Goal: Task Accomplishment & Management: Manage account settings

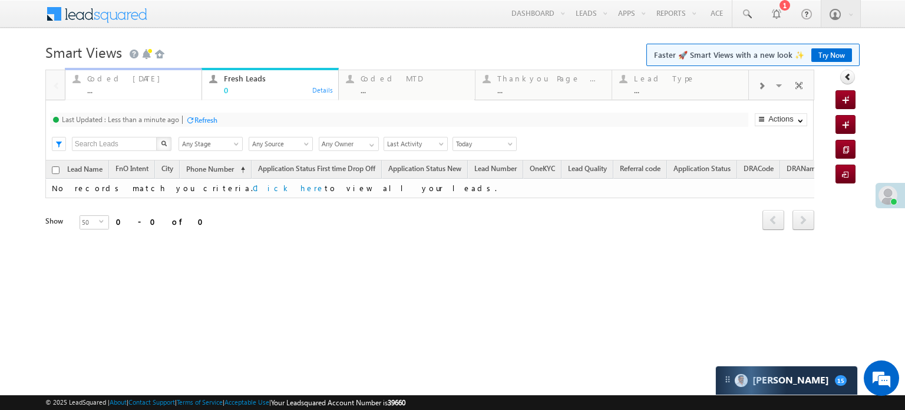
click at [132, 82] on div "Coded Today" at bounding box center [140, 78] width 107 height 9
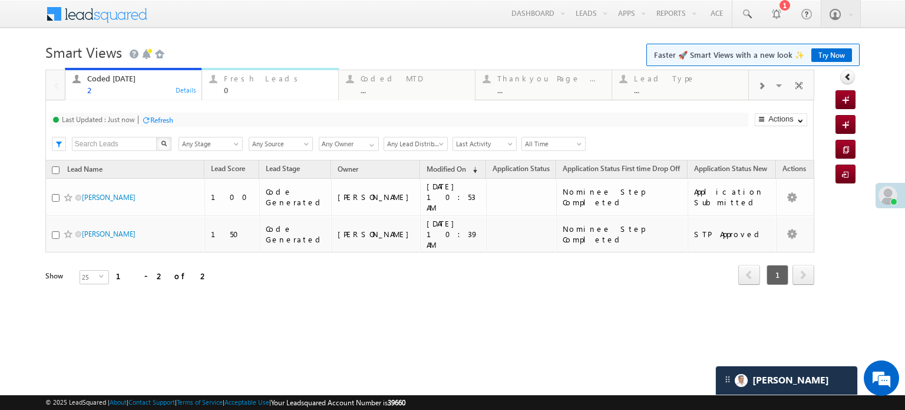
click at [253, 77] on div "Fresh Leads" at bounding box center [277, 78] width 107 height 9
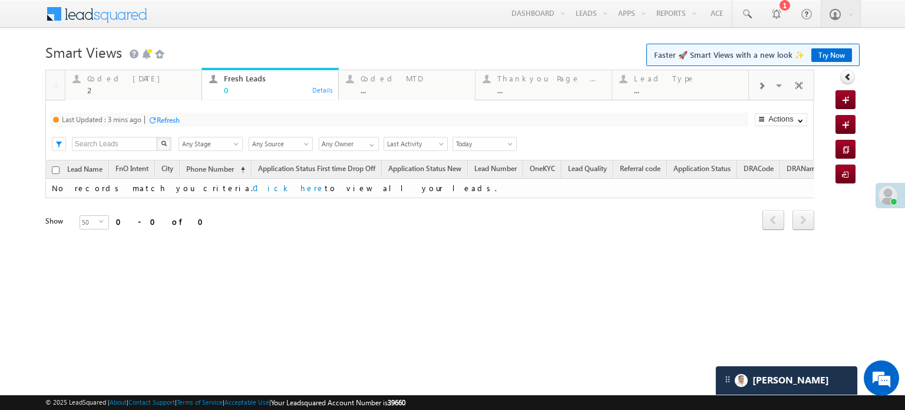
click at [171, 118] on div "Refresh" at bounding box center [168, 119] width 23 height 9
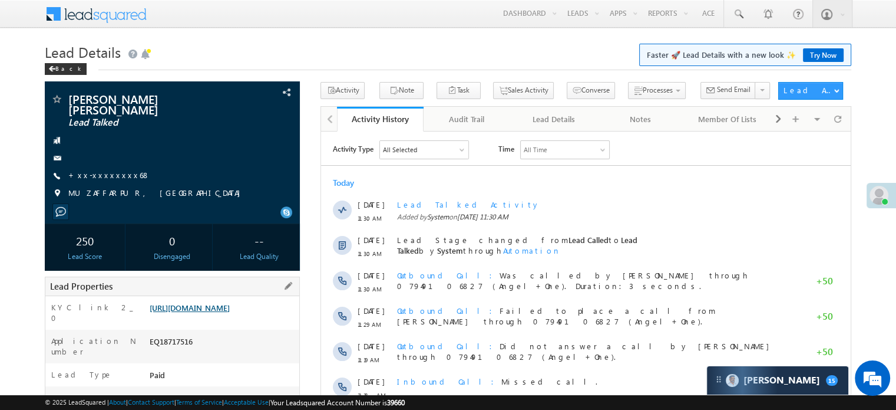
click at [227, 302] on link "https://angelbroking1-pk3em7sa.customui-test.leadsquared.com?leadId=a97ac5cb-68…" at bounding box center [190, 307] width 80 height 10
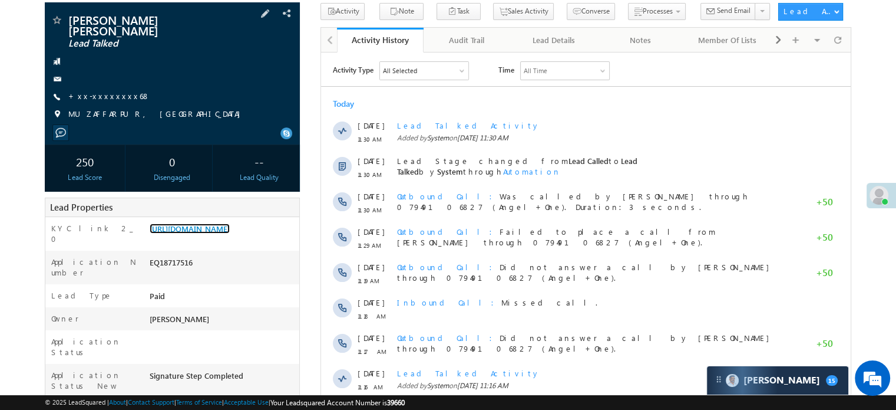
scroll to position [177, 0]
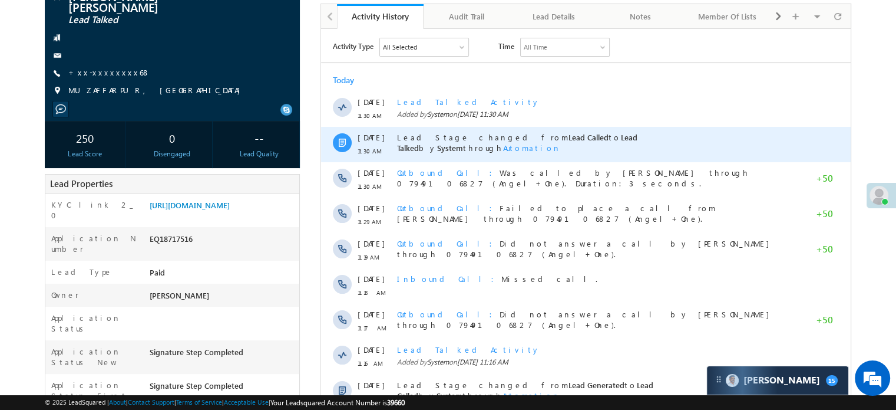
scroll to position [177, 0]
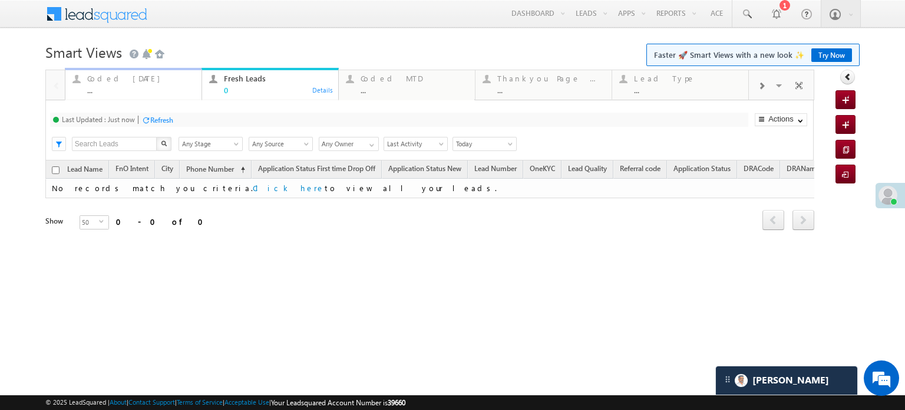
click at [104, 85] on div "Coded Today ..." at bounding box center [140, 82] width 107 height 23
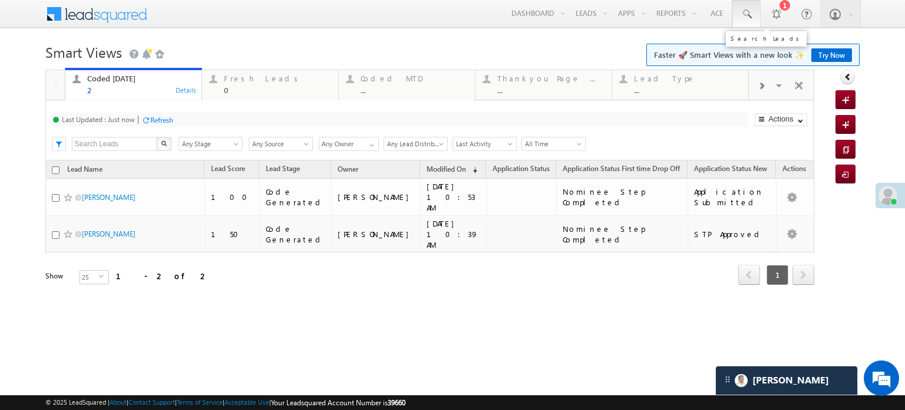
drag, startPoint x: 754, startPoint y: 15, endPoint x: 753, endPoint y: 22, distance: 6.5
click at [754, 15] on link at bounding box center [746, 13] width 28 height 27
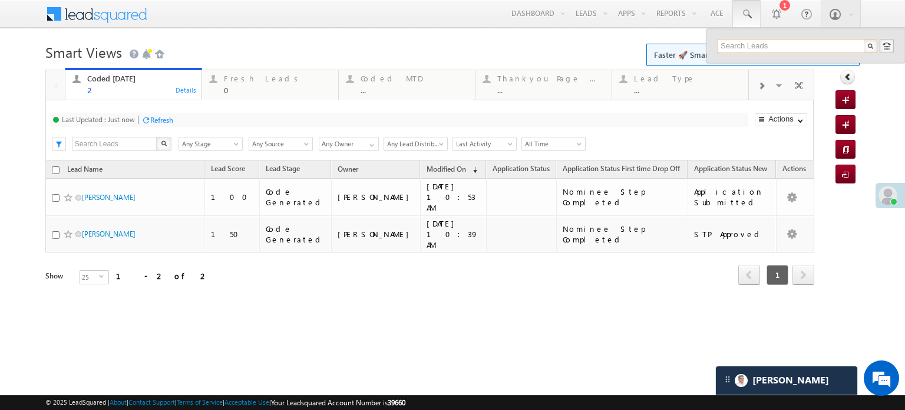
paste input "EQ28293176"
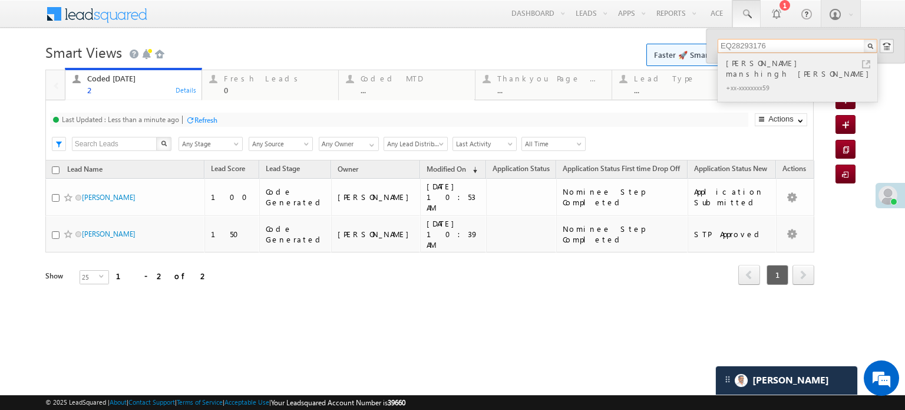
type input "EQ28293176"
click at [783, 59] on div "Pranay manshingh netam" at bounding box center [803, 69] width 158 height 24
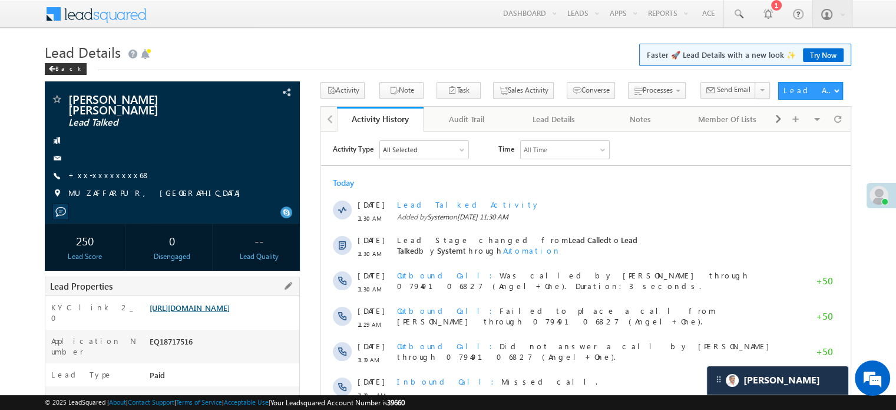
click at [186, 306] on link "[URL][DOMAIN_NAME]" at bounding box center [190, 307] width 80 height 10
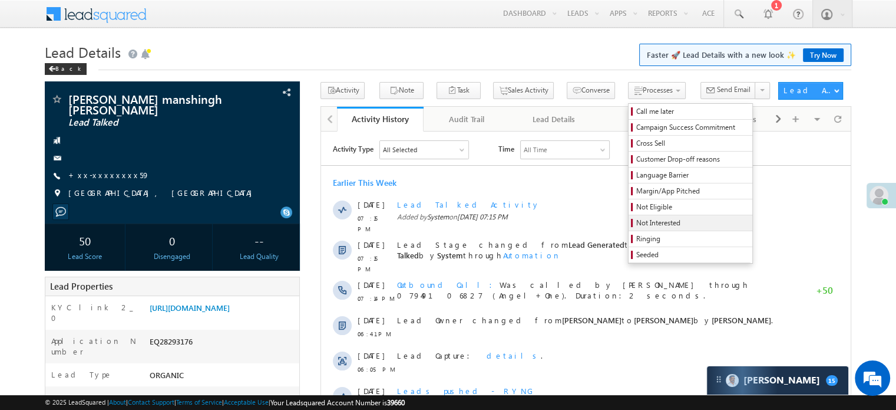
click at [636, 220] on span "Not Interested" at bounding box center [692, 222] width 112 height 11
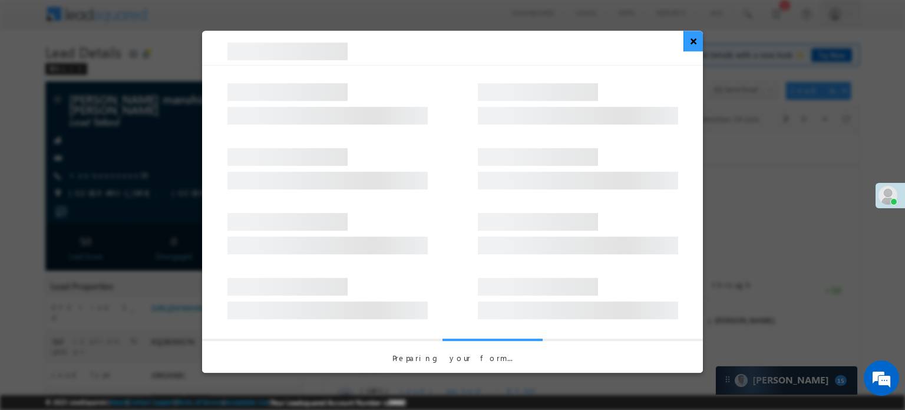
click at [694, 38] on button "×" at bounding box center [693, 41] width 19 height 21
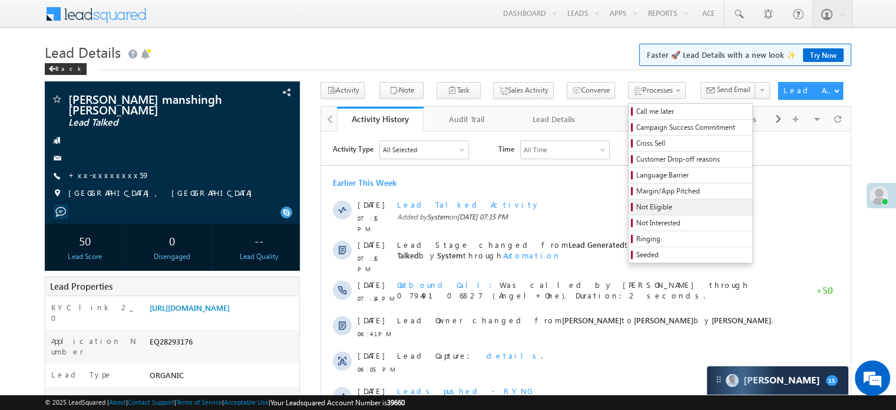
click at [636, 203] on span "Not Eligible" at bounding box center [692, 207] width 112 height 11
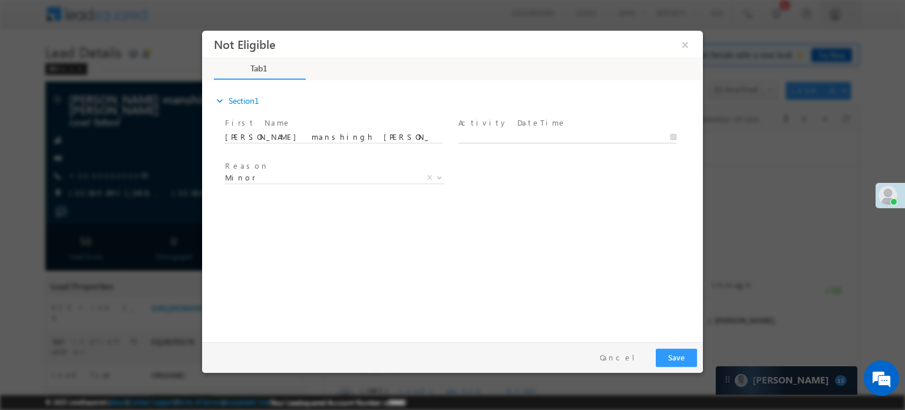
type input "09/05/25 11:49 AM"
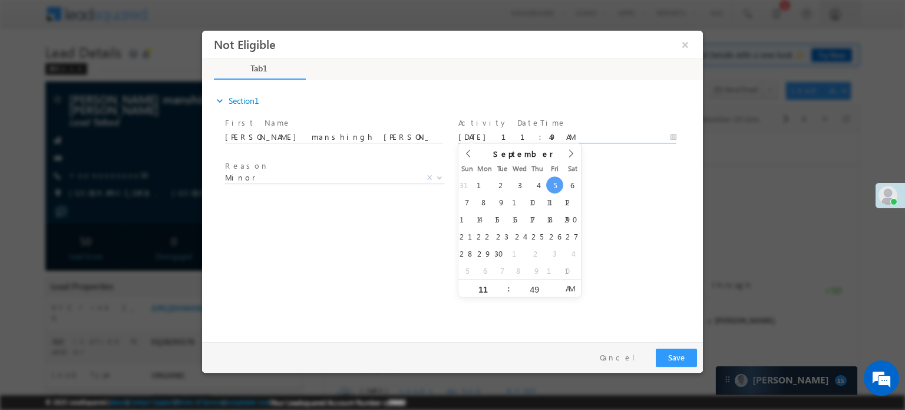
click at [509, 134] on body "Not Eligible ×" at bounding box center [452, 183] width 501 height 306
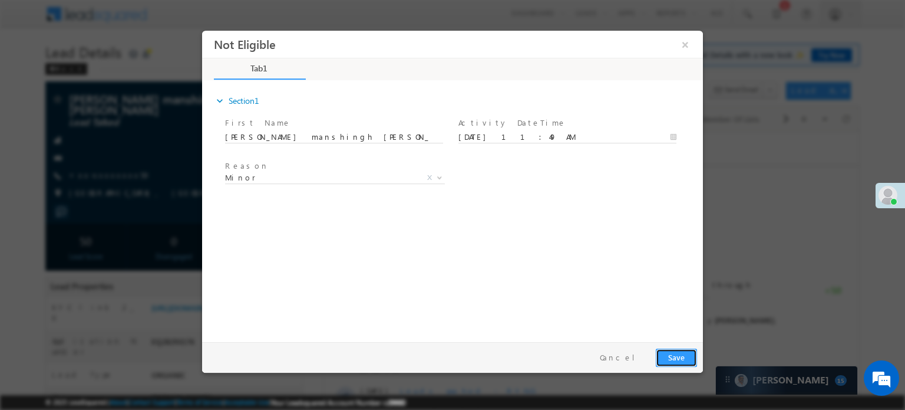
click at [673, 349] on button "Save" at bounding box center [676, 357] width 41 height 18
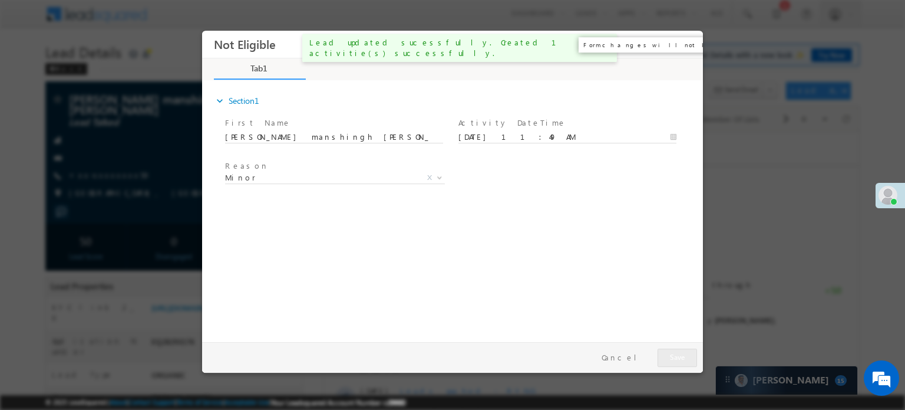
click at [687, 46] on button "×" at bounding box center [685, 44] width 20 height 22
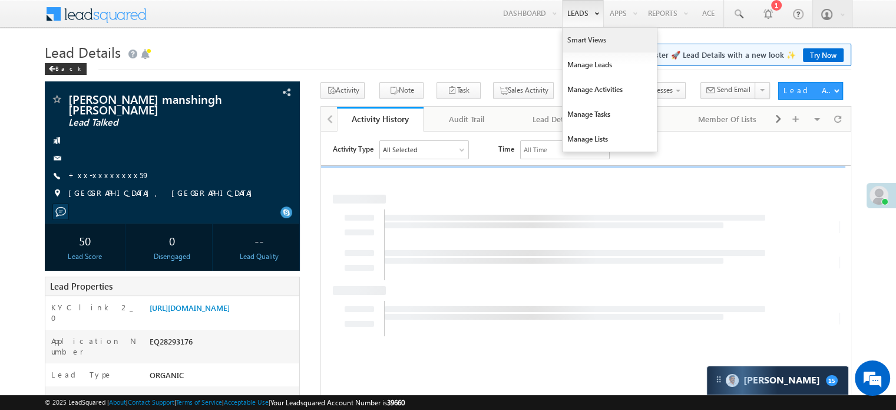
click at [571, 35] on link "Smart Views" at bounding box center [610, 40] width 94 height 25
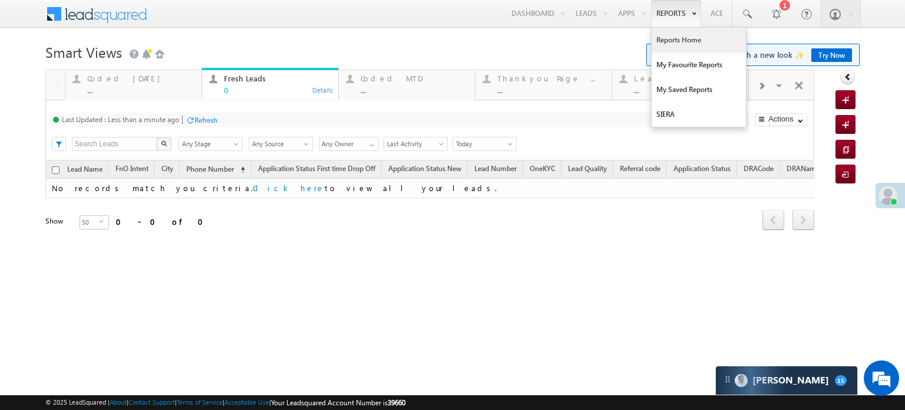
click at [678, 37] on link "Reports Home" at bounding box center [699, 40] width 94 height 25
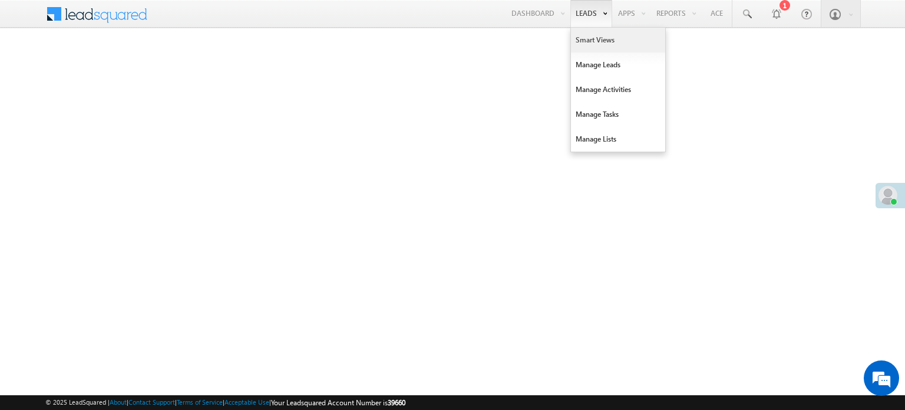
click at [582, 32] on link "Smart Views" at bounding box center [618, 40] width 94 height 25
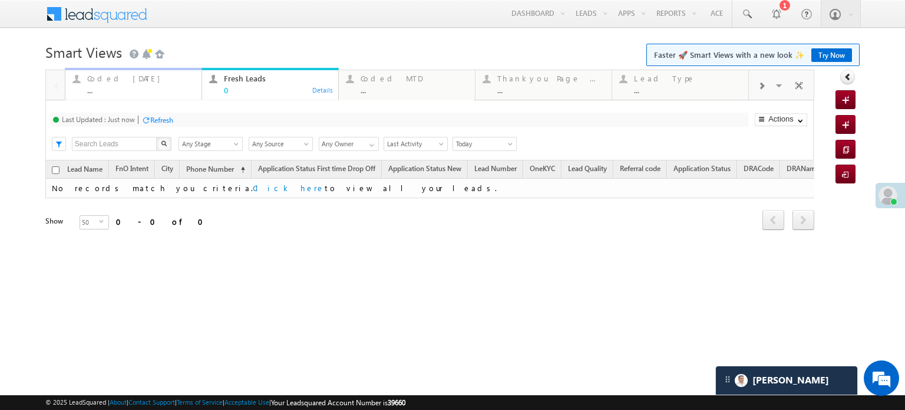
click at [95, 76] on div "Coded Today" at bounding box center [140, 78] width 107 height 9
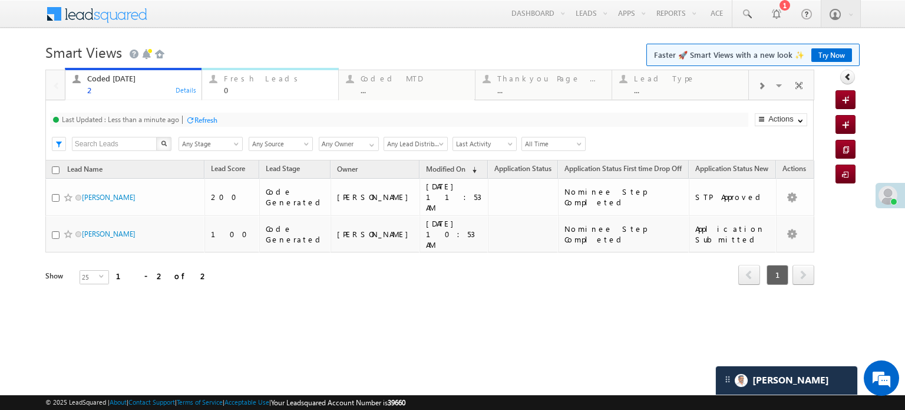
click at [252, 89] on div "0" at bounding box center [277, 89] width 107 height 9
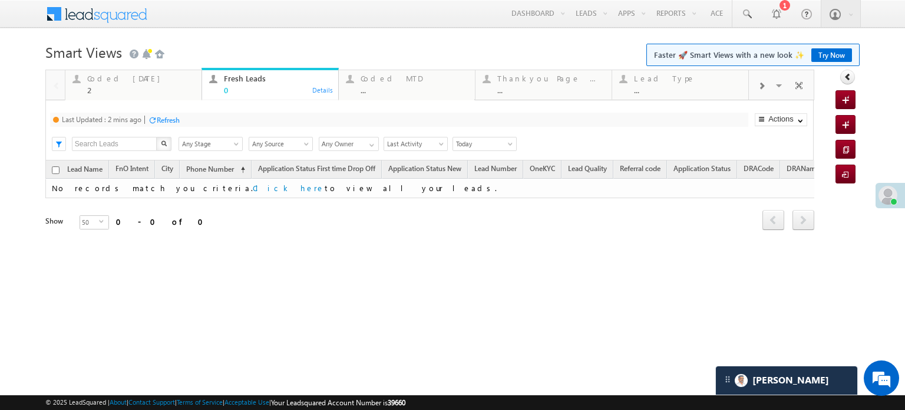
click at [183, 124] on div "Last Updated : 2 mins ago Refresh Refreshing..." at bounding box center [399, 120] width 698 height 14
click at [174, 120] on div "Refresh" at bounding box center [168, 119] width 23 height 9
click at [118, 86] on div "2" at bounding box center [140, 89] width 107 height 9
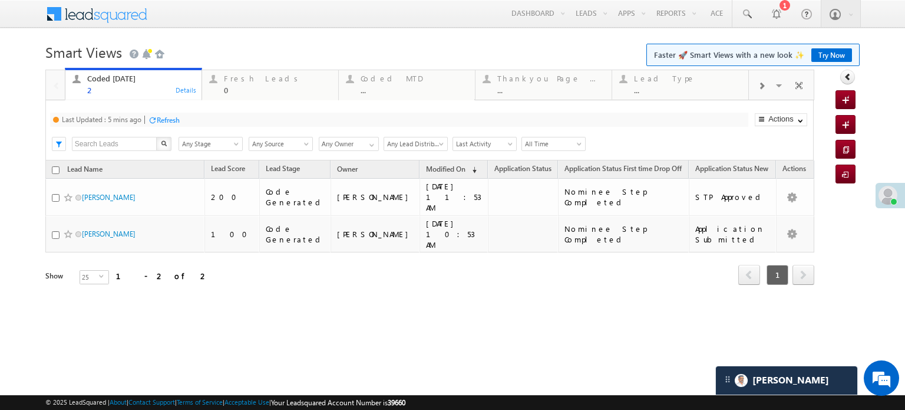
click at [158, 121] on div "Refresh" at bounding box center [168, 119] width 23 height 9
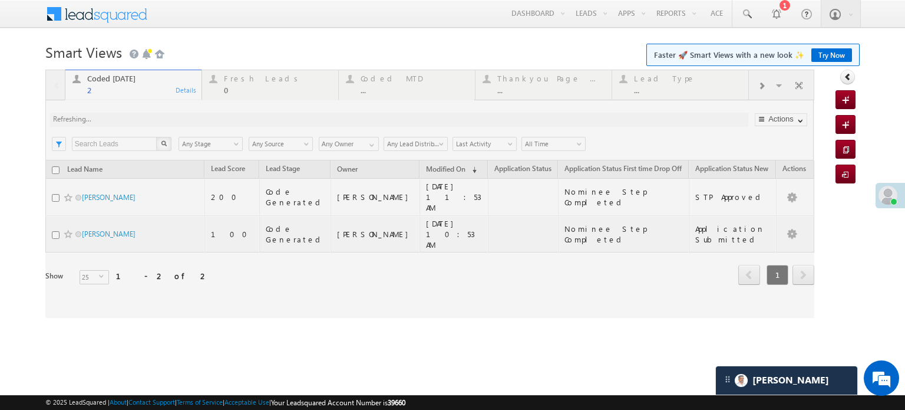
click at [235, 77] on div at bounding box center [429, 194] width 769 height 248
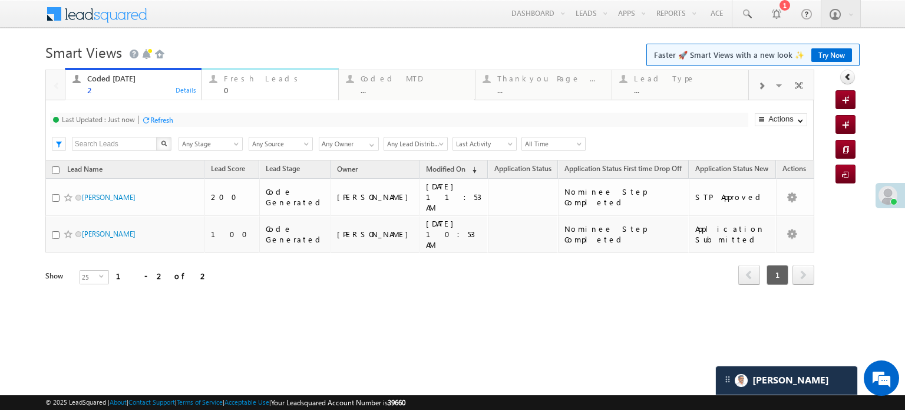
click at [235, 78] on div "Fresh Leads" at bounding box center [277, 78] width 107 height 9
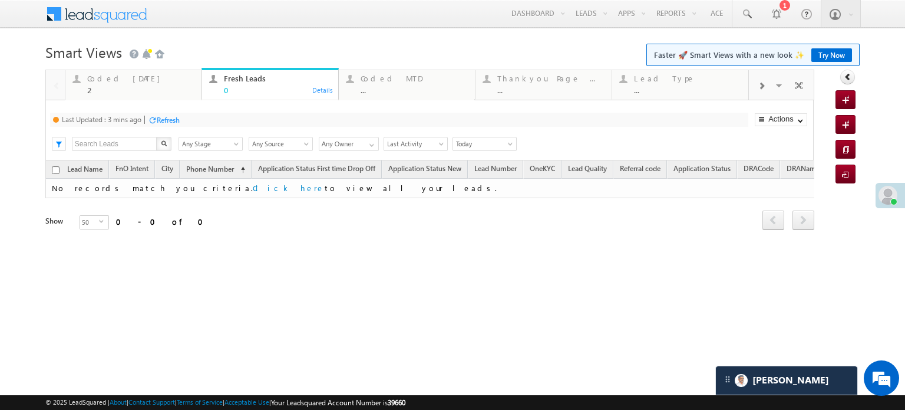
click at [176, 113] on div "Last Updated : 3 mins ago Refresh Refreshing..." at bounding box center [399, 120] width 698 height 14
click at [174, 113] on div "Last Updated : 3 mins ago Refresh Refreshing..." at bounding box center [399, 120] width 698 height 14
click at [172, 120] on div "Refresh" at bounding box center [168, 119] width 23 height 9
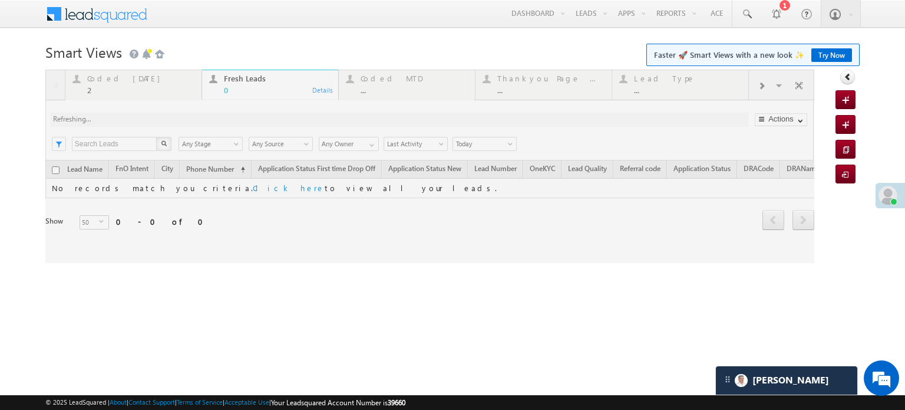
click at [172, 120] on div at bounding box center [429, 166] width 769 height 193
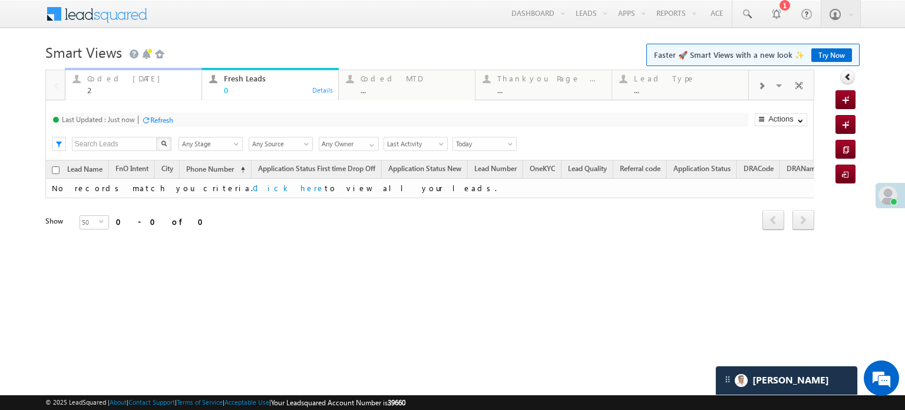
click at [144, 80] on div "Coded Today" at bounding box center [140, 78] width 107 height 9
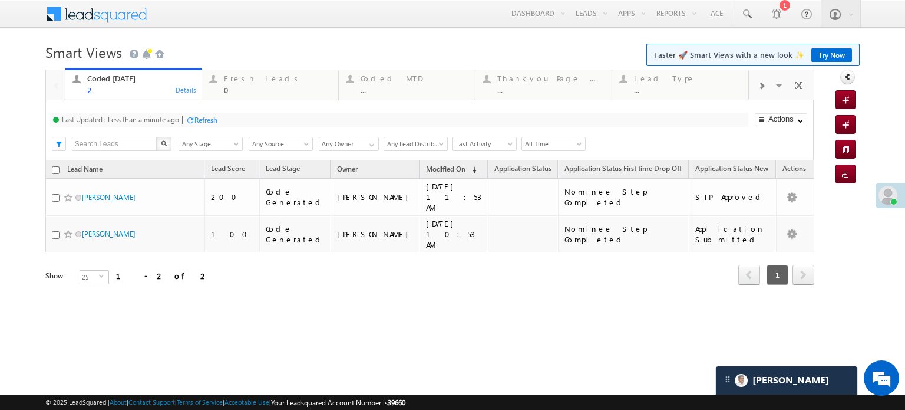
click at [196, 120] on div "Refresh" at bounding box center [205, 119] width 23 height 9
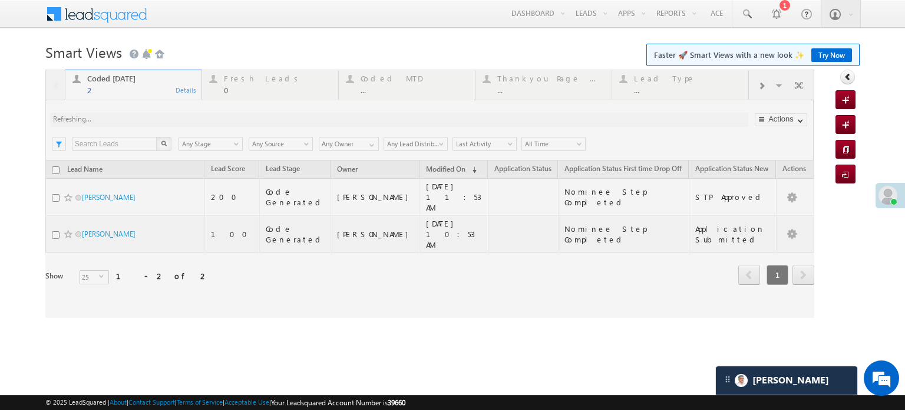
click at [245, 83] on div at bounding box center [429, 194] width 769 height 248
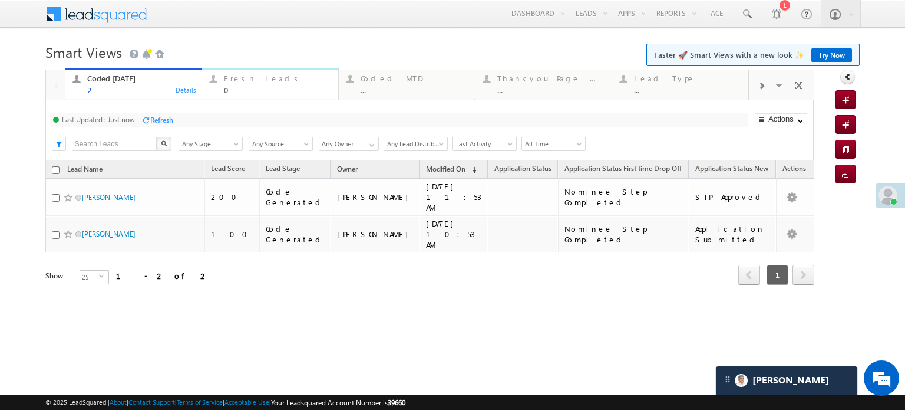
click at [245, 83] on div "Fresh Leads" at bounding box center [277, 78] width 107 height 9
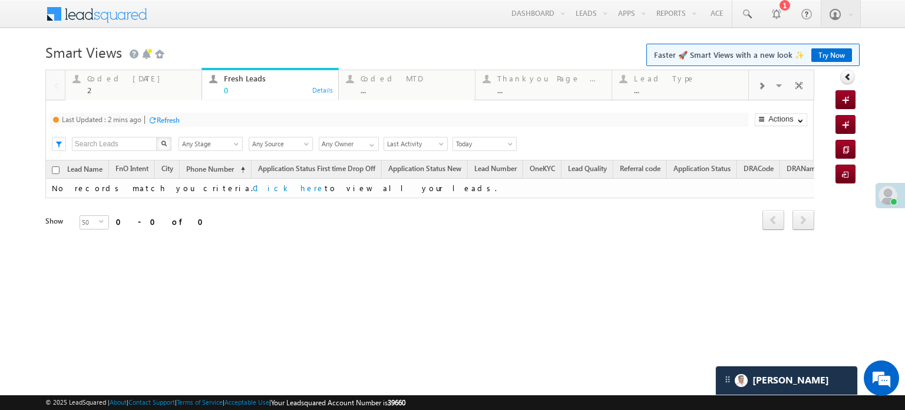
click at [245, 83] on div "Fresh Leads" at bounding box center [277, 78] width 107 height 9
click at [163, 115] on div "Refresh" at bounding box center [168, 119] width 23 height 9
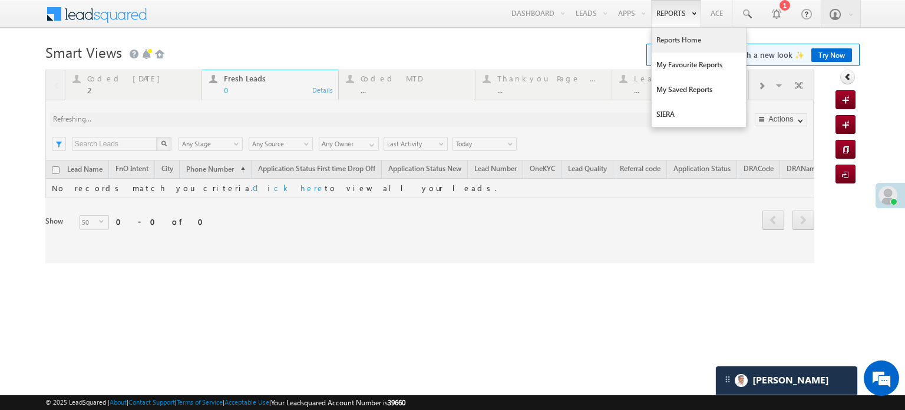
click at [652, 39] on link "Reports Home" at bounding box center [699, 40] width 94 height 25
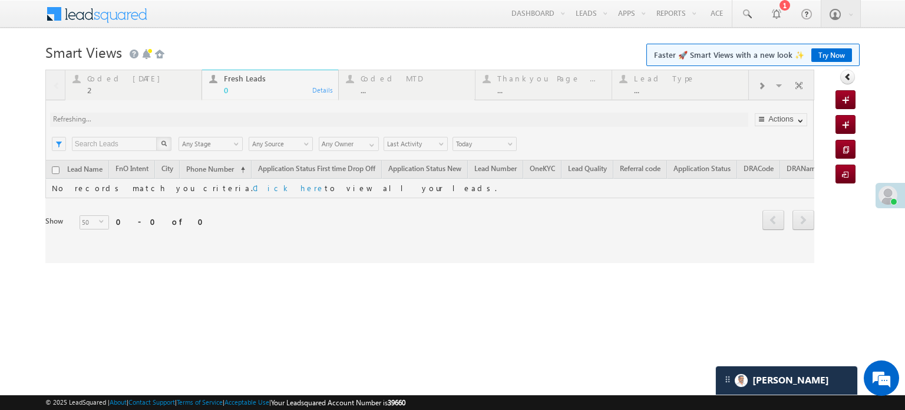
click at [659, 41] on h1 "Smart Views Getting Started Faster 🚀 Smart Views with a new look ✨ Try Now" at bounding box center [452, 50] width 814 height 23
click at [673, 38] on body "Menu Priya Rathore priya .rath ore@a ngelb rokin g.com" at bounding box center [452, 167] width 905 height 334
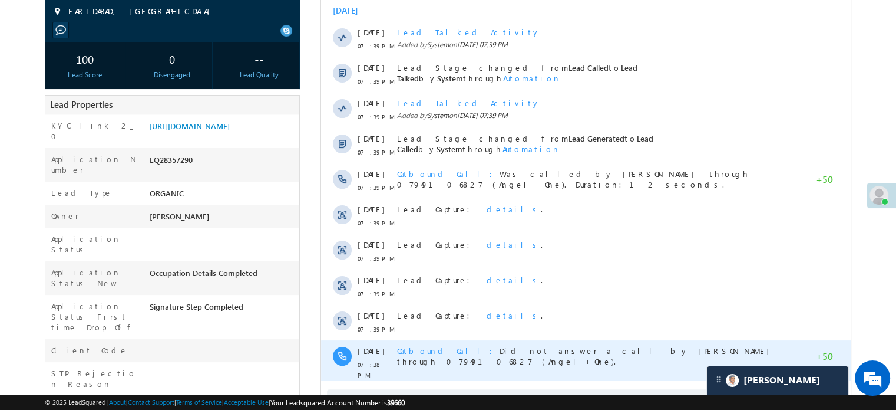
scroll to position [290, 0]
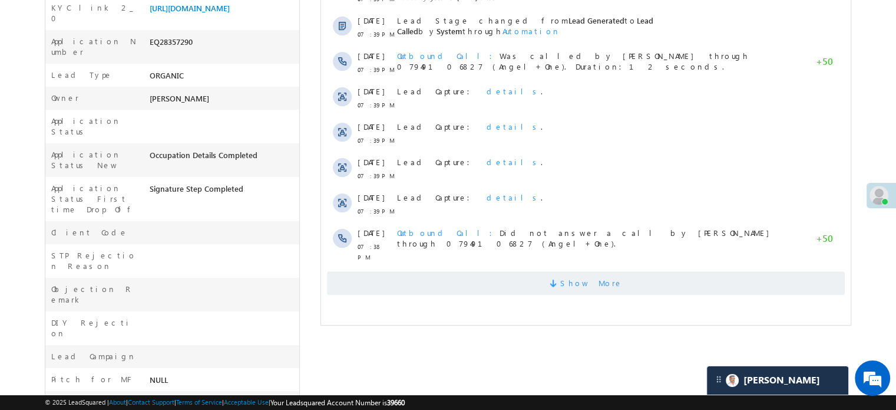
click at [456, 282] on span "Show More" at bounding box center [586, 283] width 518 height 24
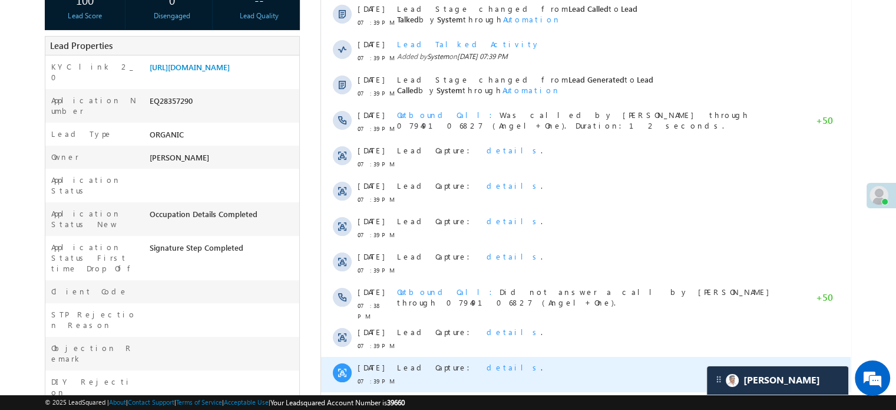
scroll to position [54, 0]
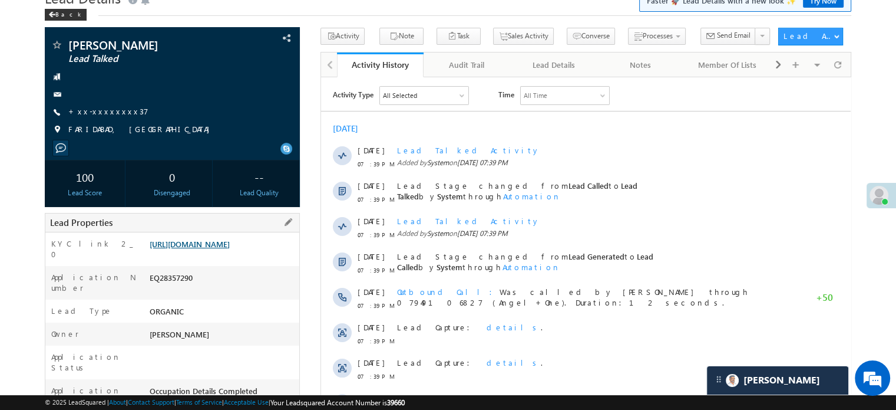
click at [230, 249] on link "https://angelbroking1-pk3em7sa.customui-test.leadsquared.com?leadId=3dd63143-ce…" at bounding box center [190, 244] width 80 height 10
click at [206, 245] on link "https://angelbroking1-pk3em7sa.customui-test.leadsquared.com?leadId=3dd63143-ce…" at bounding box center [190, 244] width 80 height 10
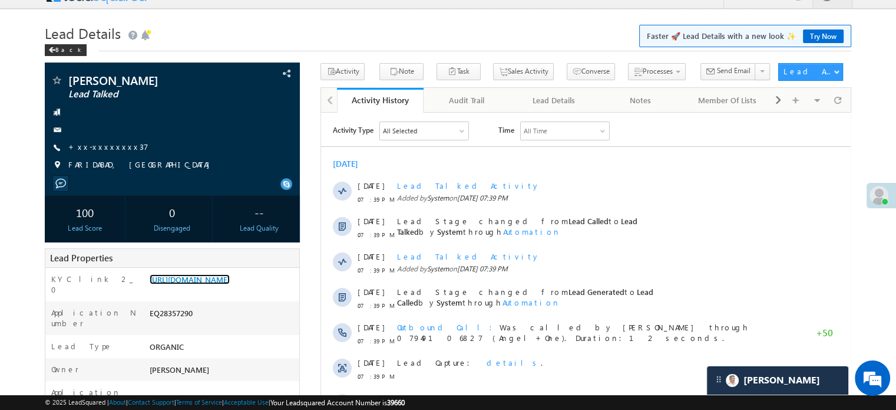
scroll to position [0, 0]
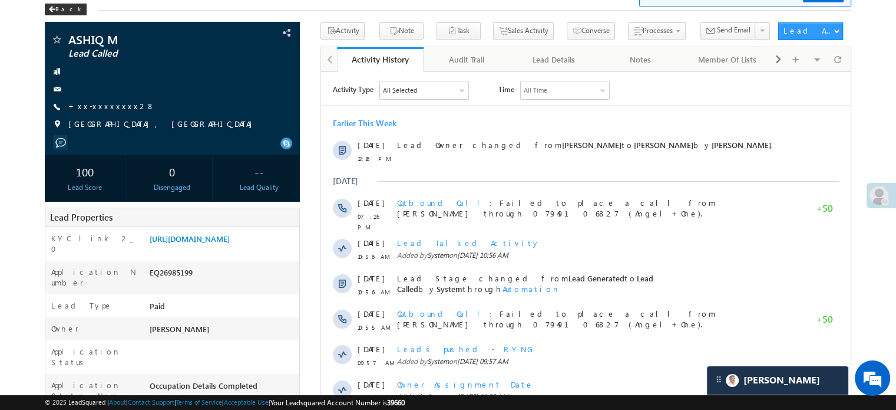
scroll to position [5939, 0]
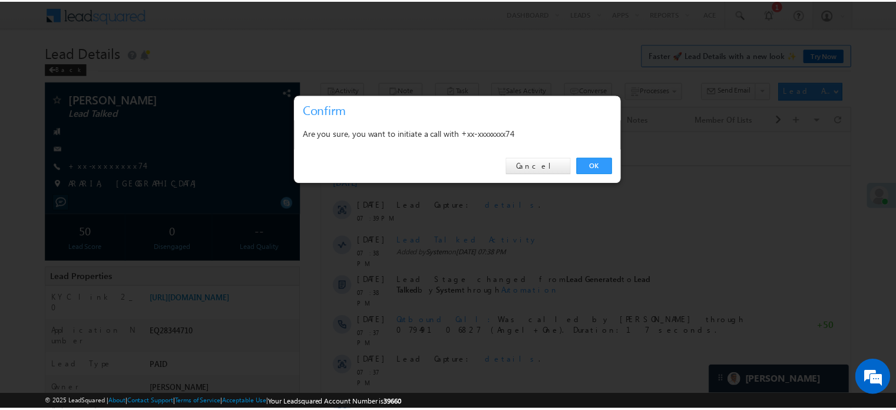
scroll to position [5939, 0]
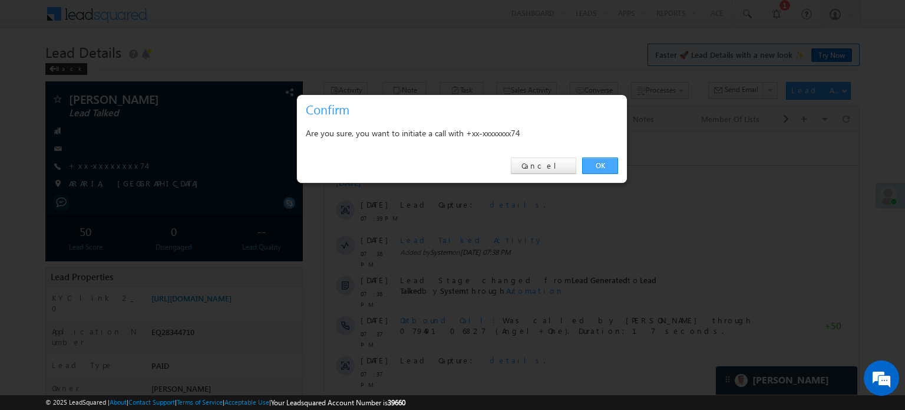
click at [595, 162] on link "OK" at bounding box center [600, 165] width 36 height 16
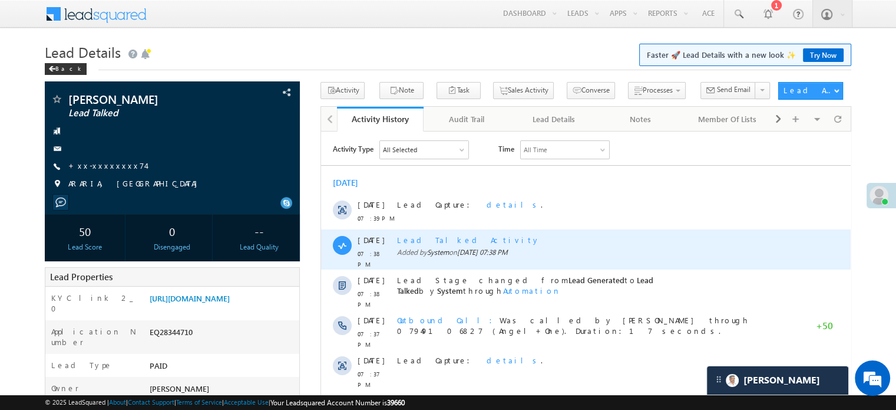
scroll to position [236, 0]
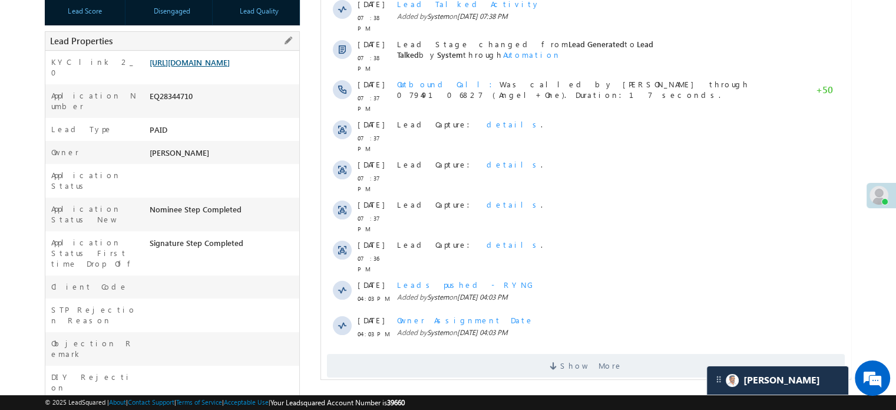
click at [230, 67] on link "[URL][DOMAIN_NAME]" at bounding box center [190, 62] width 80 height 10
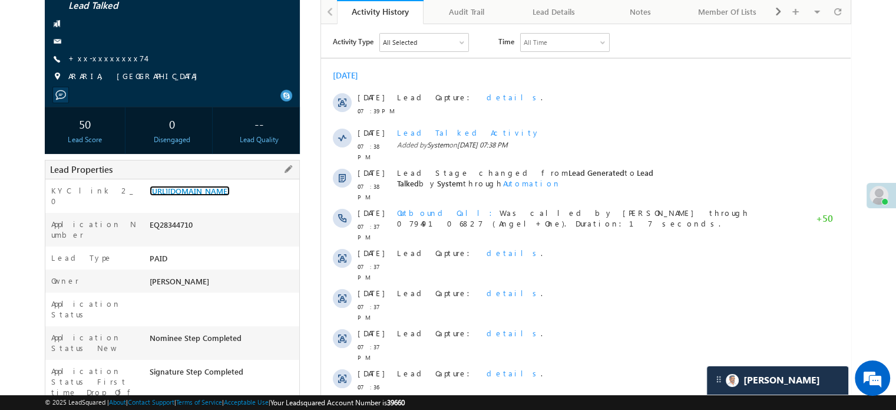
scroll to position [0, 0]
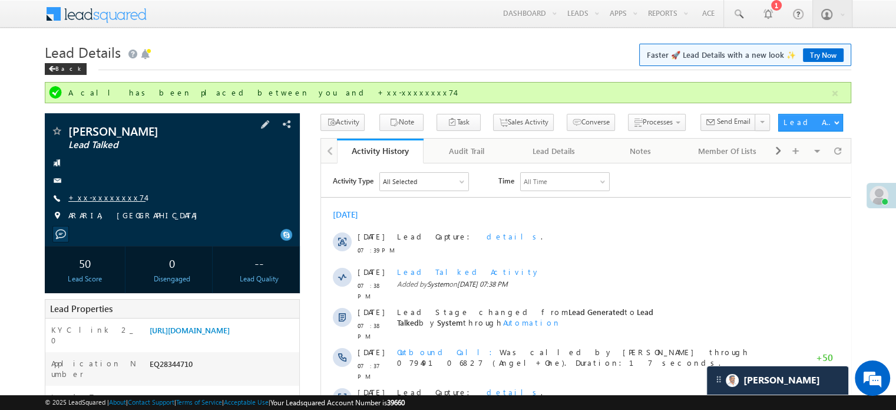
click at [94, 197] on link "+xx-xxxxxxxx74" at bounding box center [106, 197] width 77 height 10
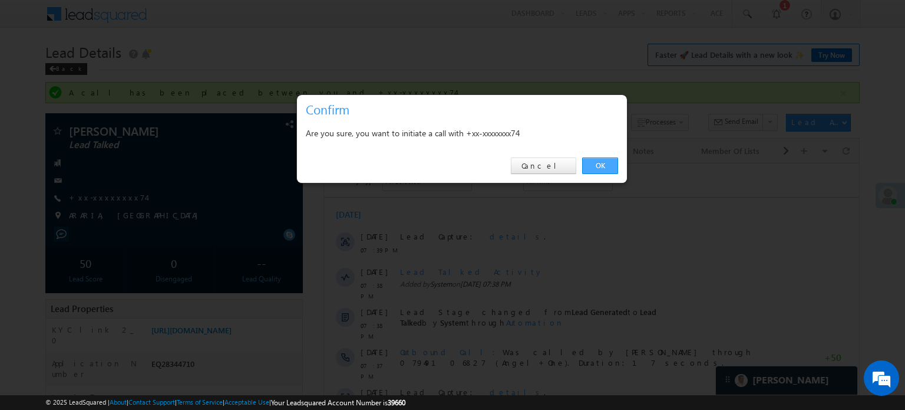
click at [601, 167] on link "OK" at bounding box center [600, 165] width 36 height 16
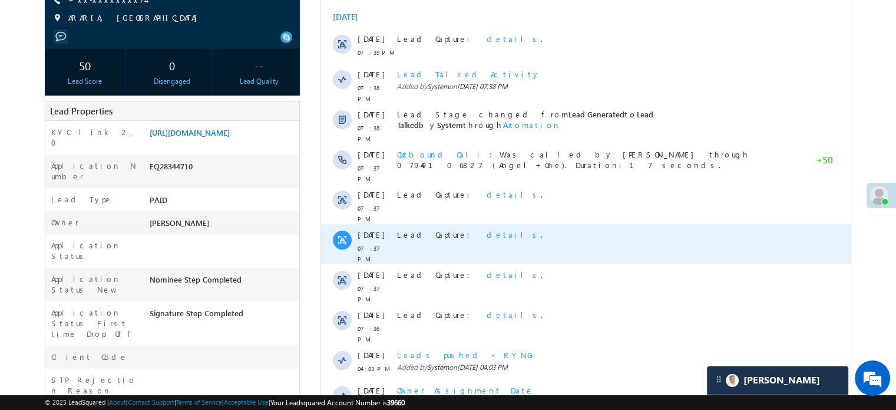
scroll to position [177, 0]
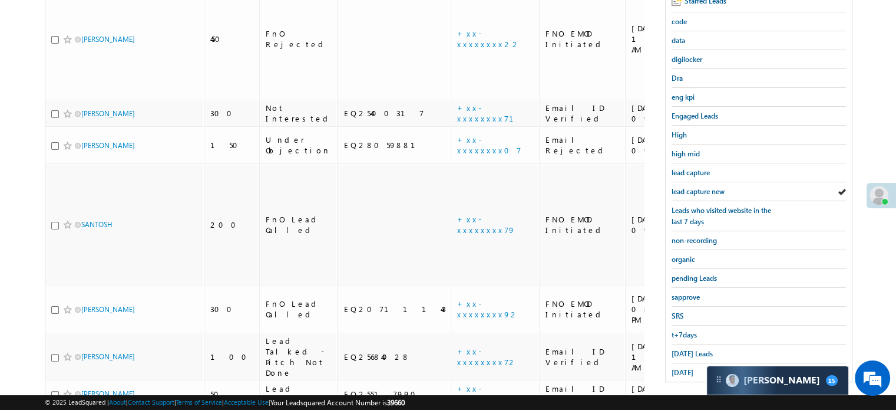
scroll to position [253, 0]
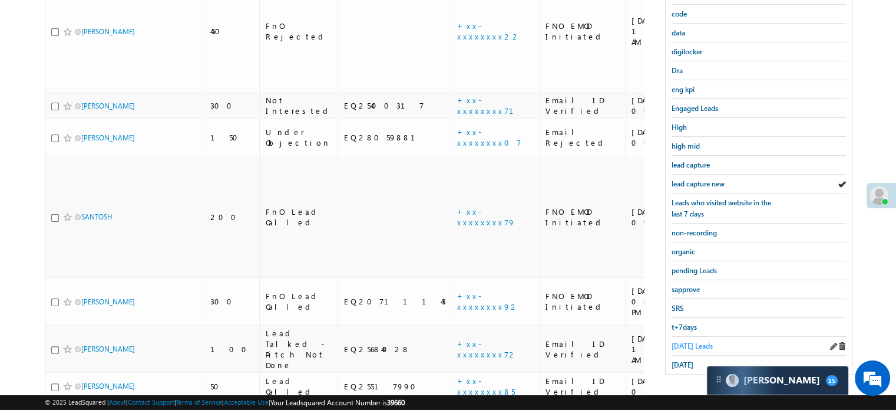
click at [681, 341] on span "[DATE] Leads" at bounding box center [692, 345] width 41 height 9
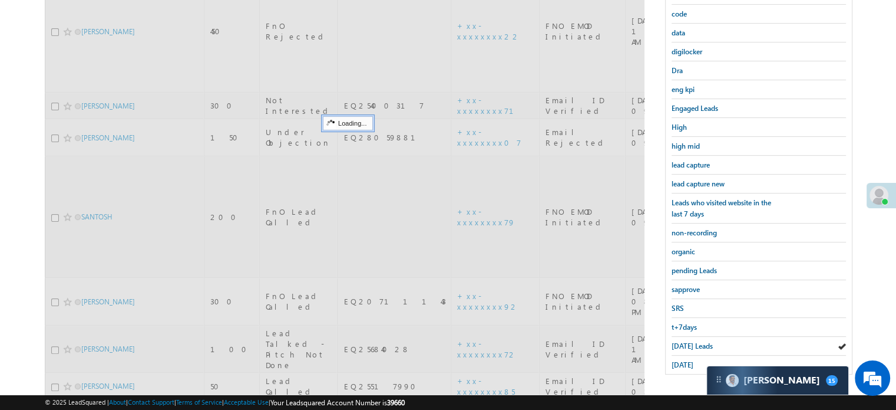
scroll to position [135, 0]
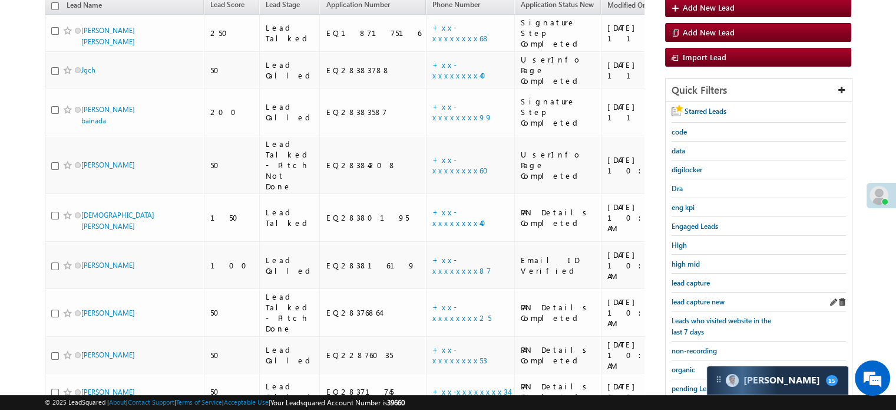
click at [684, 305] on div "lead capture new" at bounding box center [759, 301] width 174 height 19
click at [688, 300] on span "lead capture new" at bounding box center [698, 301] width 53 height 9
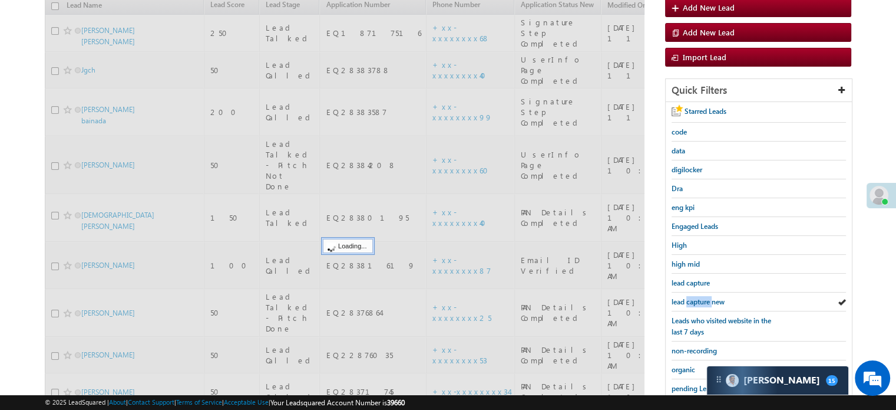
click at [688, 300] on span "lead capture new" at bounding box center [698, 301] width 53 height 9
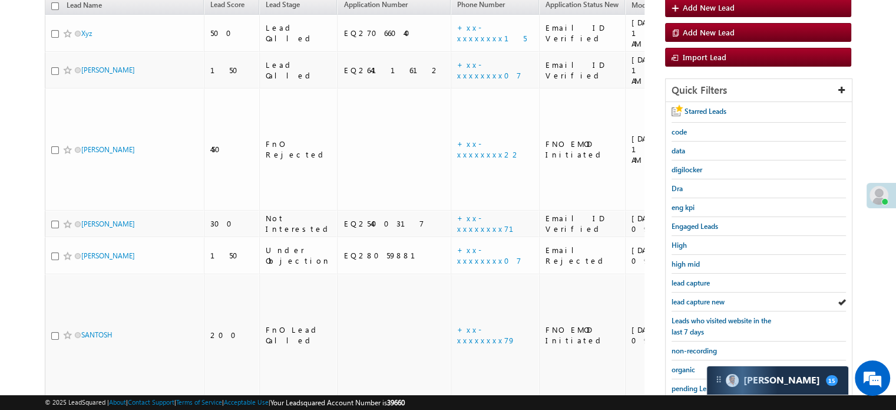
scroll to position [0, 0]
click at [717, 298] on span "lead capture new" at bounding box center [698, 301] width 53 height 9
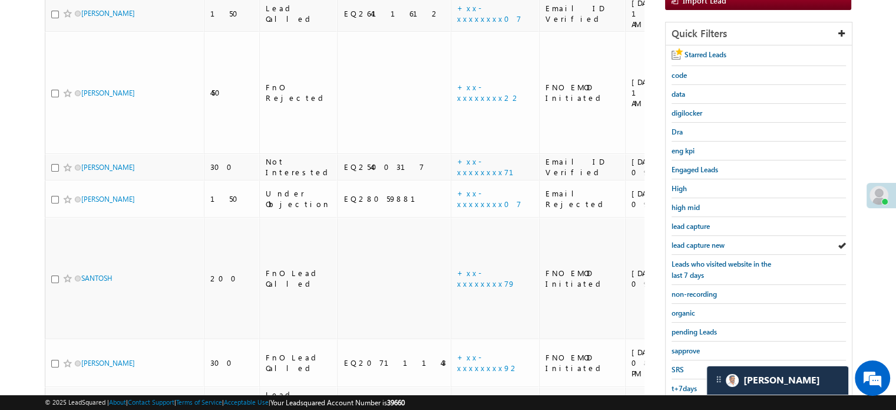
scroll to position [253, 0]
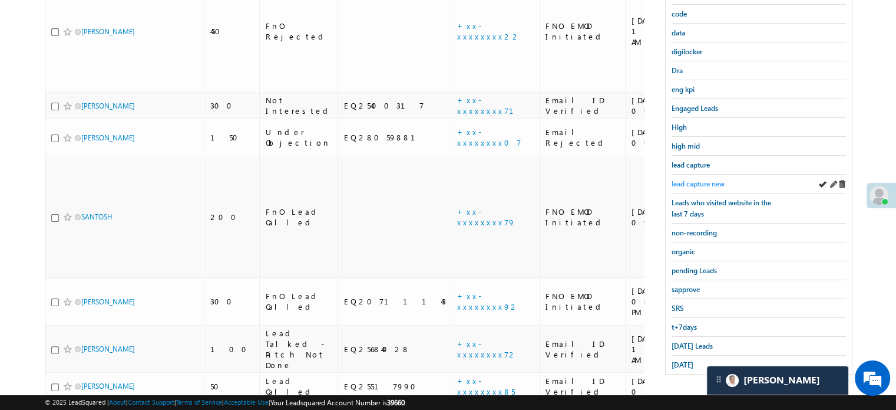
click at [688, 179] on span "lead capture new" at bounding box center [698, 183] width 53 height 9
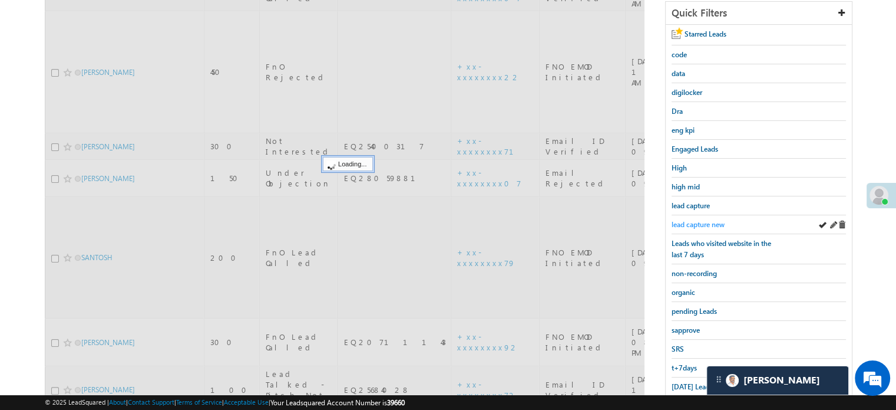
scroll to position [135, 0]
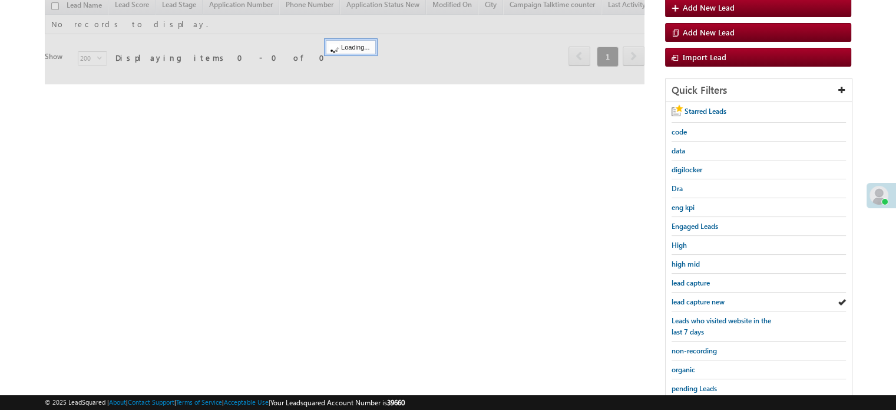
scroll to position [135, 0]
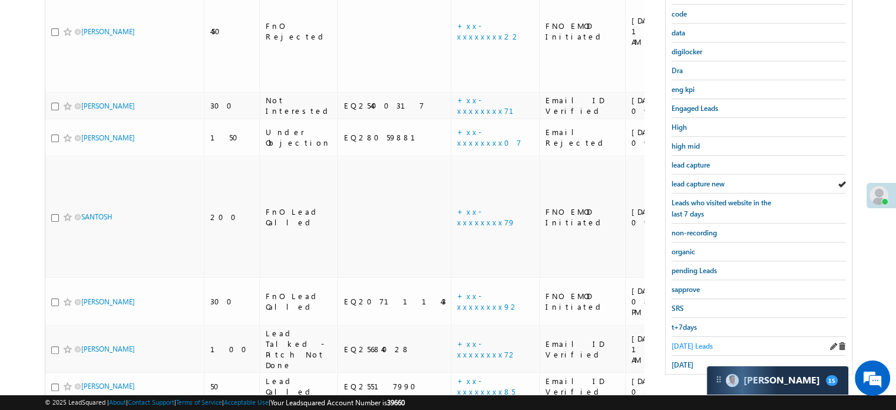
click at [675, 342] on span "Today's Leads" at bounding box center [692, 345] width 41 height 9
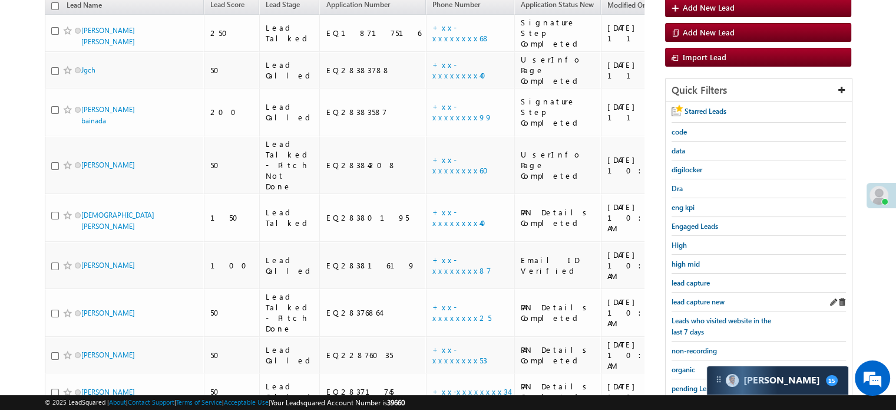
click at [678, 292] on div "lead capture new" at bounding box center [759, 301] width 174 height 19
click at [684, 297] on span "lead capture new" at bounding box center [698, 301] width 53 height 9
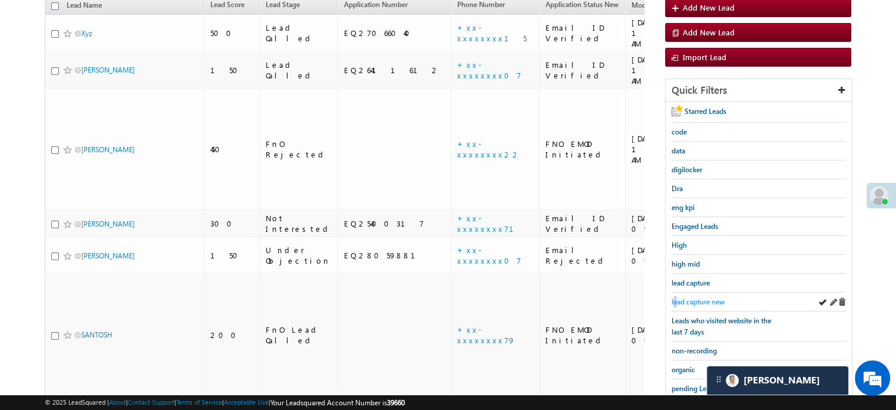
click at [679, 297] on span "lead capture new" at bounding box center [698, 301] width 53 height 9
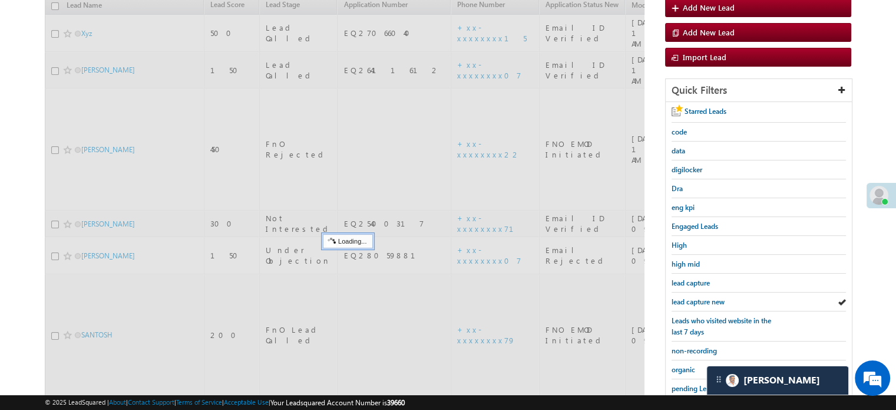
click at [679, 297] on span "lead capture new" at bounding box center [698, 301] width 53 height 9
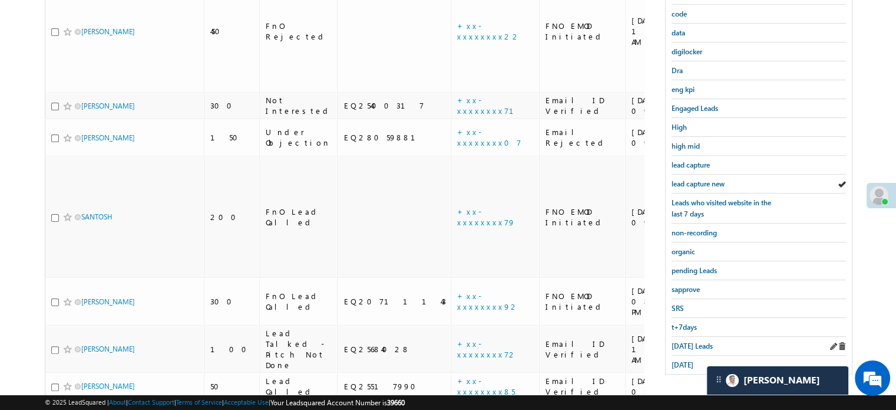
scroll to position [76, 0]
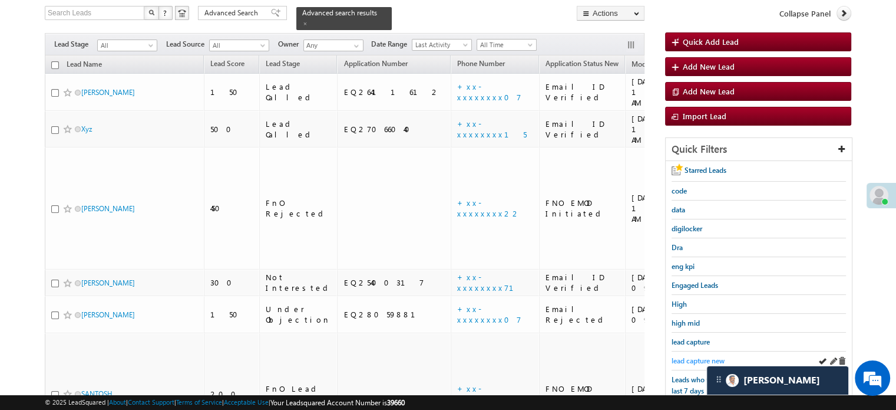
click at [673, 356] on span "lead capture new" at bounding box center [698, 360] width 53 height 9
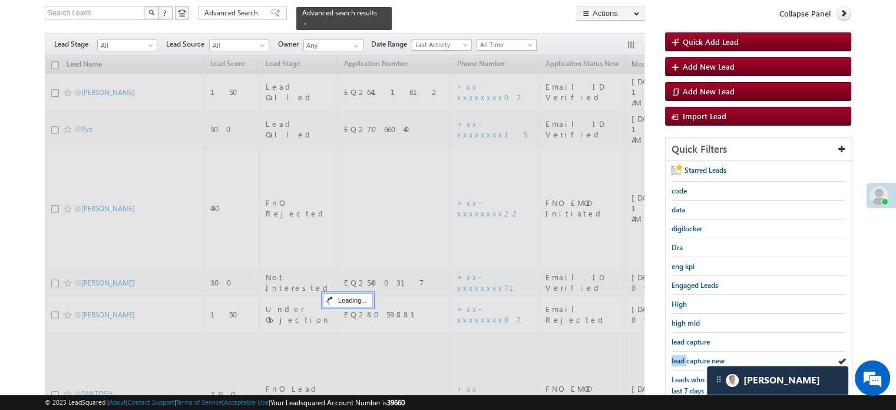
click at [673, 356] on span "lead capture new" at bounding box center [698, 360] width 53 height 9
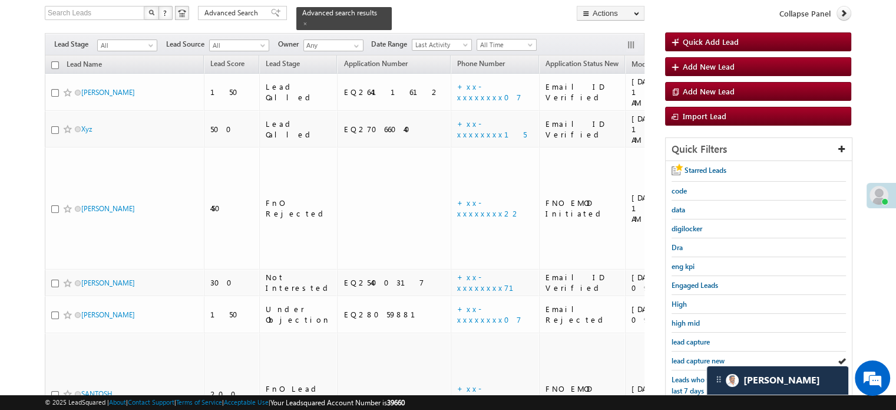
click at [673, 356] on span "lead capture new" at bounding box center [698, 360] width 53 height 9
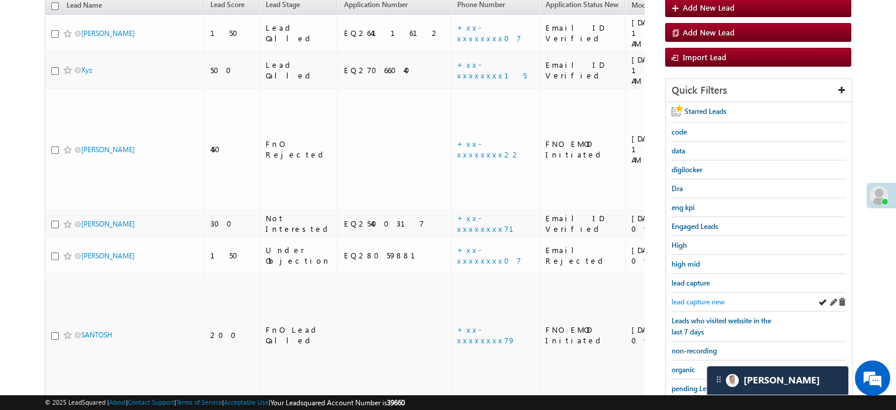
click at [715, 297] on span "lead capture new" at bounding box center [698, 301] width 53 height 9
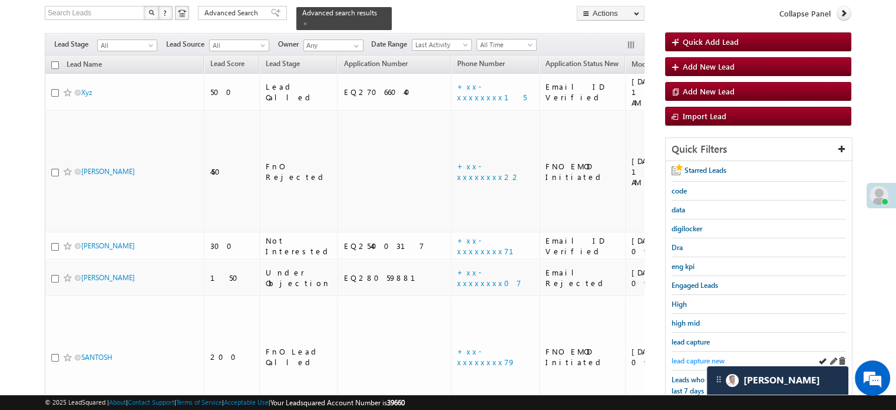
click at [681, 362] on link "lead capture new" at bounding box center [698, 360] width 53 height 11
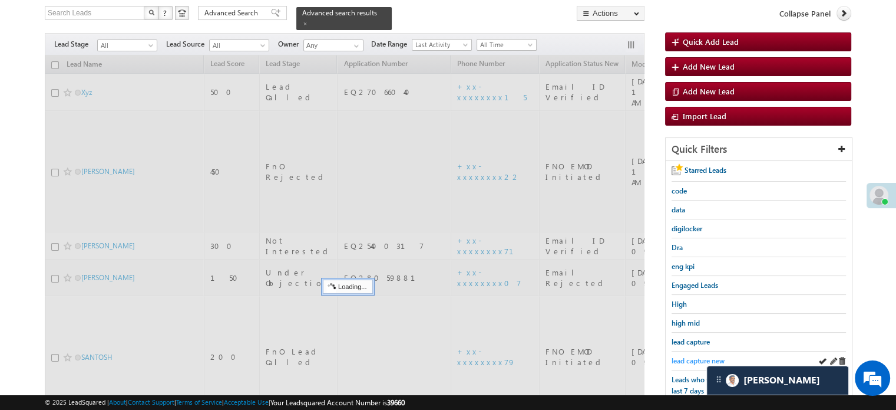
click at [679, 359] on span "lead capture new" at bounding box center [698, 360] width 53 height 9
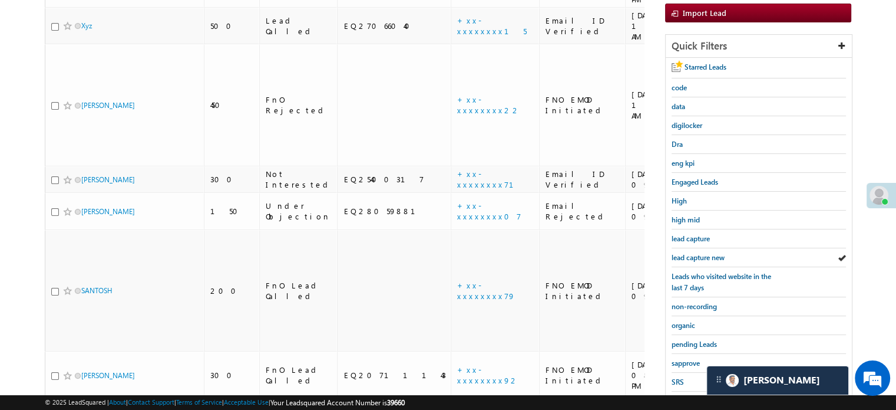
scroll to position [253, 0]
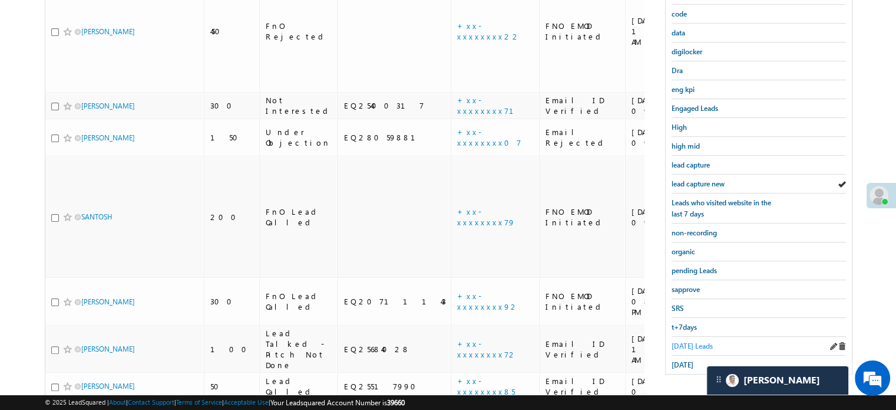
click at [689, 343] on span "Today's Leads" at bounding box center [692, 345] width 41 height 9
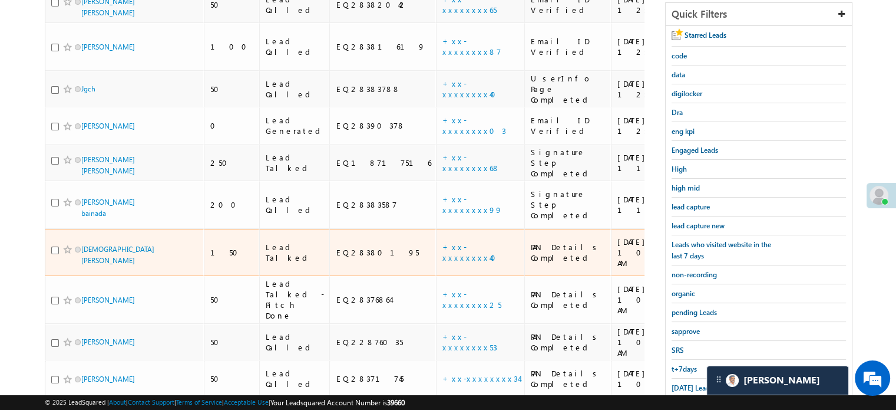
scroll to position [160, 0]
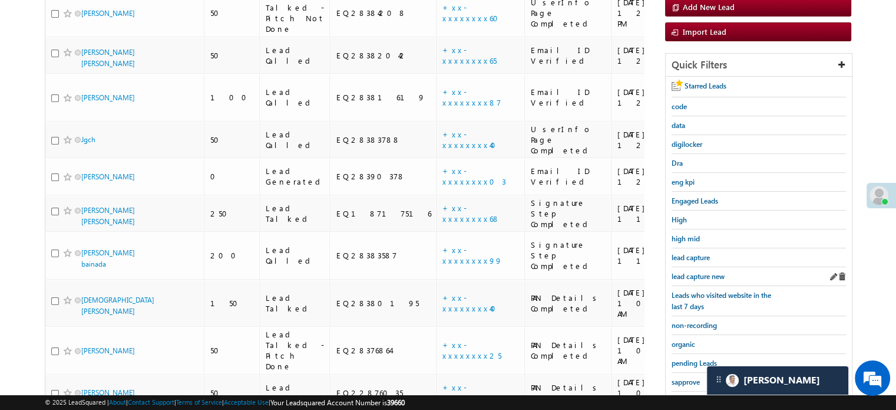
click at [688, 267] on div "lead capture new" at bounding box center [759, 276] width 174 height 19
click at [691, 272] on span "lead capture new" at bounding box center [698, 276] width 53 height 9
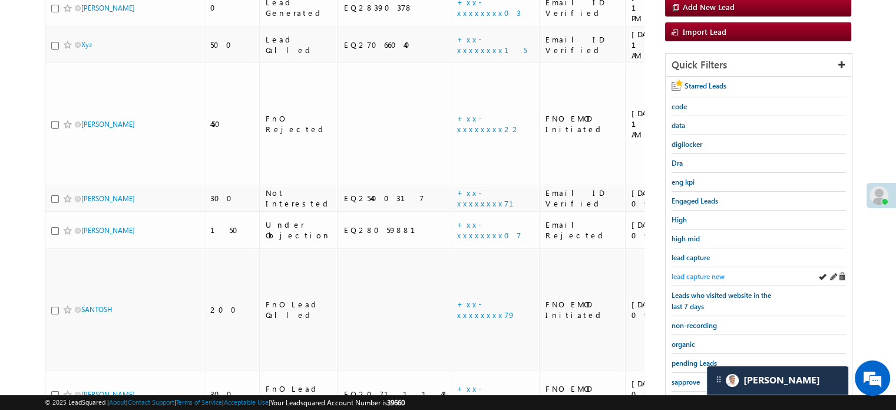
drag, startPoint x: 693, startPoint y: 264, endPoint x: 701, endPoint y: 270, distance: 9.7
click at [694, 267] on div "lead capture new" at bounding box center [759, 276] width 174 height 19
click at [701, 272] on span "lead capture new" at bounding box center [698, 276] width 53 height 9
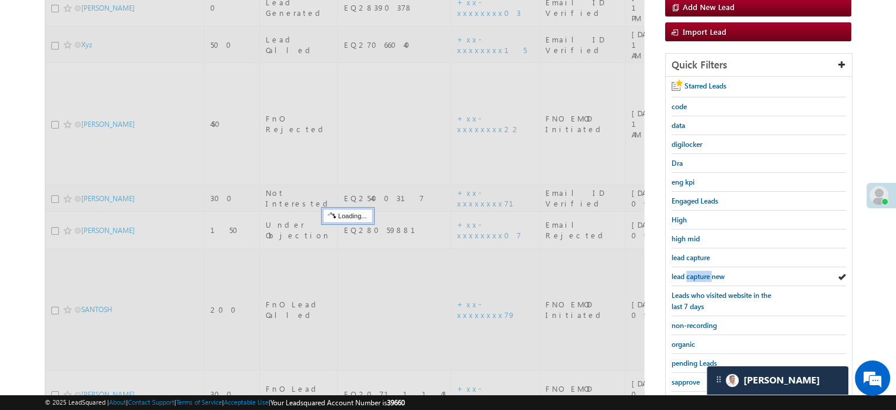
click at [701, 272] on span "lead capture new" at bounding box center [698, 276] width 53 height 9
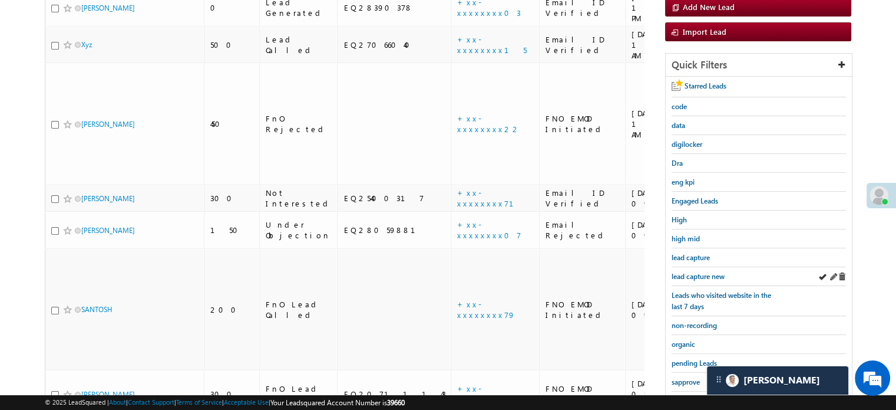
click at [694, 267] on div "lead capture new" at bounding box center [759, 276] width 174 height 19
drag, startPoint x: 694, startPoint y: 265, endPoint x: 698, endPoint y: 270, distance: 6.4
click at [695, 267] on div "lead capture new" at bounding box center [759, 276] width 174 height 19
click at [698, 272] on span "lead capture new" at bounding box center [698, 276] width 53 height 9
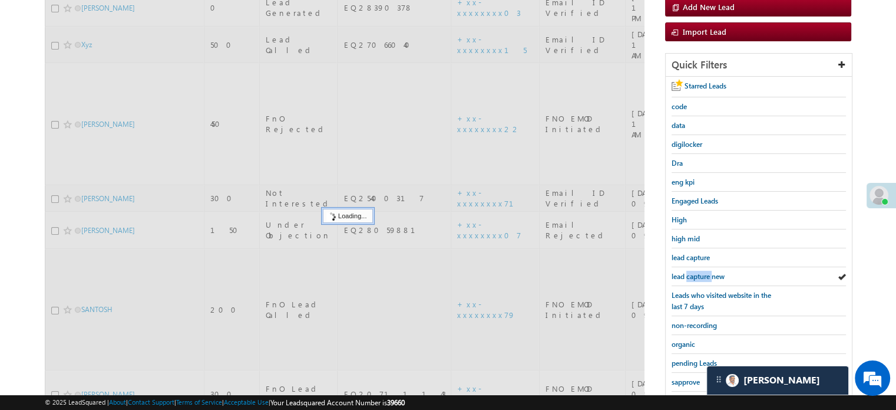
click at [698, 272] on span "lead capture new" at bounding box center [698, 276] width 53 height 9
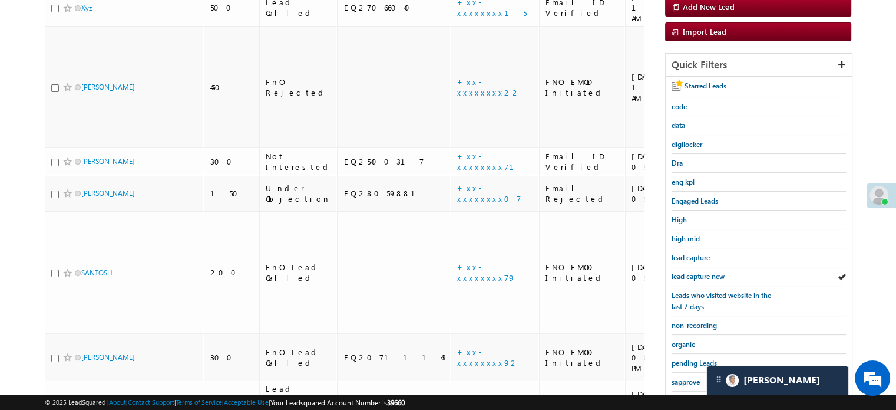
scroll to position [101, 0]
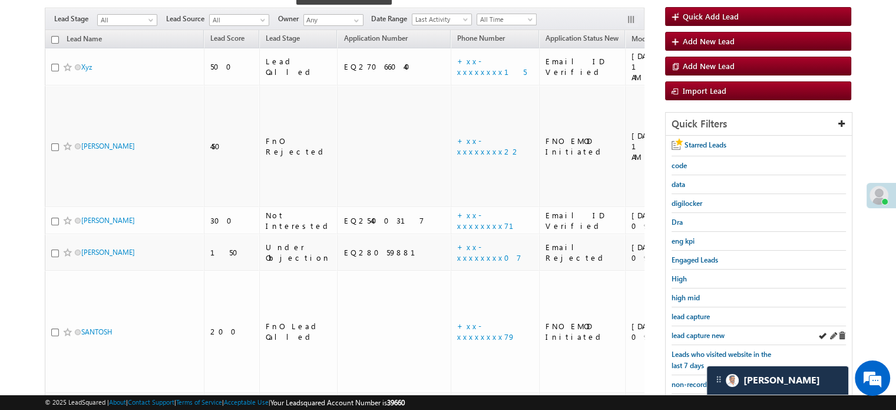
click at [702, 326] on div "lead capture new" at bounding box center [759, 335] width 174 height 19
click at [702, 331] on span "lead capture new" at bounding box center [698, 335] width 53 height 9
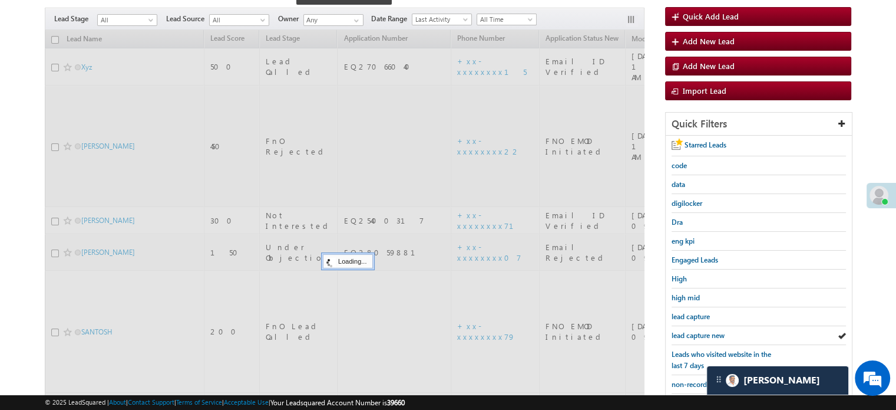
click at [702, 331] on span "lead capture new" at bounding box center [698, 335] width 53 height 9
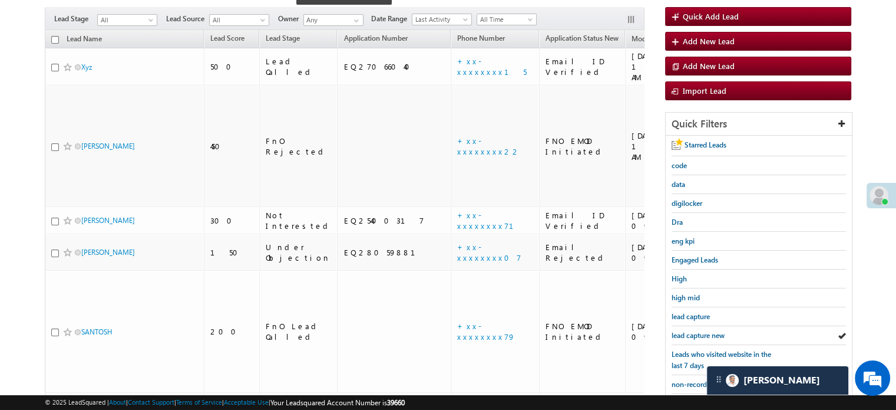
click at [702, 331] on span "lead capture new" at bounding box center [698, 335] width 53 height 9
click at [692, 334] on span "lead capture new" at bounding box center [698, 335] width 53 height 9
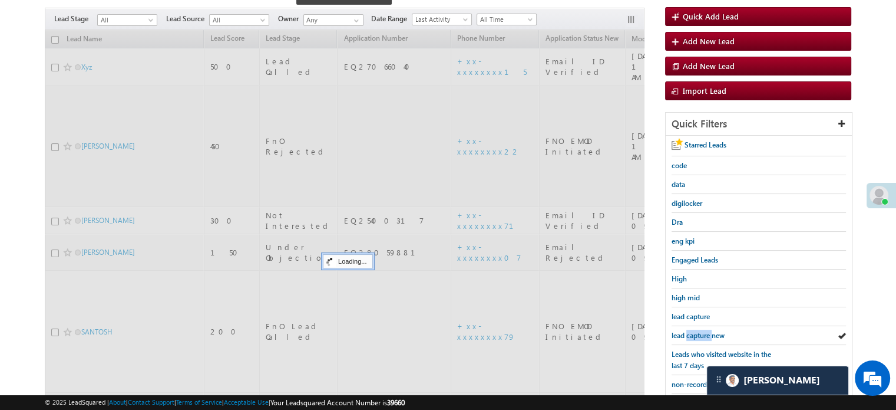
click at [692, 334] on span "lead capture new" at bounding box center [698, 335] width 53 height 9
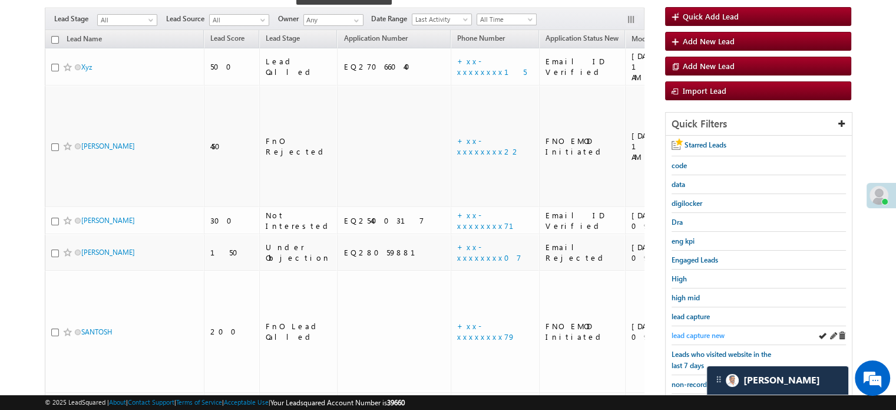
click at [693, 331] on span "lead capture new" at bounding box center [698, 335] width 53 height 9
click at [705, 326] on div "lead capture new" at bounding box center [759, 335] width 174 height 19
click at [700, 331] on span "lead capture new" at bounding box center [698, 335] width 53 height 9
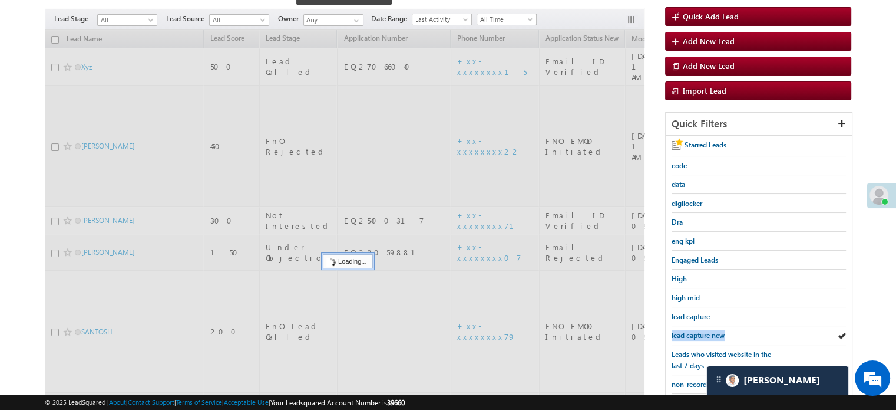
click at [700, 331] on span "lead capture new" at bounding box center [698, 335] width 53 height 9
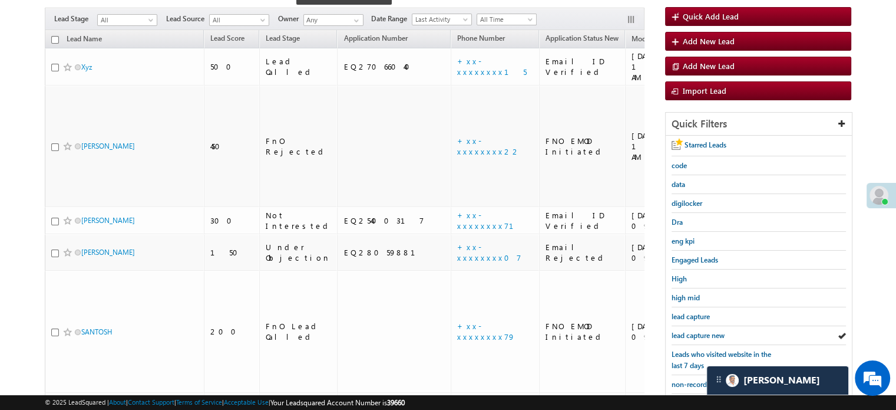
click at [700, 331] on span "lead capture new" at bounding box center [698, 335] width 53 height 9
click at [711, 331] on span "lead capture new" at bounding box center [698, 335] width 53 height 9
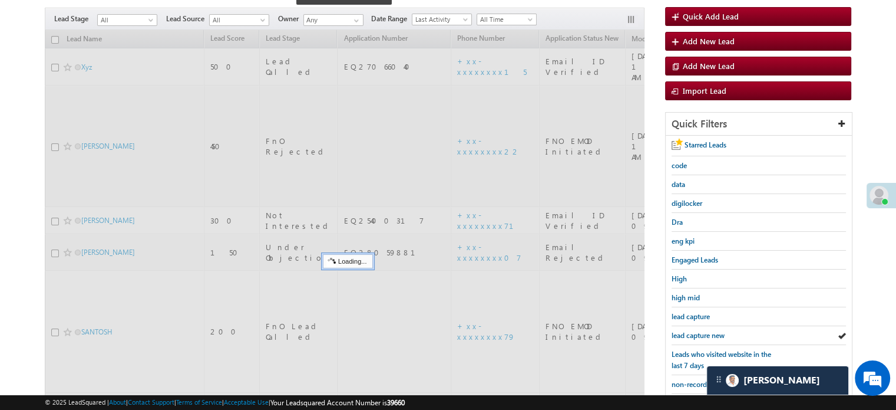
click at [711, 331] on span "lead capture new" at bounding box center [698, 335] width 53 height 9
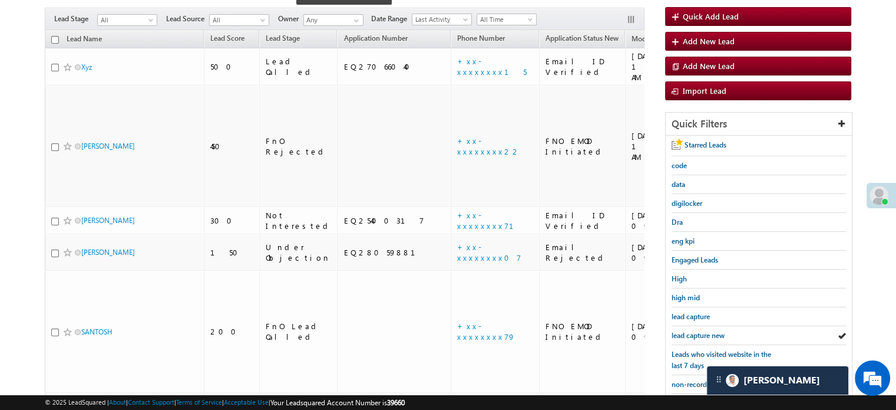
scroll to position [253, 0]
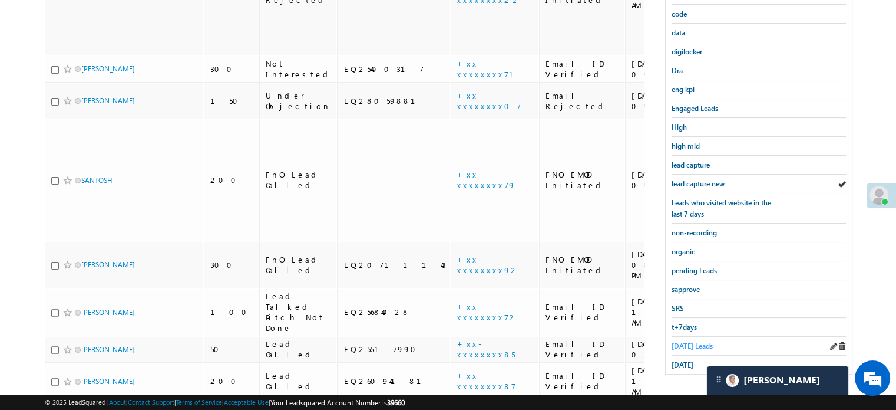
click at [694, 345] on span "Today's Leads" at bounding box center [692, 345] width 41 height 9
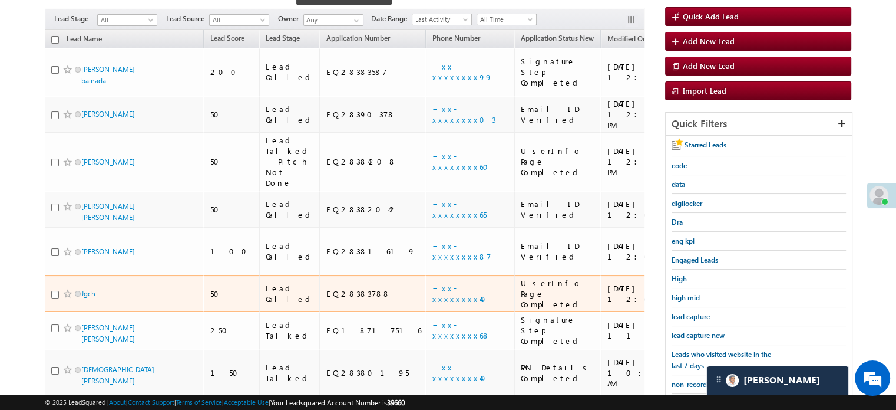
scroll to position [219, 0]
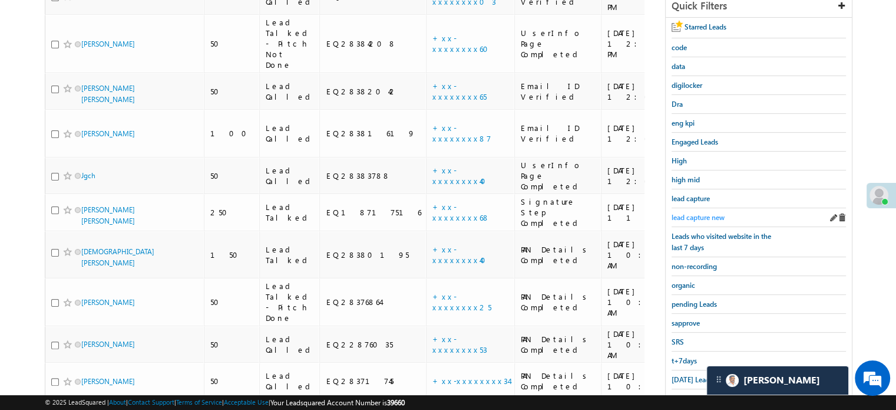
click at [695, 213] on span "lead capture new" at bounding box center [698, 217] width 53 height 9
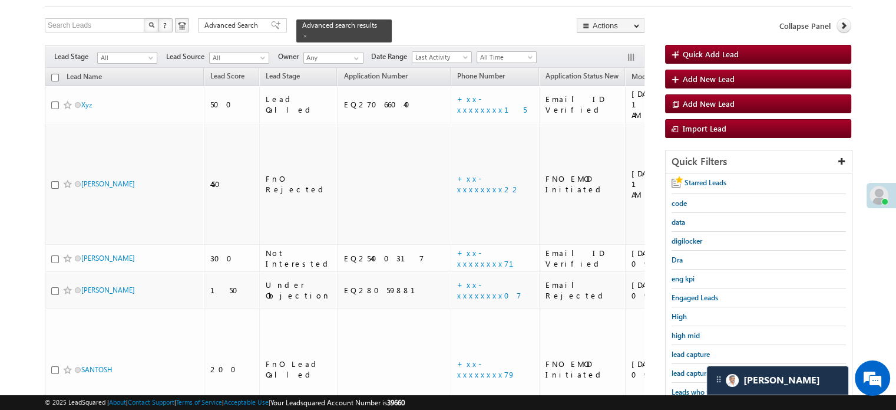
scroll to position [42, 0]
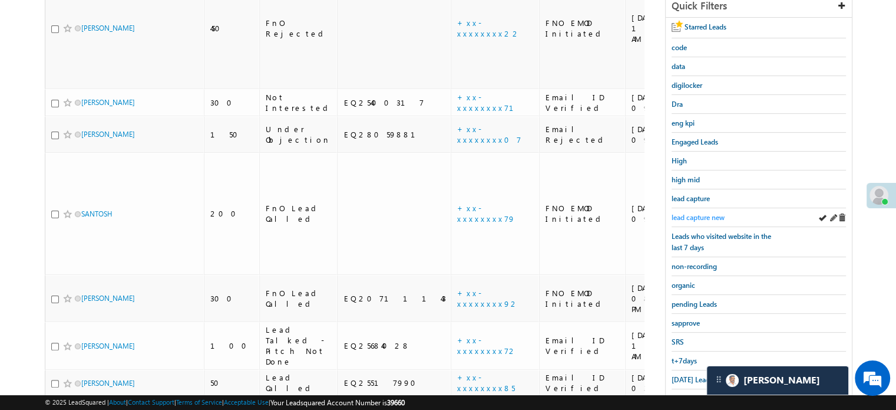
click at [700, 216] on span "lead capture new" at bounding box center [698, 217] width 53 height 9
click at [681, 213] on span "lead capture new" at bounding box center [698, 217] width 53 height 9
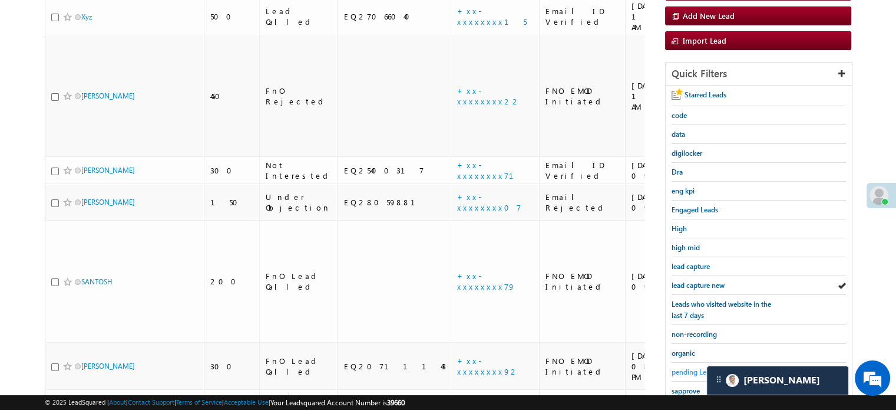
scroll to position [253, 0]
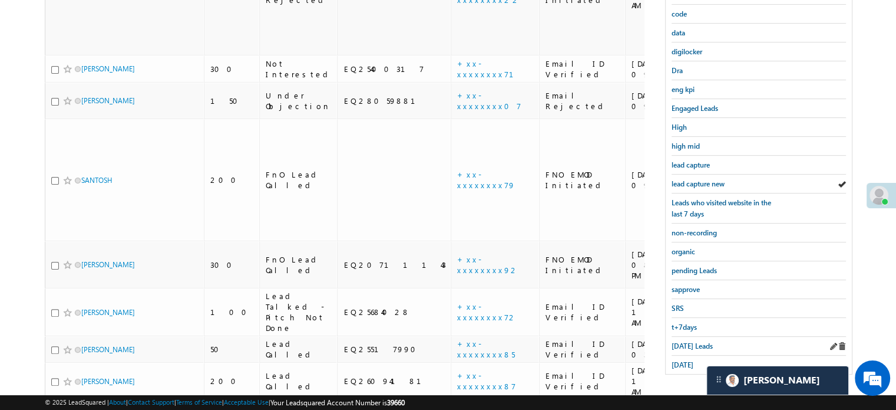
click at [679, 348] on div "Today's Leads" at bounding box center [759, 345] width 174 height 19
click at [688, 336] on div "Today's Leads" at bounding box center [759, 345] width 174 height 19
click at [689, 341] on span "Today's Leads" at bounding box center [692, 345] width 41 height 9
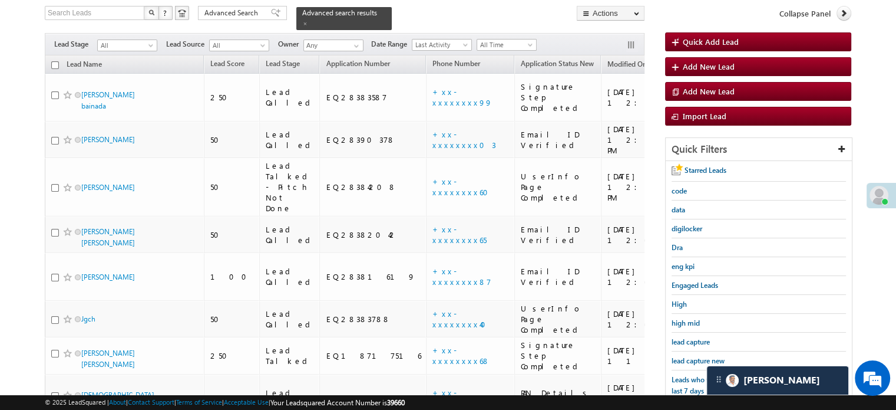
scroll to position [135, 0]
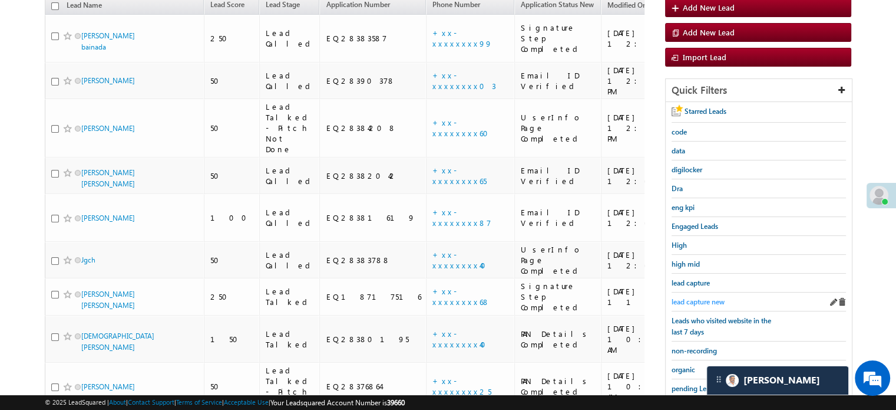
click at [714, 299] on span "lead capture new" at bounding box center [698, 301] width 53 height 9
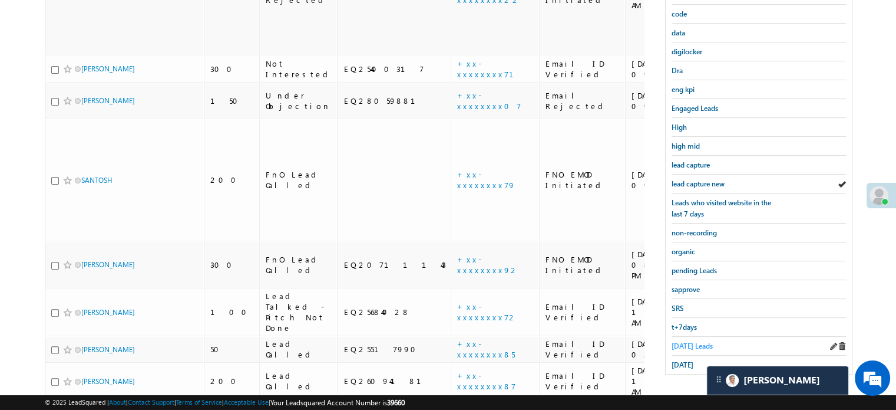
click at [688, 340] on link "Today's Leads" at bounding box center [692, 345] width 41 height 11
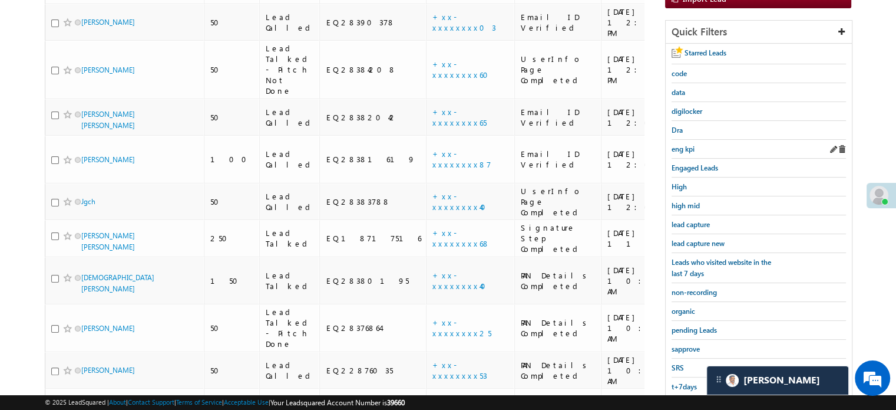
scroll to position [194, 0]
click at [688, 329] on link "pending Leads" at bounding box center [694, 328] width 45 height 11
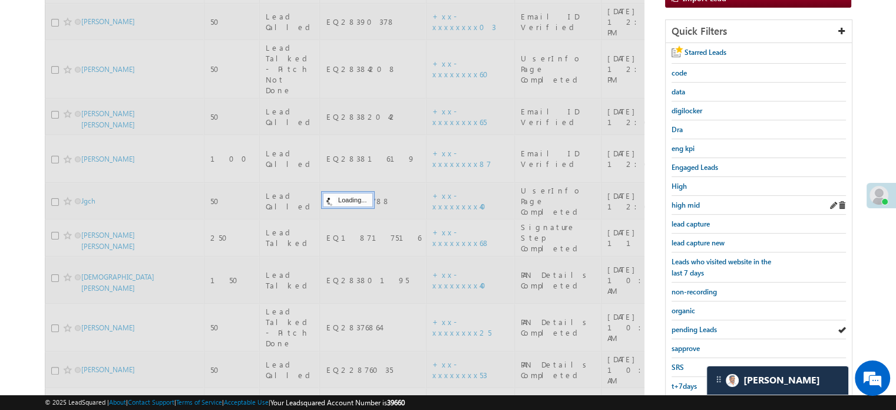
scroll to position [101, 0]
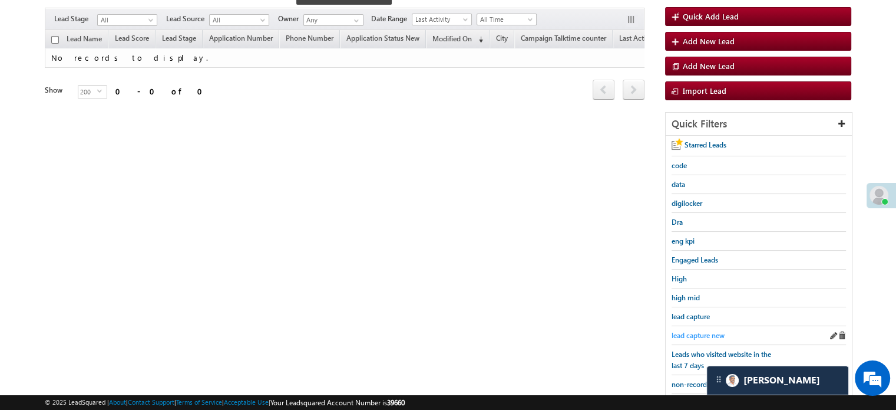
click at [686, 331] on span "lead capture new" at bounding box center [698, 335] width 53 height 9
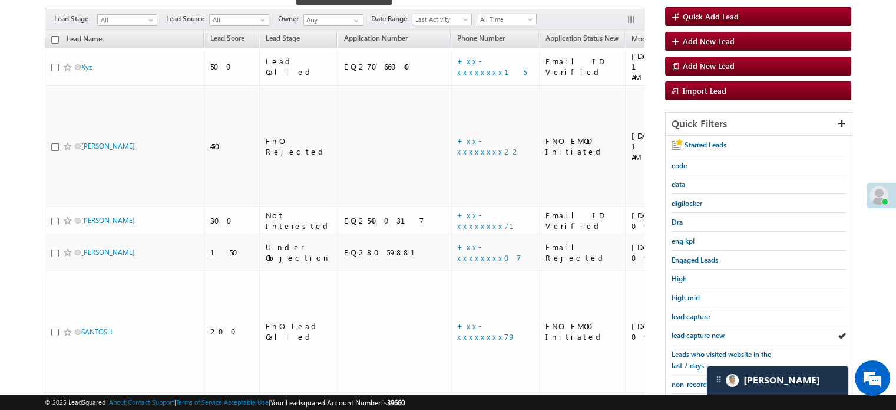
scroll to position [253, 0]
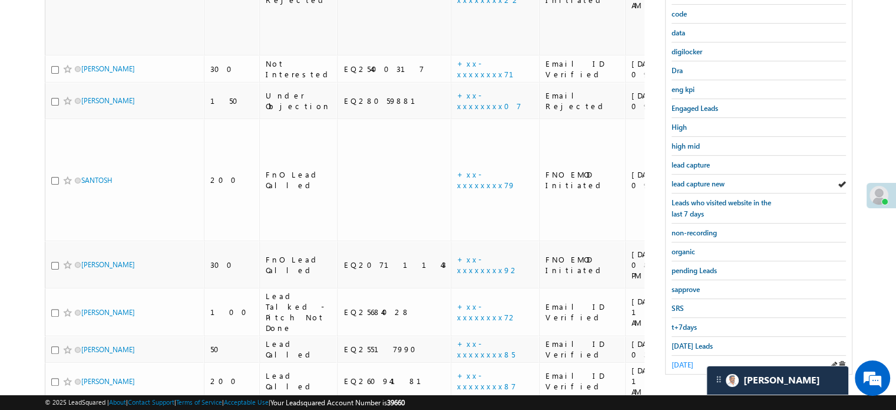
click at [687, 360] on span "yesterday" at bounding box center [683, 364] width 22 height 9
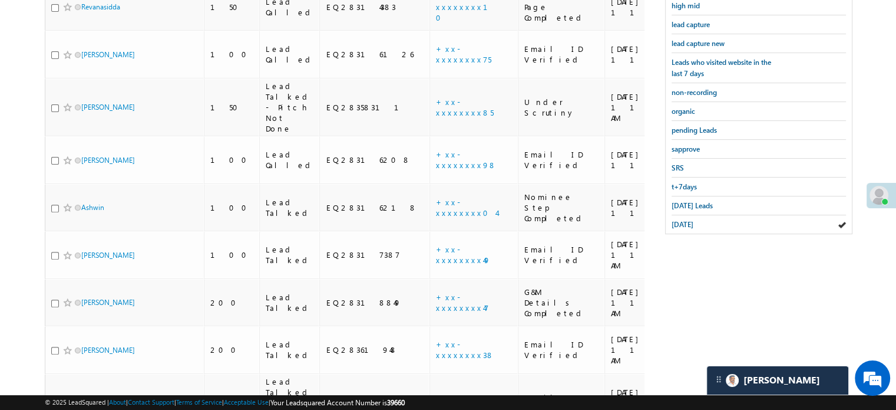
scroll to position [390, 0]
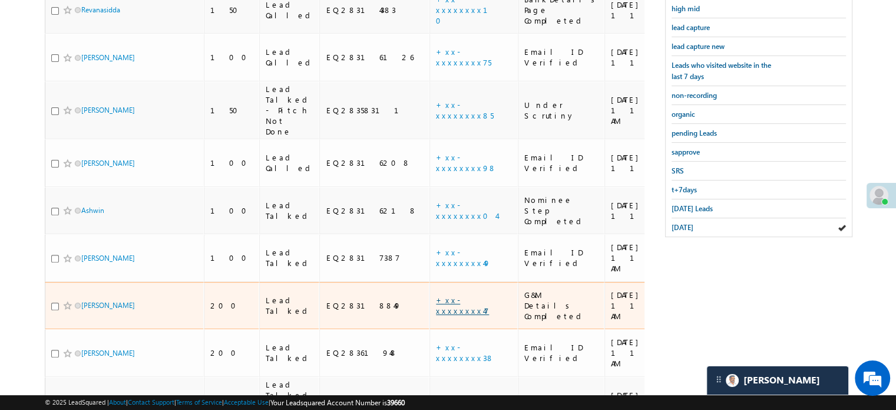
click at [436, 295] on link "+xx-xxxxxxxx47" at bounding box center [462, 305] width 53 height 21
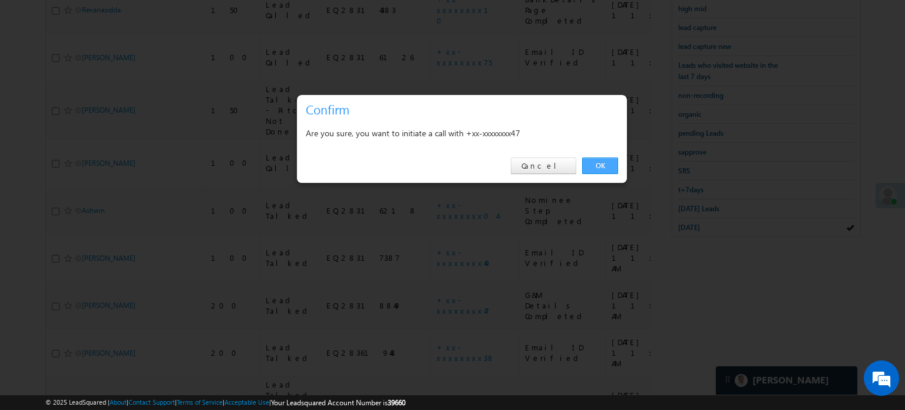
click at [602, 163] on link "OK" at bounding box center [600, 165] width 36 height 16
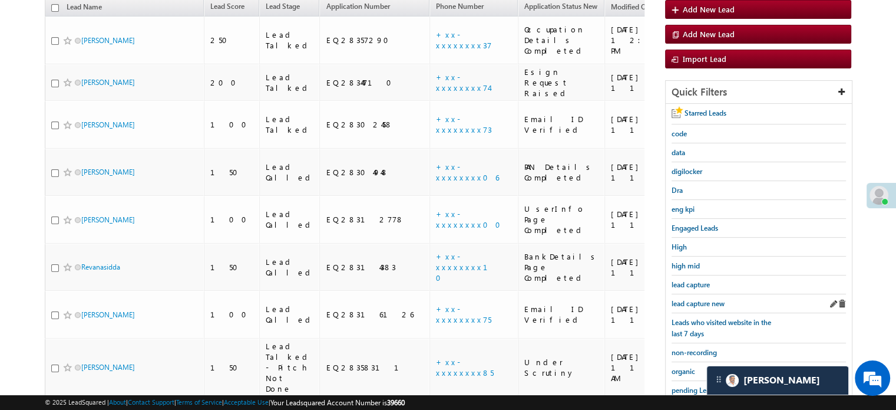
scroll to position [186, 0]
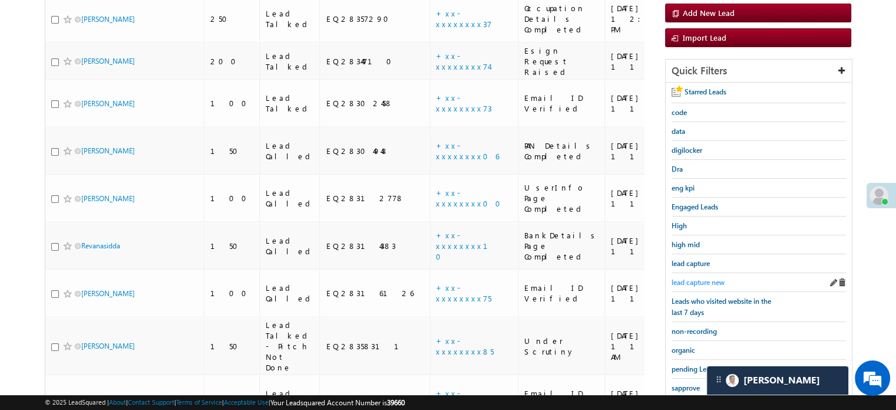
click at [700, 278] on span "lead capture new" at bounding box center [698, 282] width 53 height 9
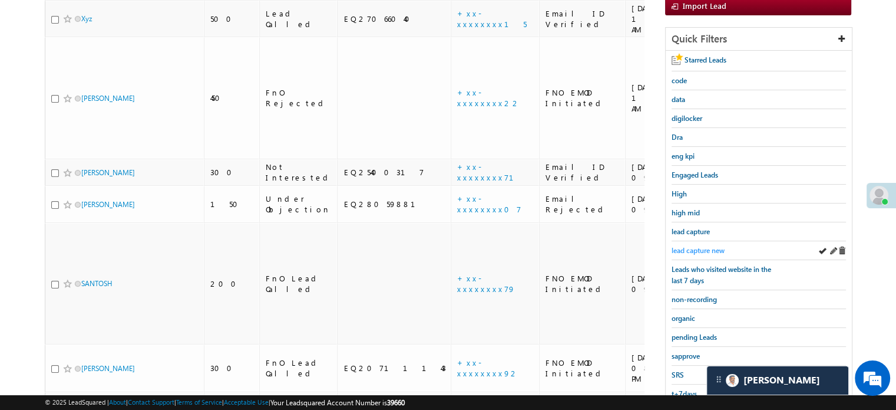
click at [719, 246] on span "lead capture new" at bounding box center [698, 250] width 53 height 9
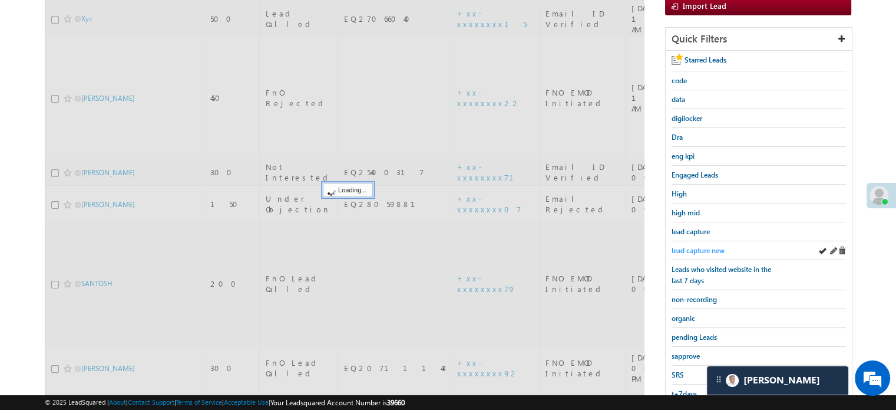
click at [702, 247] on span "lead capture new" at bounding box center [698, 250] width 53 height 9
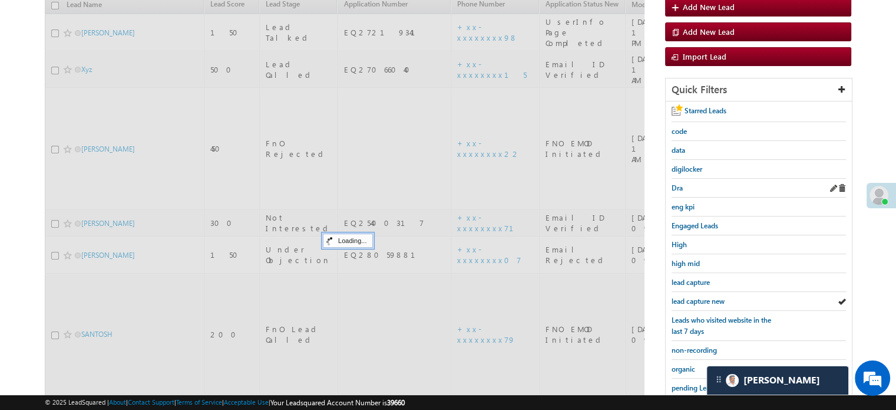
scroll to position [68, 0]
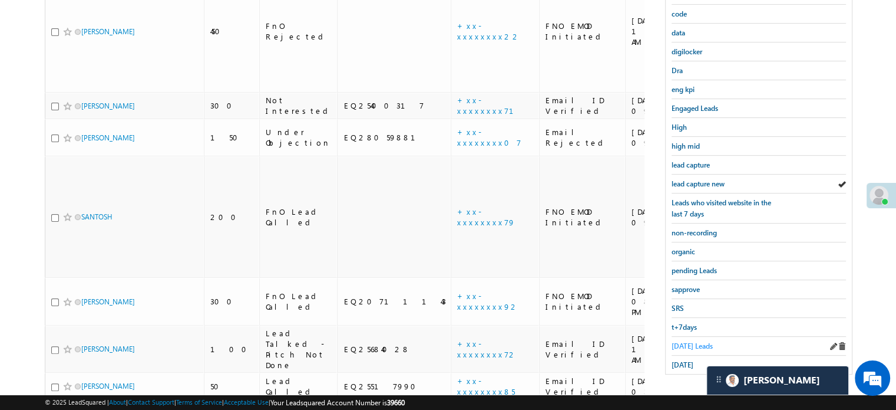
click at [679, 341] on span "Today's Leads" at bounding box center [692, 345] width 41 height 9
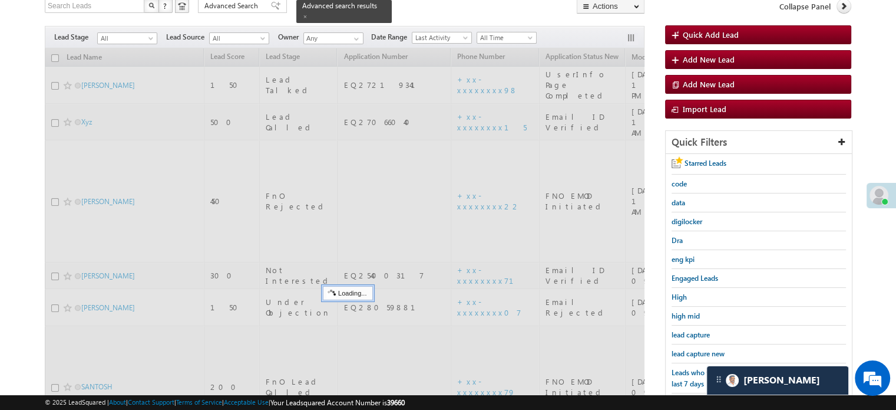
scroll to position [76, 0]
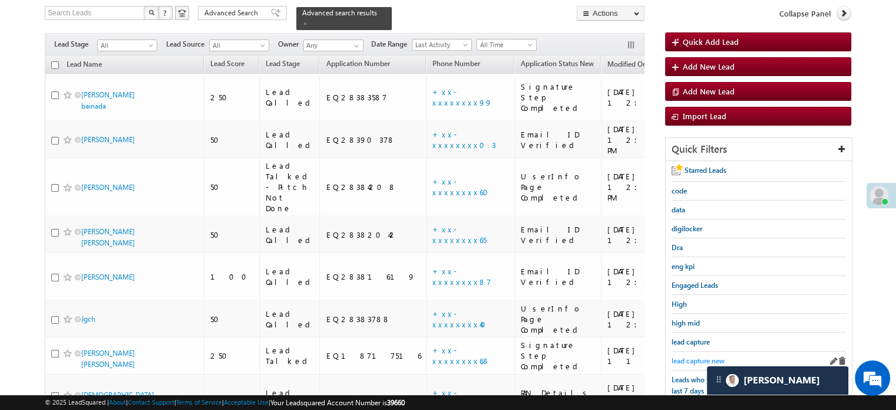
click at [690, 356] on span "lead capture new" at bounding box center [698, 360] width 53 height 9
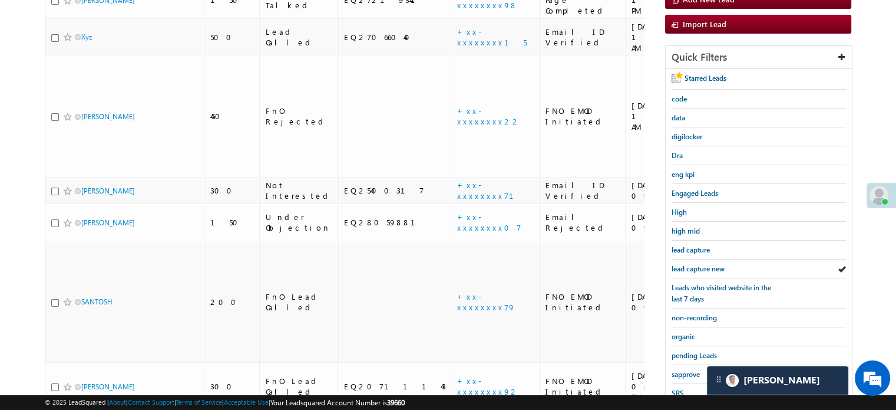
scroll to position [253, 0]
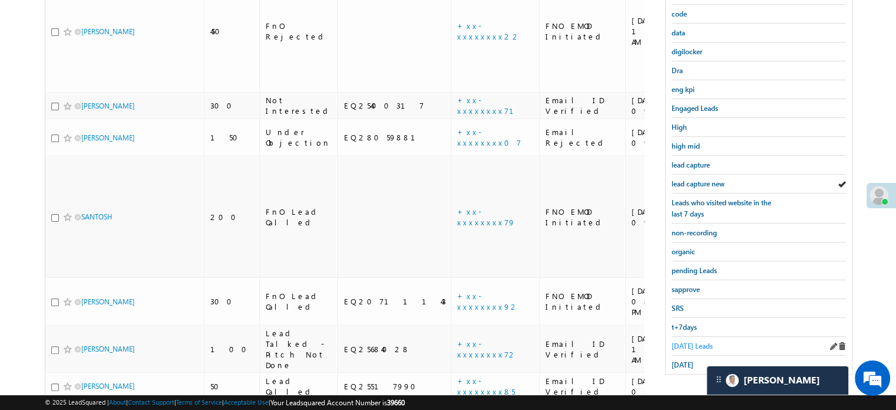
click at [692, 341] on span "Today's Leads" at bounding box center [692, 345] width 41 height 9
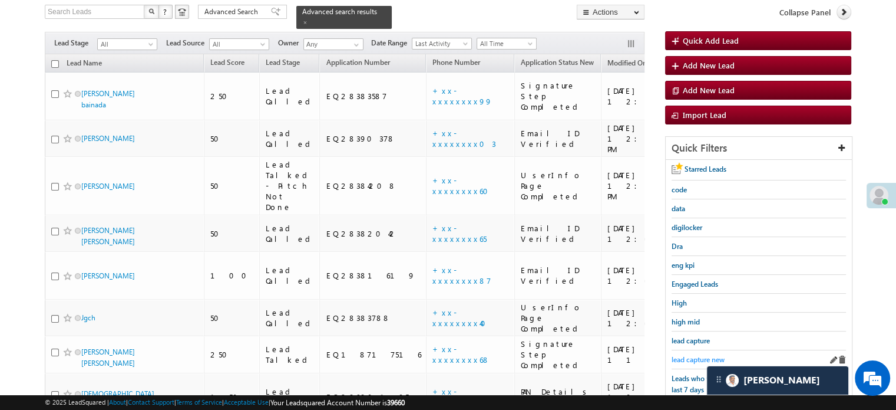
scroll to position [135, 0]
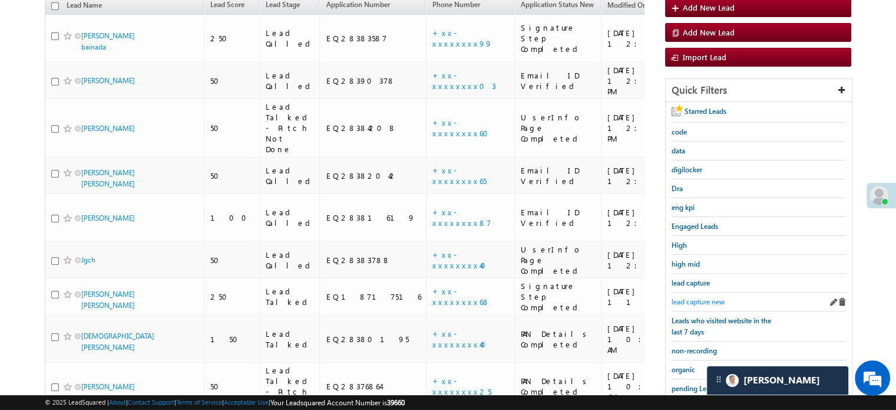
click at [685, 301] on span "lead capture new" at bounding box center [698, 301] width 53 height 9
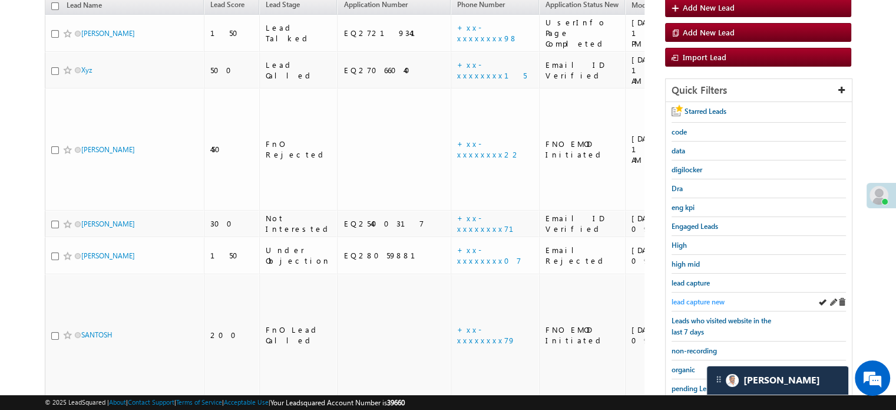
click at [706, 299] on span "lead capture new" at bounding box center [698, 301] width 53 height 9
click at [706, 298] on span "lead capture new" at bounding box center [698, 301] width 53 height 9
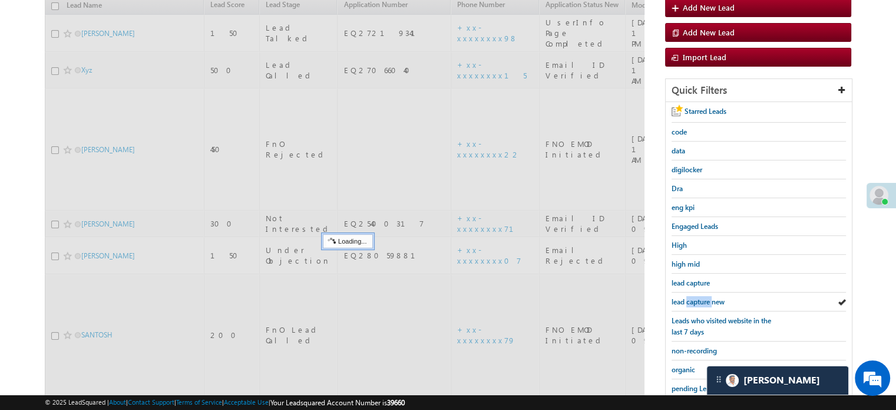
click at [706, 298] on span "lead capture new" at bounding box center [698, 301] width 53 height 9
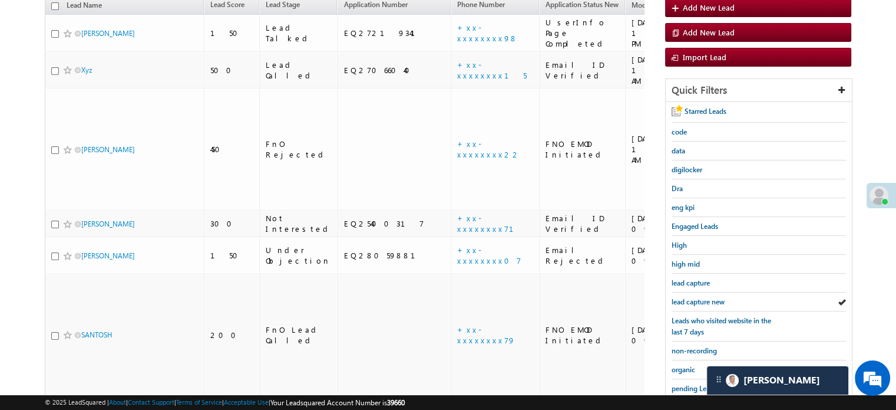
scroll to position [253, 0]
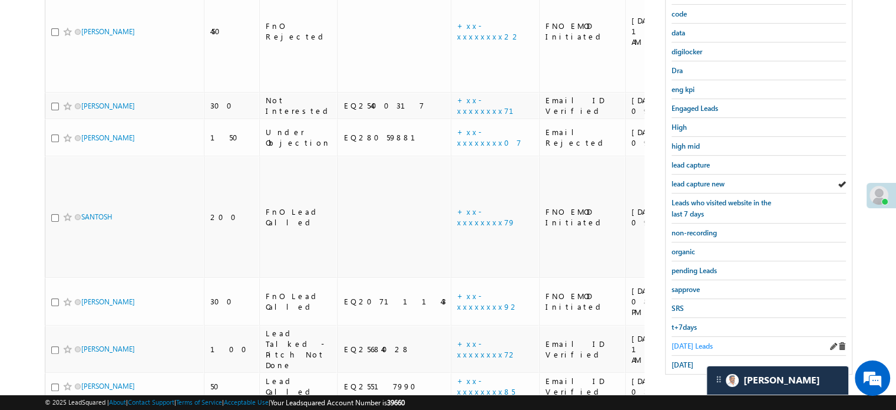
click at [690, 341] on span "Today's Leads" at bounding box center [692, 345] width 41 height 9
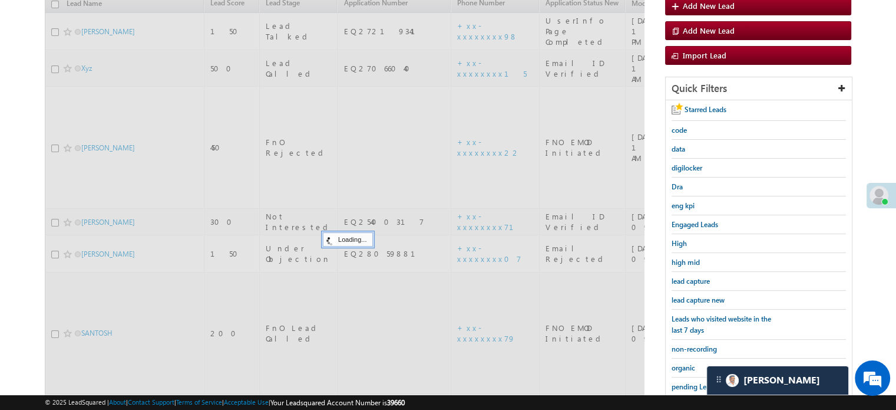
scroll to position [135, 0]
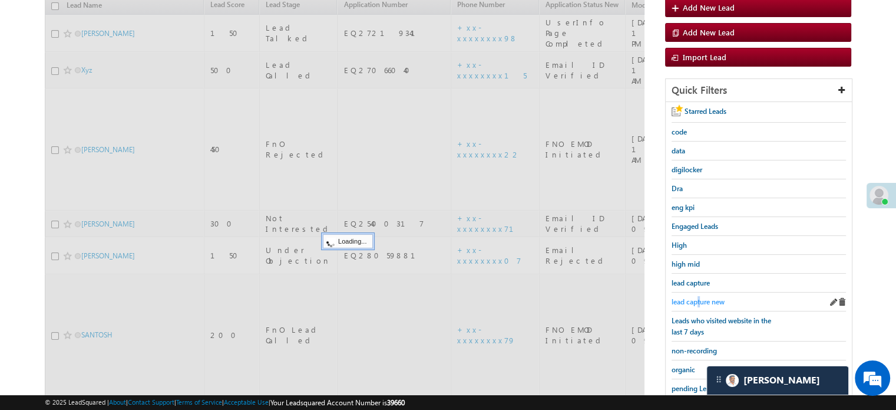
click at [699, 297] on span "lead capture new" at bounding box center [698, 301] width 53 height 9
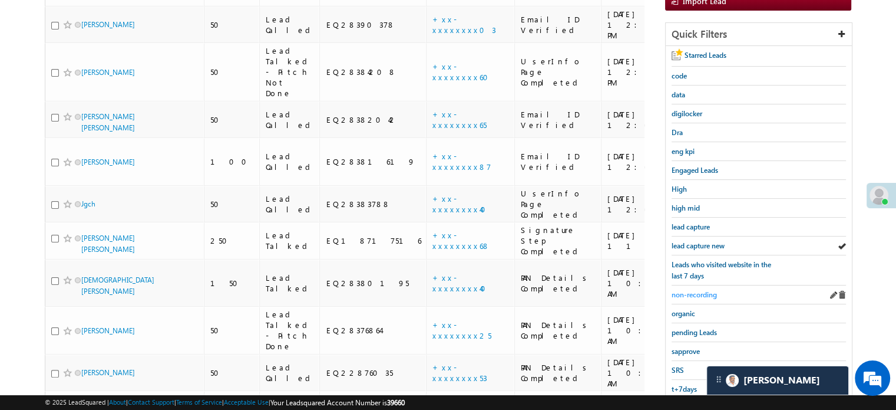
scroll to position [194, 0]
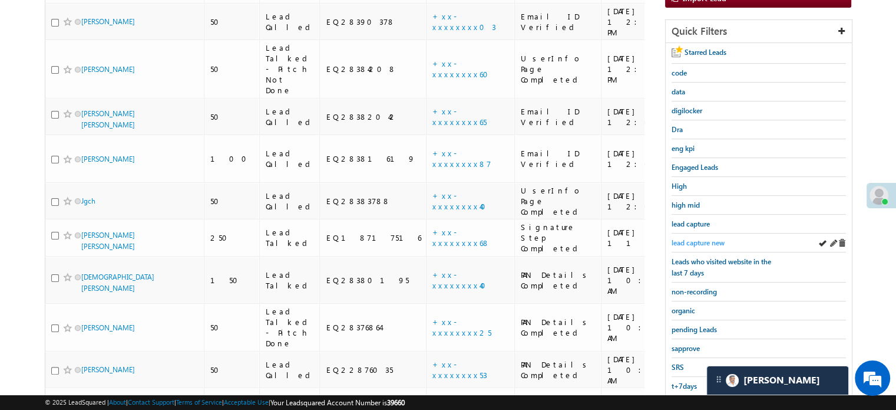
click at [702, 242] on span "lead capture new" at bounding box center [698, 242] width 53 height 9
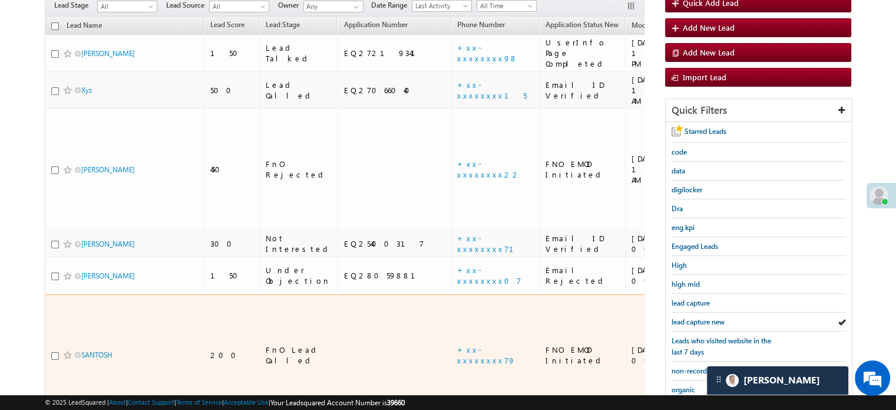
scroll to position [135, 0]
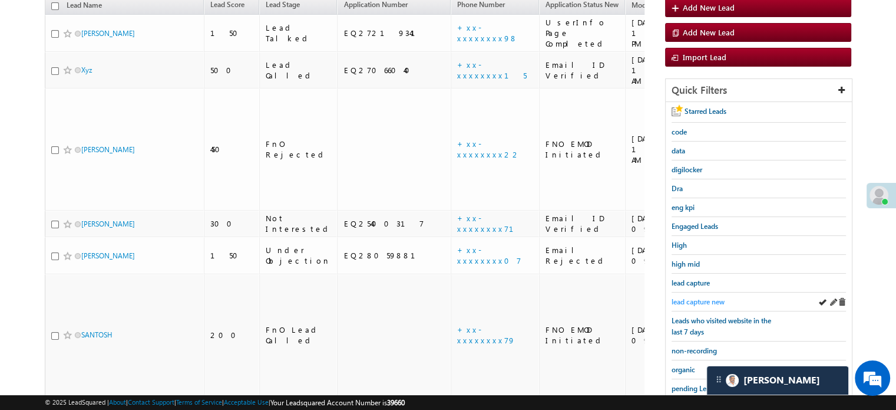
click at [693, 297] on span "lead capture new" at bounding box center [698, 301] width 53 height 9
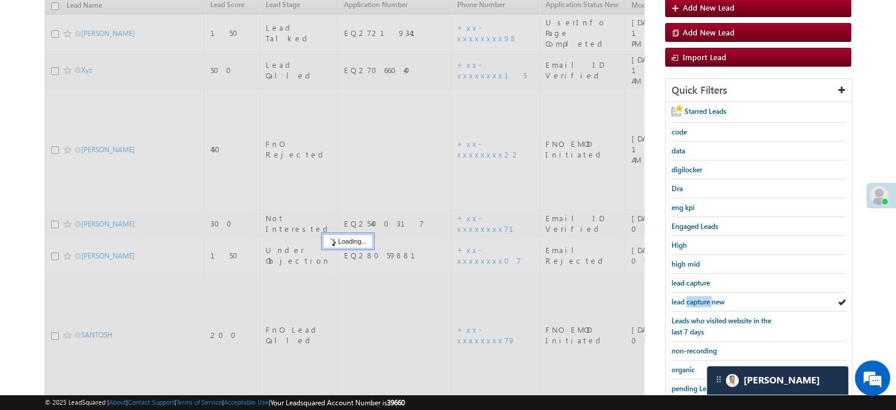
click at [693, 297] on span "lead capture new" at bounding box center [698, 301] width 53 height 9
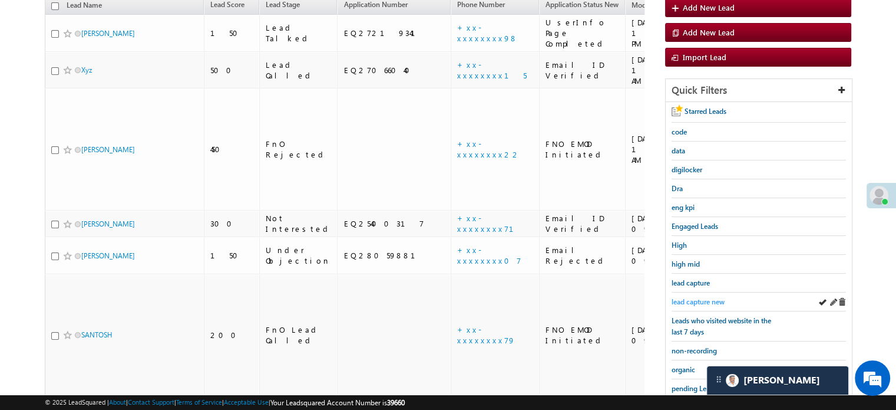
click at [694, 297] on span "lead capture new" at bounding box center [698, 301] width 53 height 9
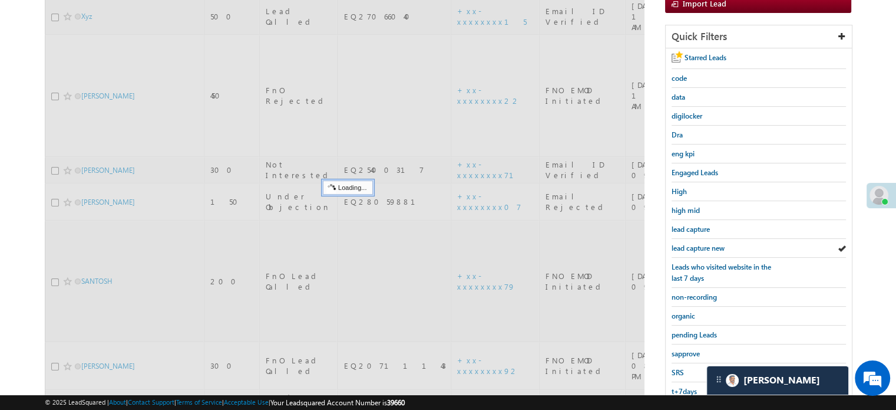
scroll to position [253, 0]
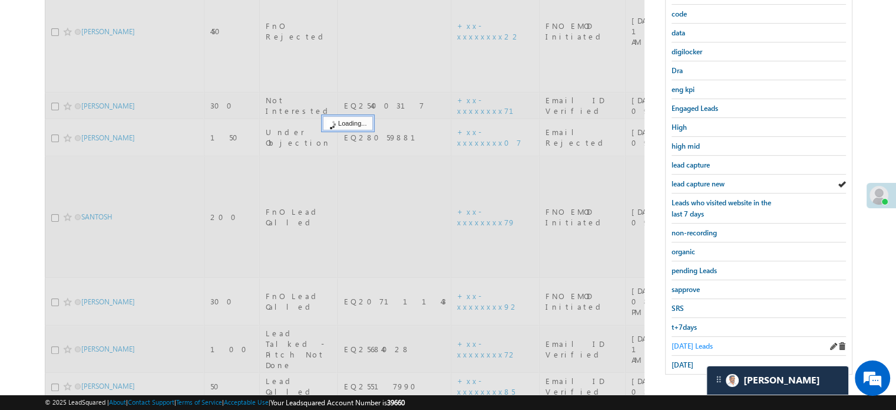
click at [681, 341] on span "Today's Leads" at bounding box center [692, 345] width 41 height 9
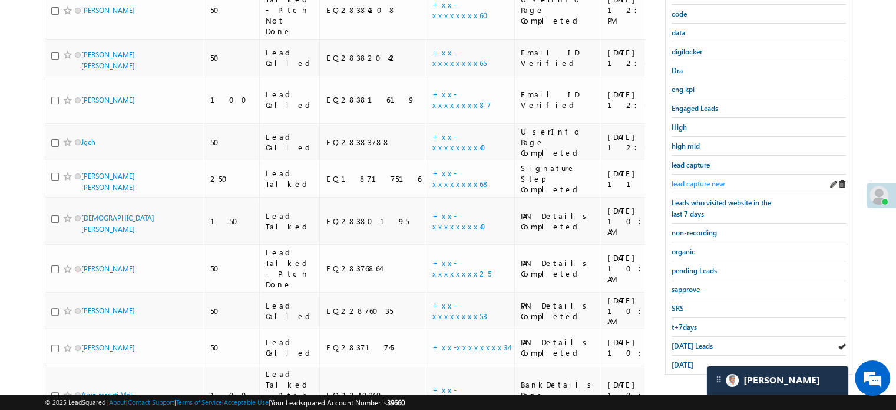
click at [691, 181] on span "lead capture new" at bounding box center [698, 183] width 53 height 9
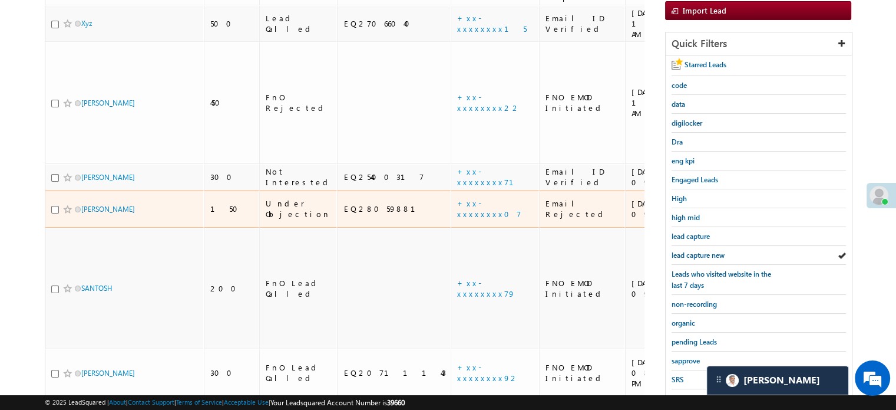
scroll to position [194, 0]
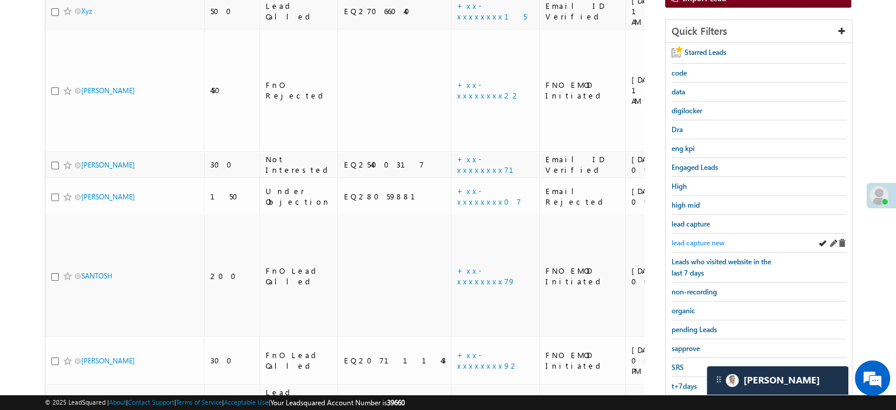
click at [698, 240] on span "lead capture new" at bounding box center [698, 242] width 53 height 9
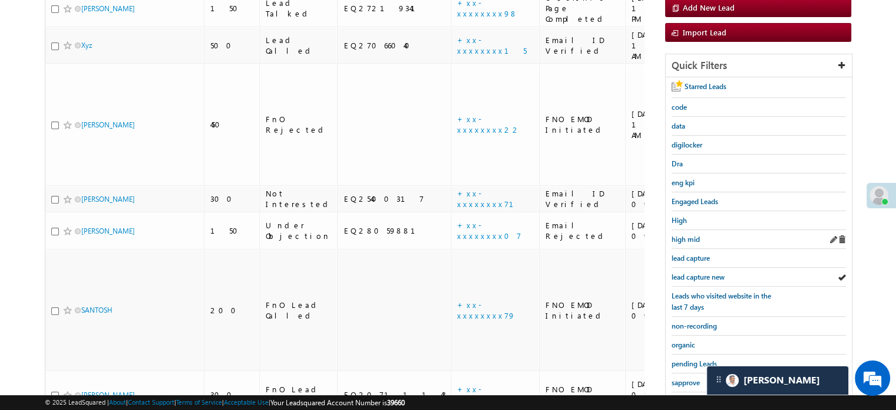
scroll to position [253, 0]
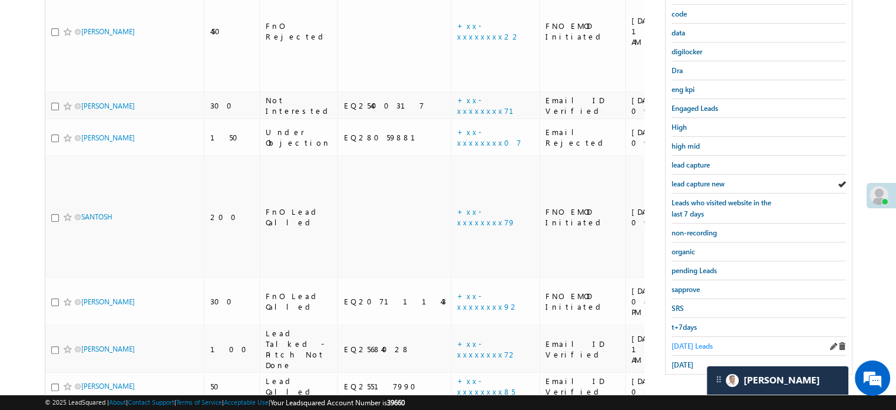
click at [683, 341] on span "Today's Leads" at bounding box center [692, 345] width 41 height 9
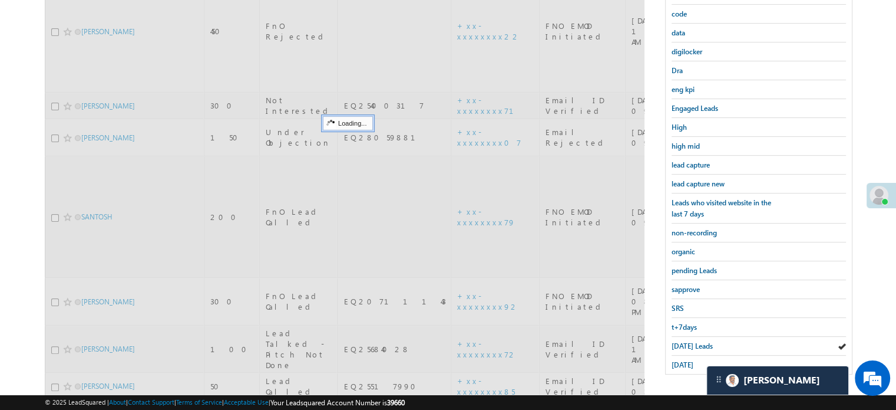
scroll to position [135, 0]
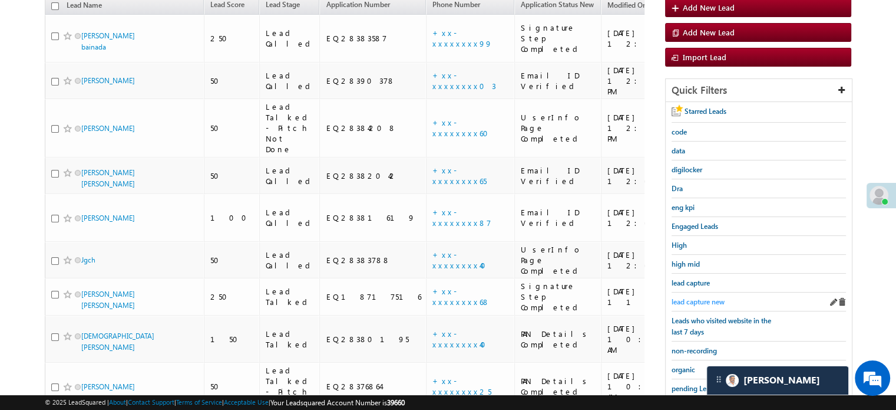
click at [693, 302] on span "lead capture new" at bounding box center [698, 301] width 53 height 9
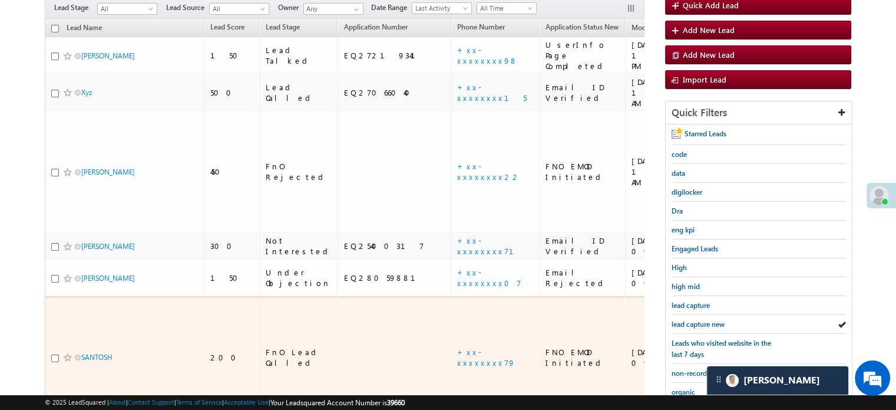
scroll to position [118, 0]
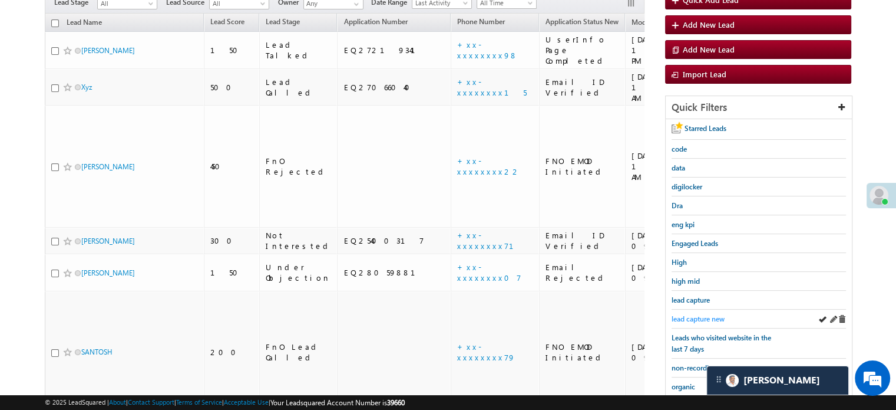
click at [688, 318] on span "lead capture new" at bounding box center [698, 318] width 53 height 9
click at [692, 318] on span "lead capture new" at bounding box center [698, 318] width 53 height 9
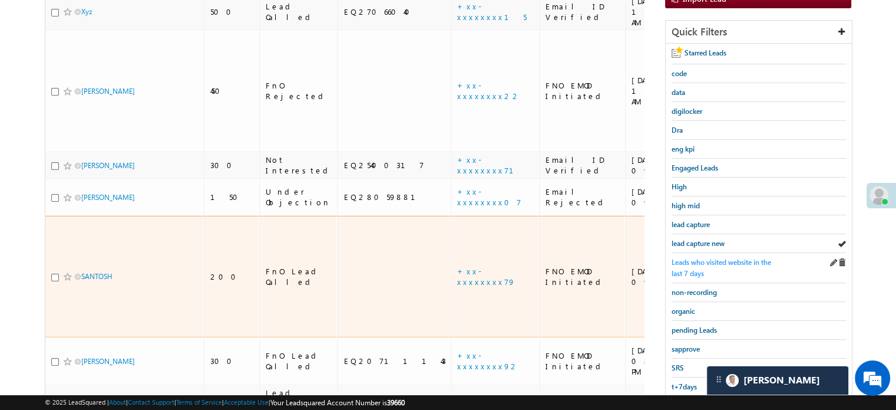
scroll to position [194, 0]
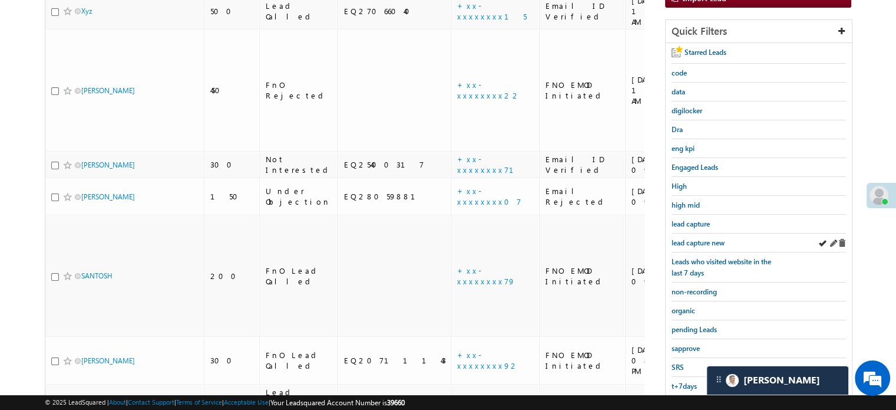
click at [705, 245] on div "lead capture new" at bounding box center [759, 242] width 174 height 19
click at [704, 240] on span "lead capture new" at bounding box center [698, 242] width 53 height 9
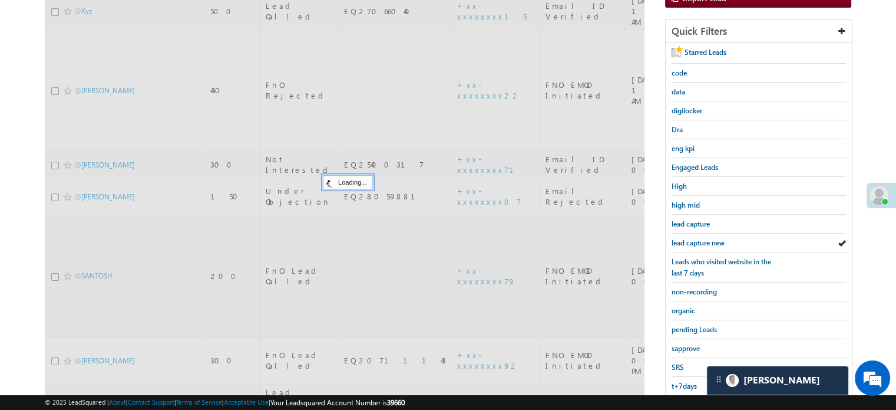
click at [704, 240] on span "lead capture new" at bounding box center [698, 242] width 53 height 9
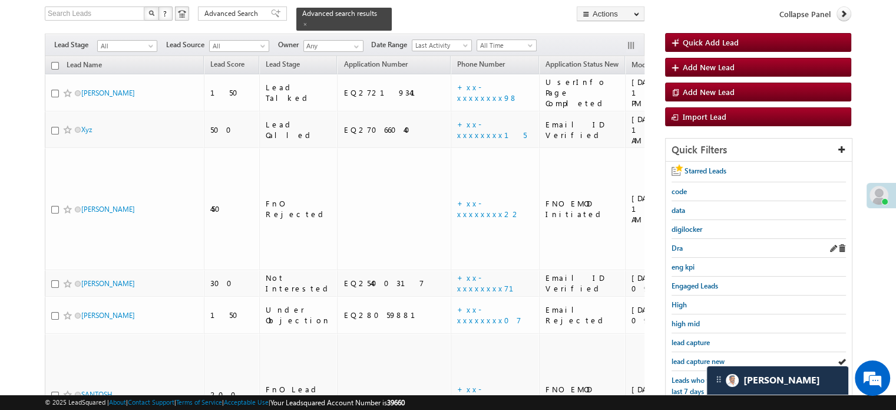
scroll to position [135, 0]
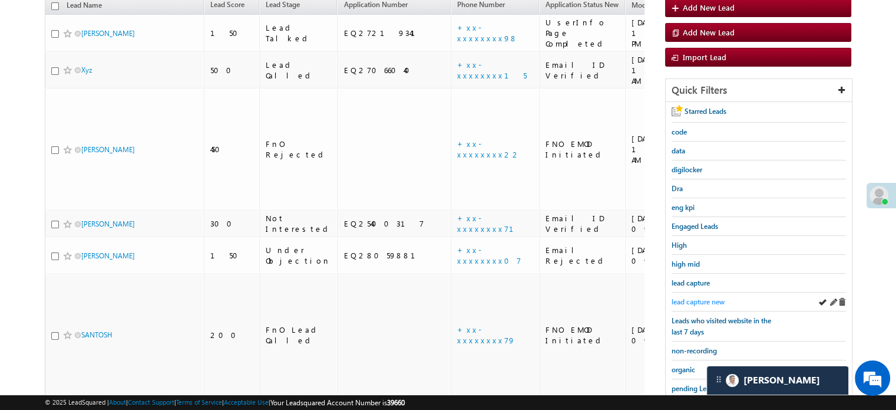
click at [697, 297] on span "lead capture new" at bounding box center [698, 301] width 53 height 9
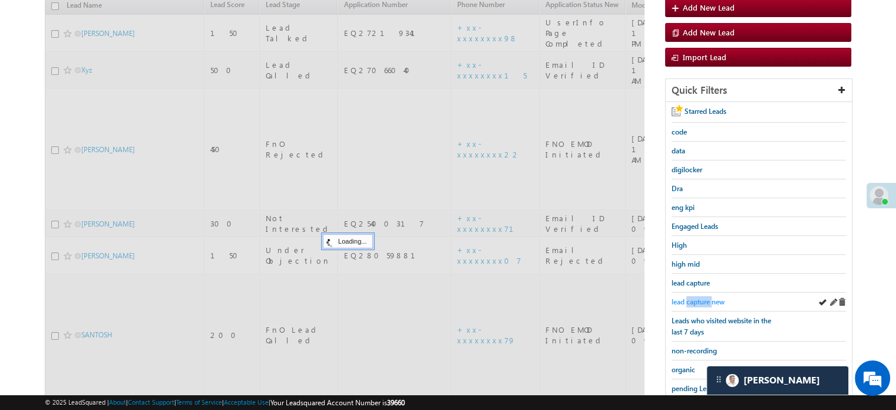
click at [698, 298] on span "lead capture new" at bounding box center [698, 301] width 53 height 9
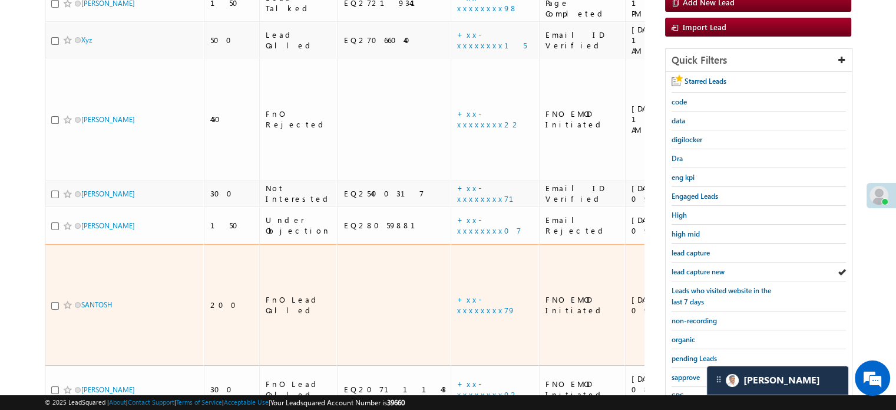
scroll to position [76, 0]
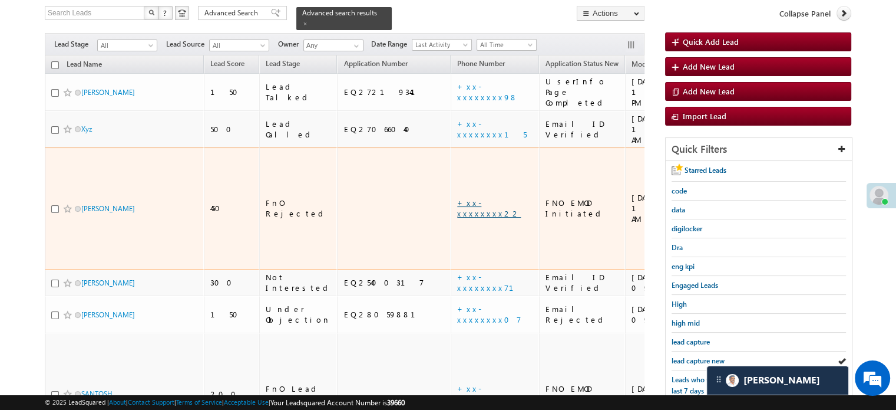
click at [457, 197] on link "+xx-xxxxxxxx22" at bounding box center [489, 207] width 64 height 21
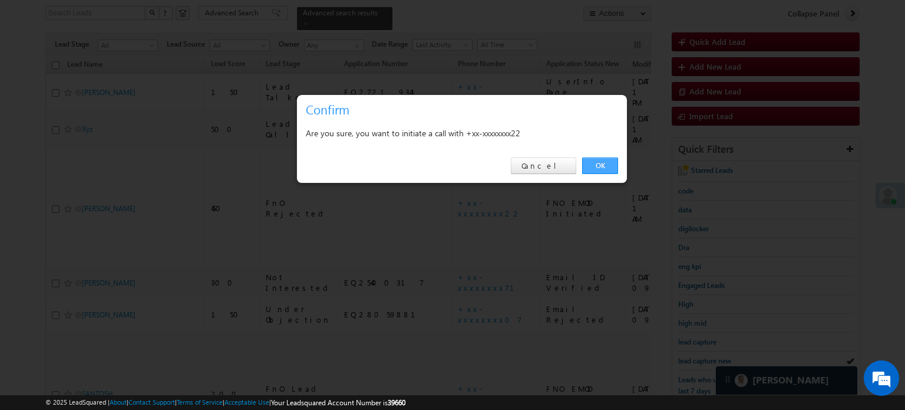
click at [605, 160] on link "OK" at bounding box center [600, 165] width 36 height 16
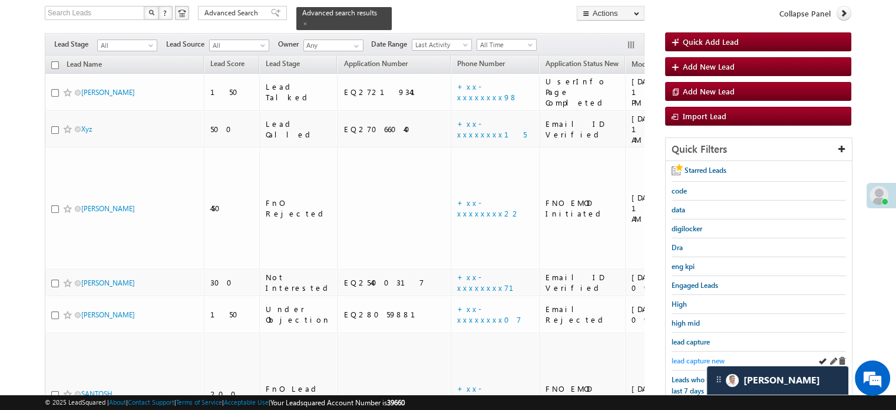
click at [699, 355] on link "lead capture new" at bounding box center [698, 360] width 53 height 11
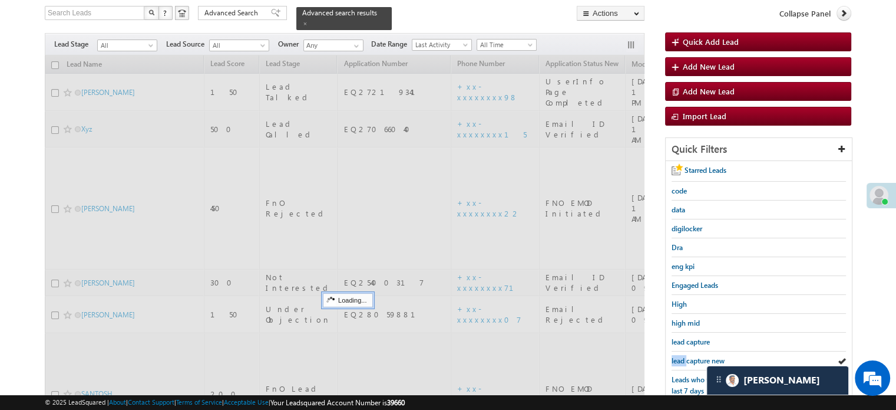
click at [699, 355] on link "lead capture new" at bounding box center [698, 360] width 53 height 11
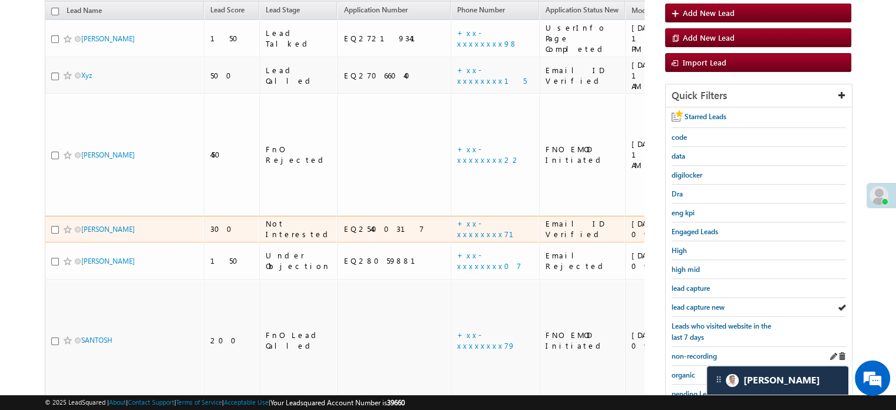
scroll to position [194, 0]
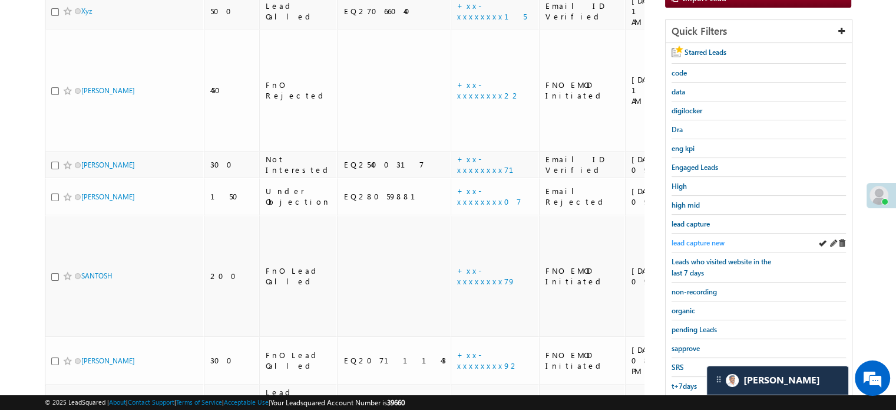
click at [683, 238] on span "lead capture new" at bounding box center [698, 242] width 53 height 9
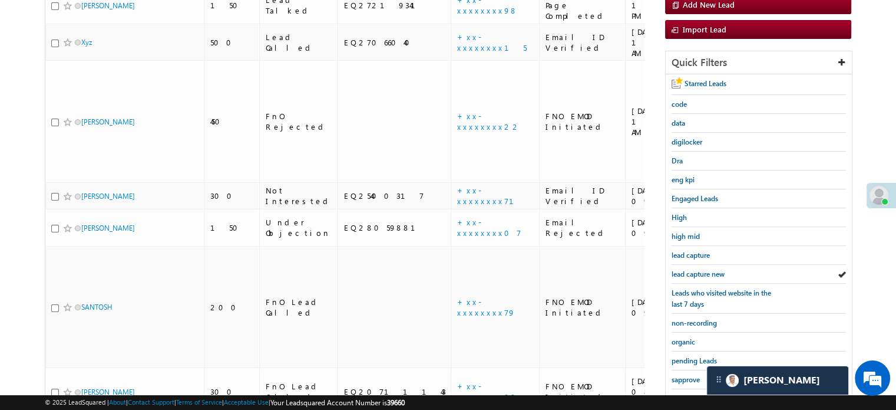
scroll to position [253, 0]
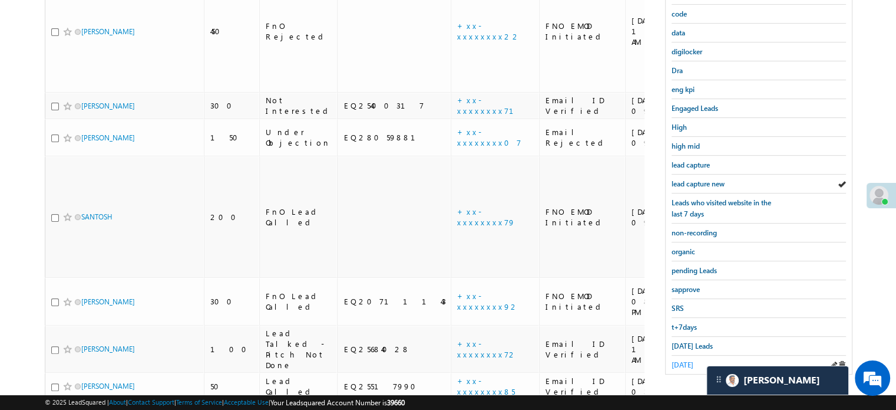
click at [687, 360] on span "yesterday" at bounding box center [683, 364] width 22 height 9
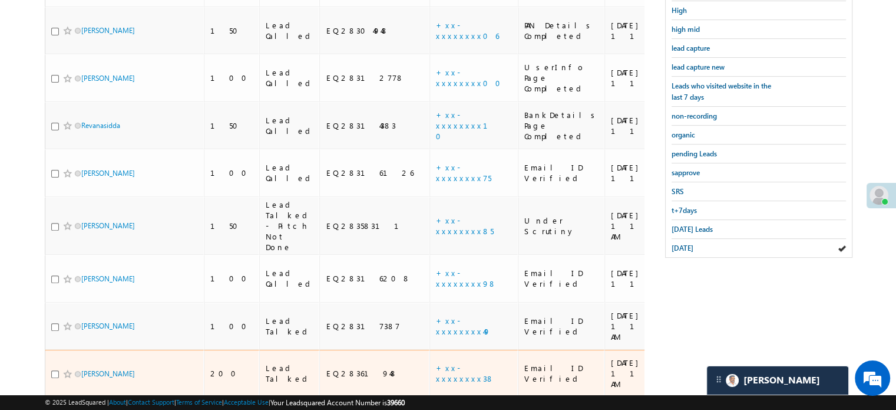
scroll to position [252, 0]
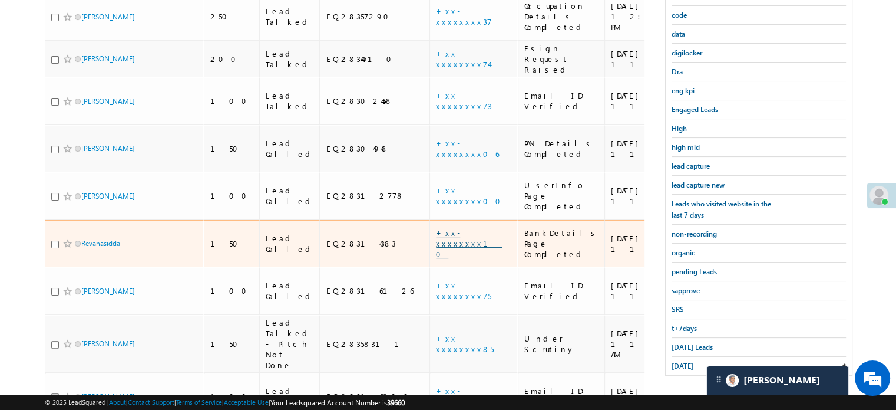
click at [436, 227] on link "+xx-xxxxxxxx10" at bounding box center [469, 242] width 66 height 31
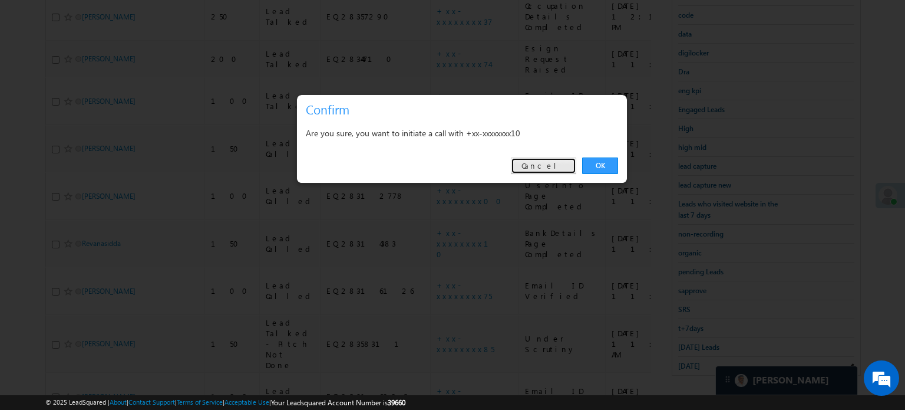
click at [554, 166] on link "Cancel" at bounding box center [543, 165] width 65 height 16
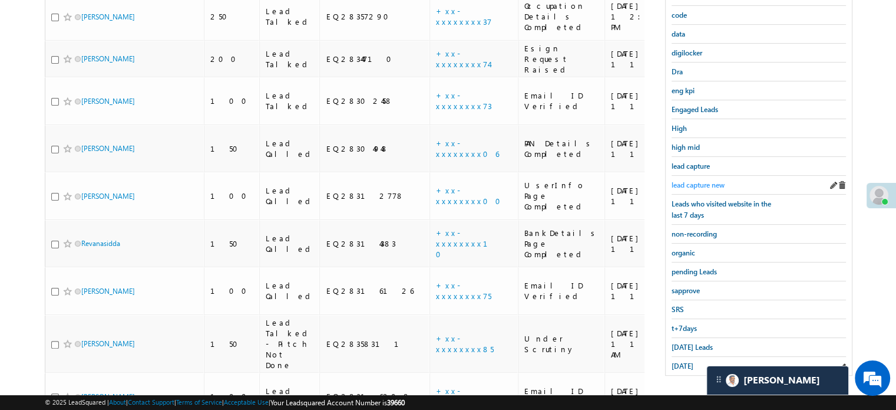
click at [686, 184] on span "lead capture new" at bounding box center [698, 184] width 53 height 9
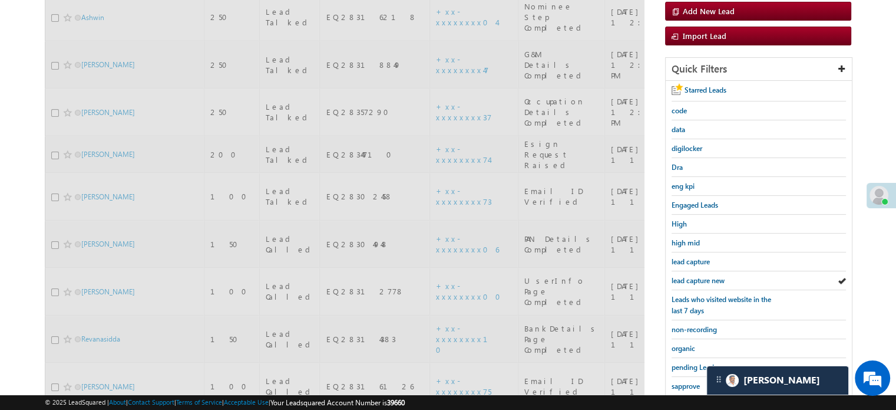
scroll to position [75, 0]
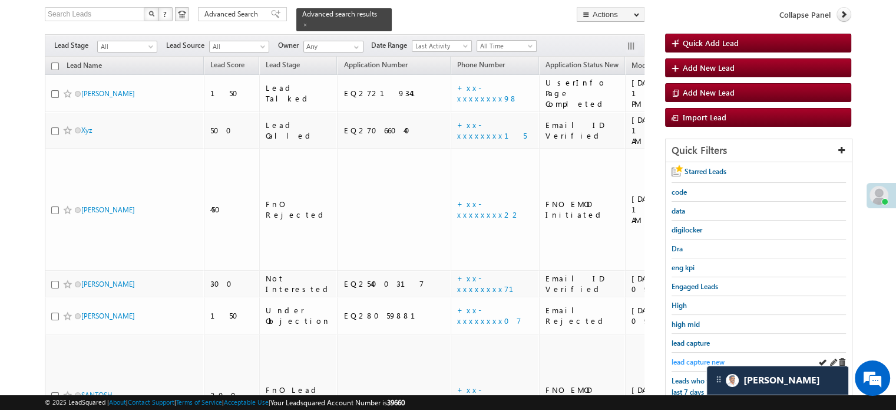
click at [689, 358] on span "lead capture new" at bounding box center [698, 361] width 53 height 9
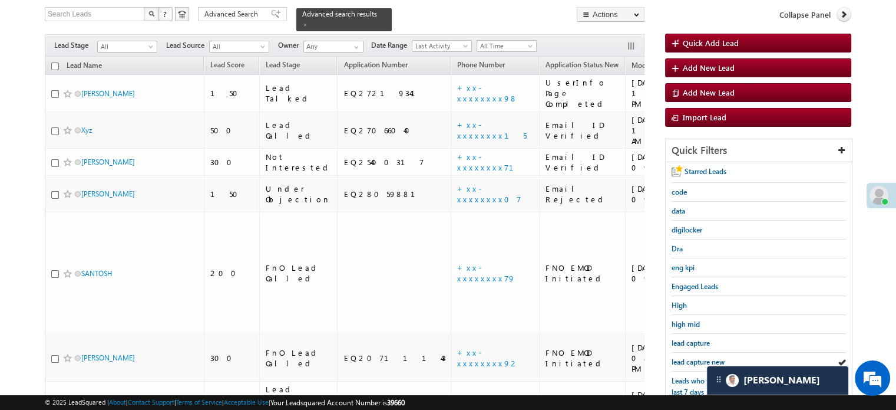
click at [689, 358] on span "lead capture new" at bounding box center [698, 361] width 53 height 9
click at [689, 357] on span "lead capture new" at bounding box center [698, 361] width 53 height 9
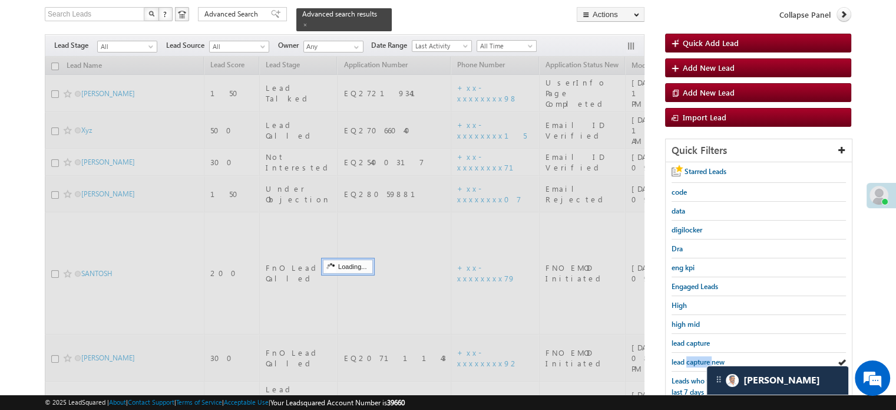
click at [689, 357] on span "lead capture new" at bounding box center [698, 361] width 53 height 9
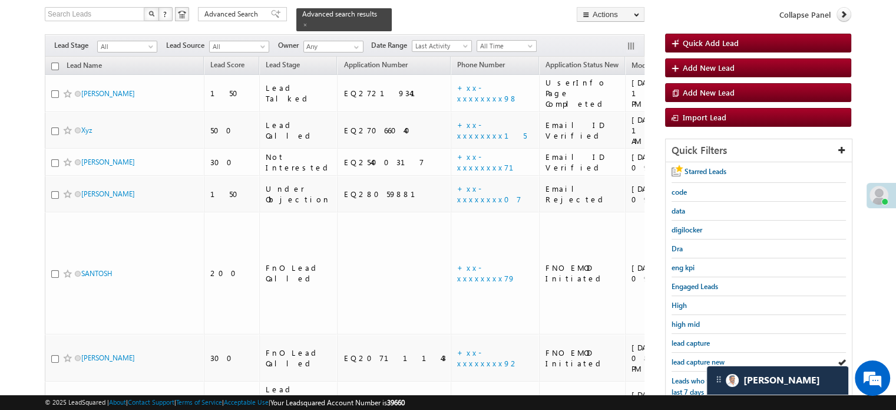
click at [689, 357] on span "lead capture new" at bounding box center [698, 361] width 53 height 9
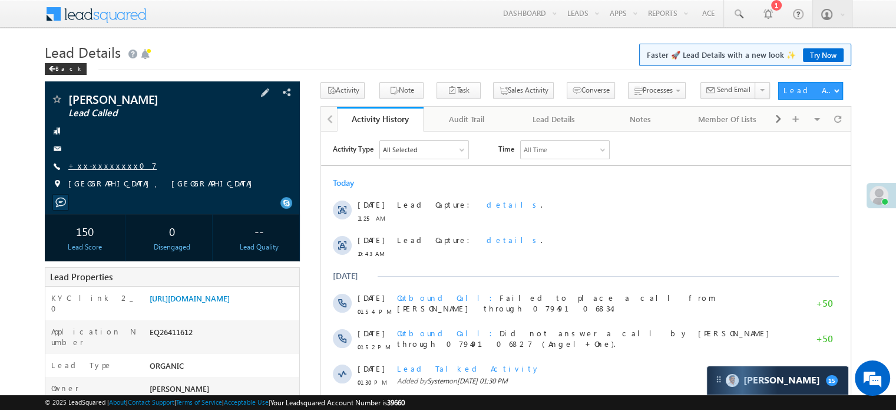
click at [87, 162] on link "+xx-xxxxxxxx07" at bounding box center [112, 165] width 88 height 10
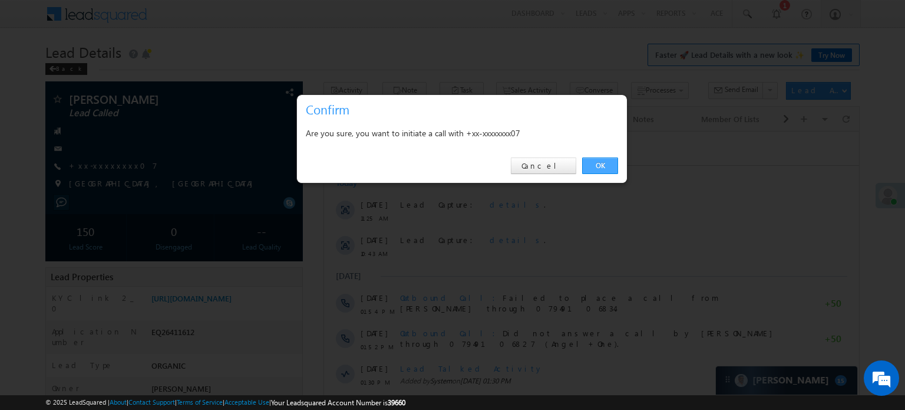
click at [599, 170] on link "OK" at bounding box center [600, 165] width 36 height 16
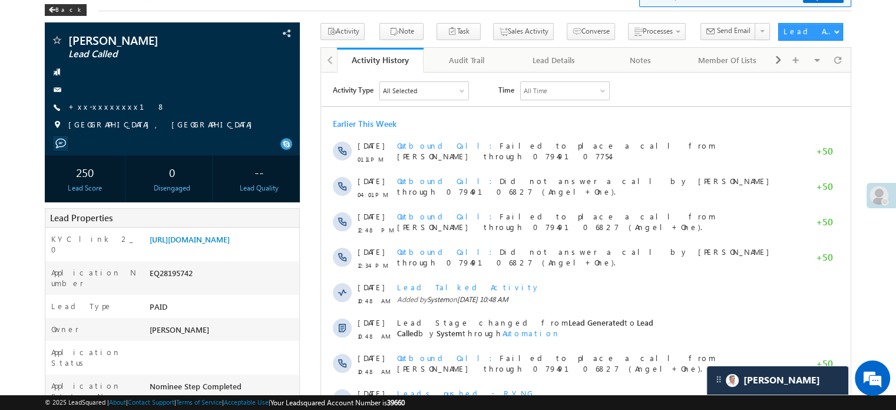
scroll to position [5939, 0]
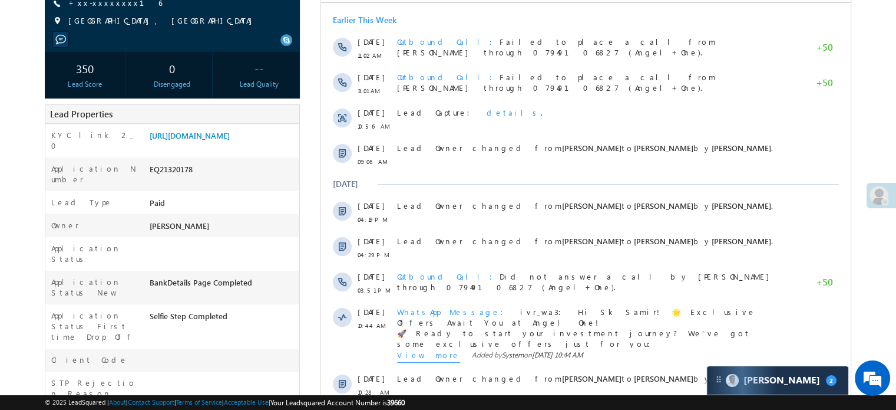
scroll to position [59, 0]
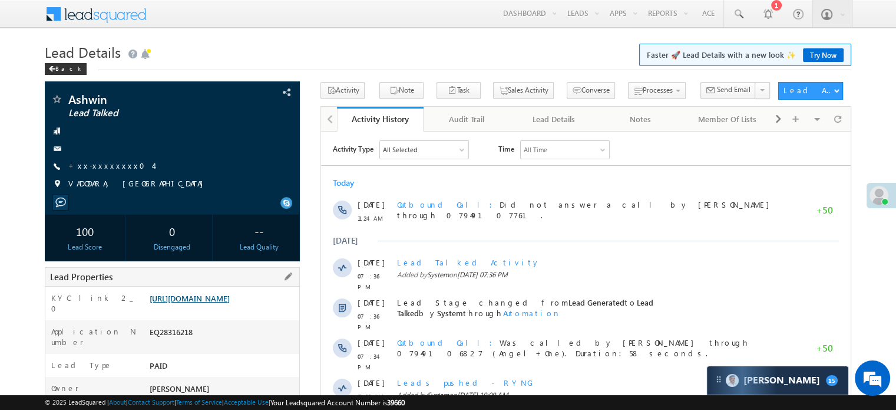
click at [227, 303] on link "[URL][DOMAIN_NAME]" at bounding box center [190, 298] width 80 height 10
click at [96, 168] on link "+xx-xxxxxxxx04" at bounding box center [110, 165] width 85 height 10
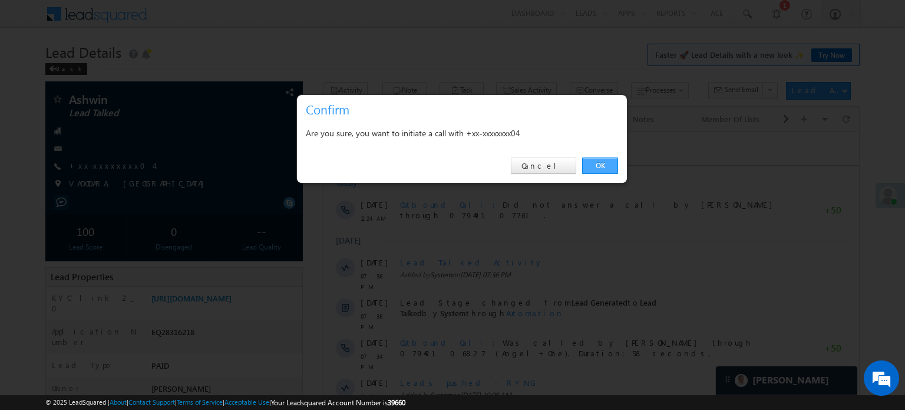
click at [603, 164] on link "OK" at bounding box center [600, 165] width 36 height 16
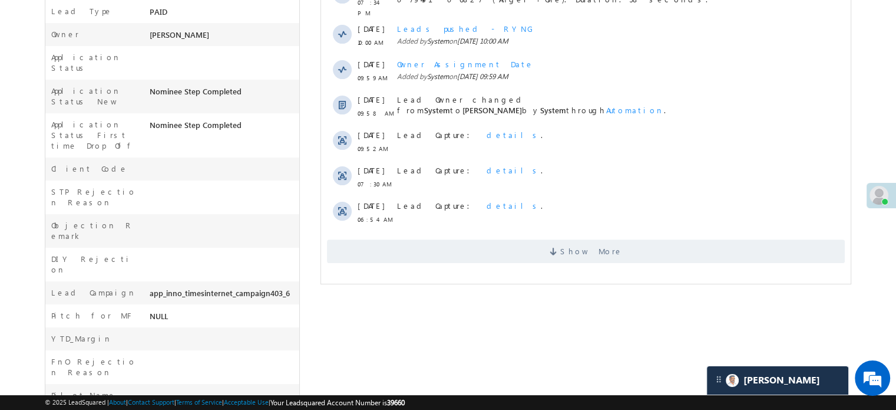
click at [496, 230] on div "Show More" at bounding box center [586, 246] width 530 height 32
click at [495, 240] on span "Show More" at bounding box center [586, 252] width 518 height 24
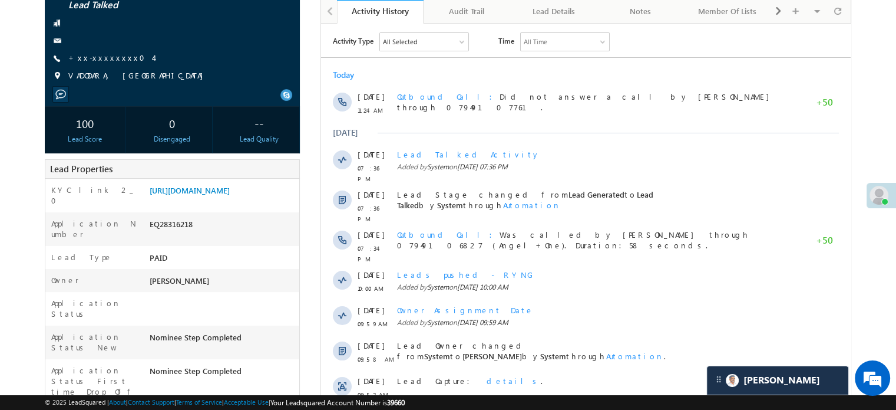
scroll to position [0, 0]
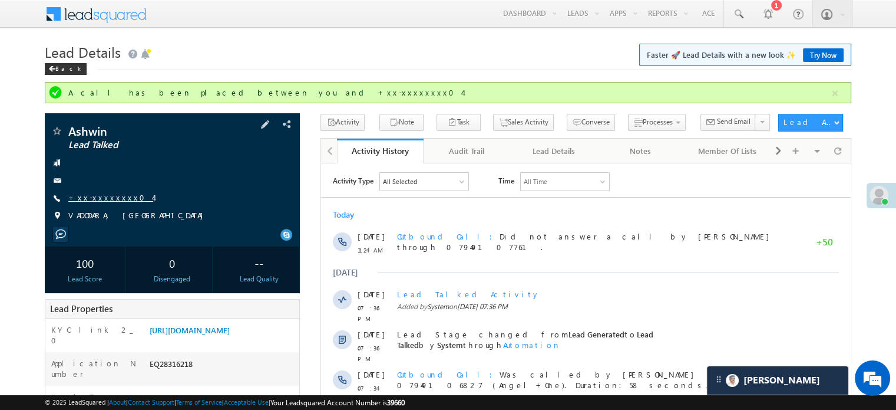
click at [103, 195] on link "+xx-xxxxxxxx04" at bounding box center [110, 197] width 85 height 10
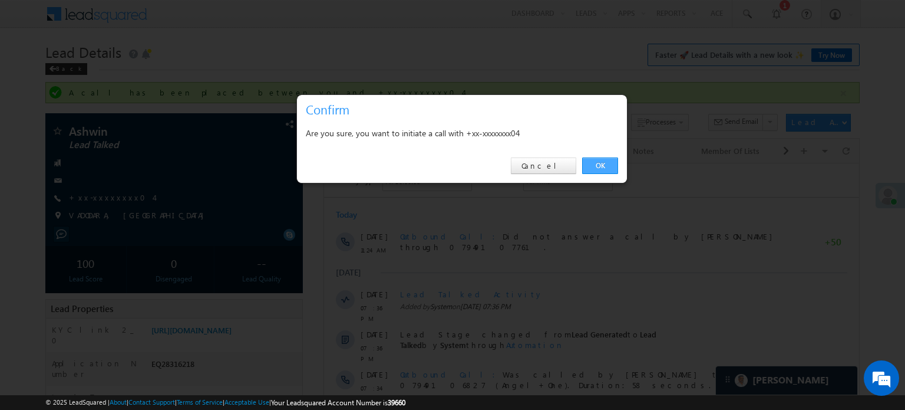
click at [597, 167] on link "OK" at bounding box center [600, 165] width 36 height 16
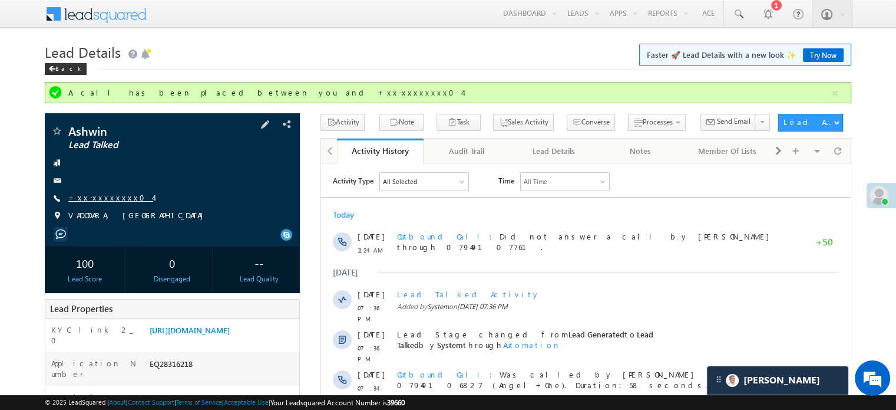
click at [86, 201] on link "+xx-xxxxxxxx04" at bounding box center [110, 197] width 85 height 10
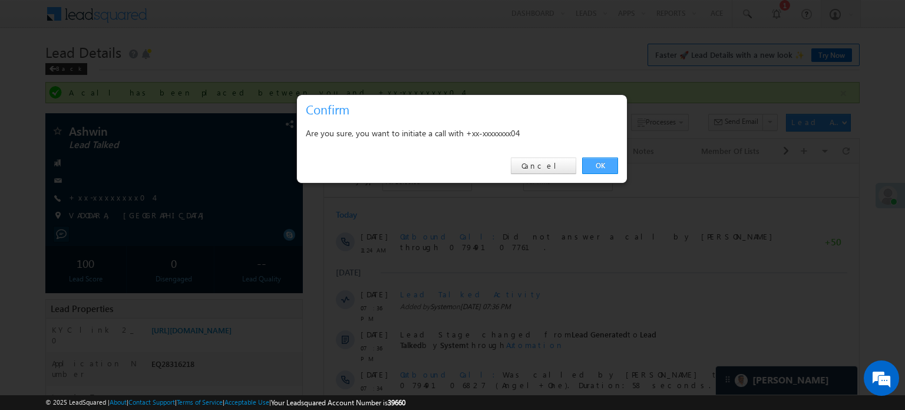
click at [608, 169] on link "OK" at bounding box center [600, 165] width 36 height 16
